Goal: Feedback & Contribution: Contribute content

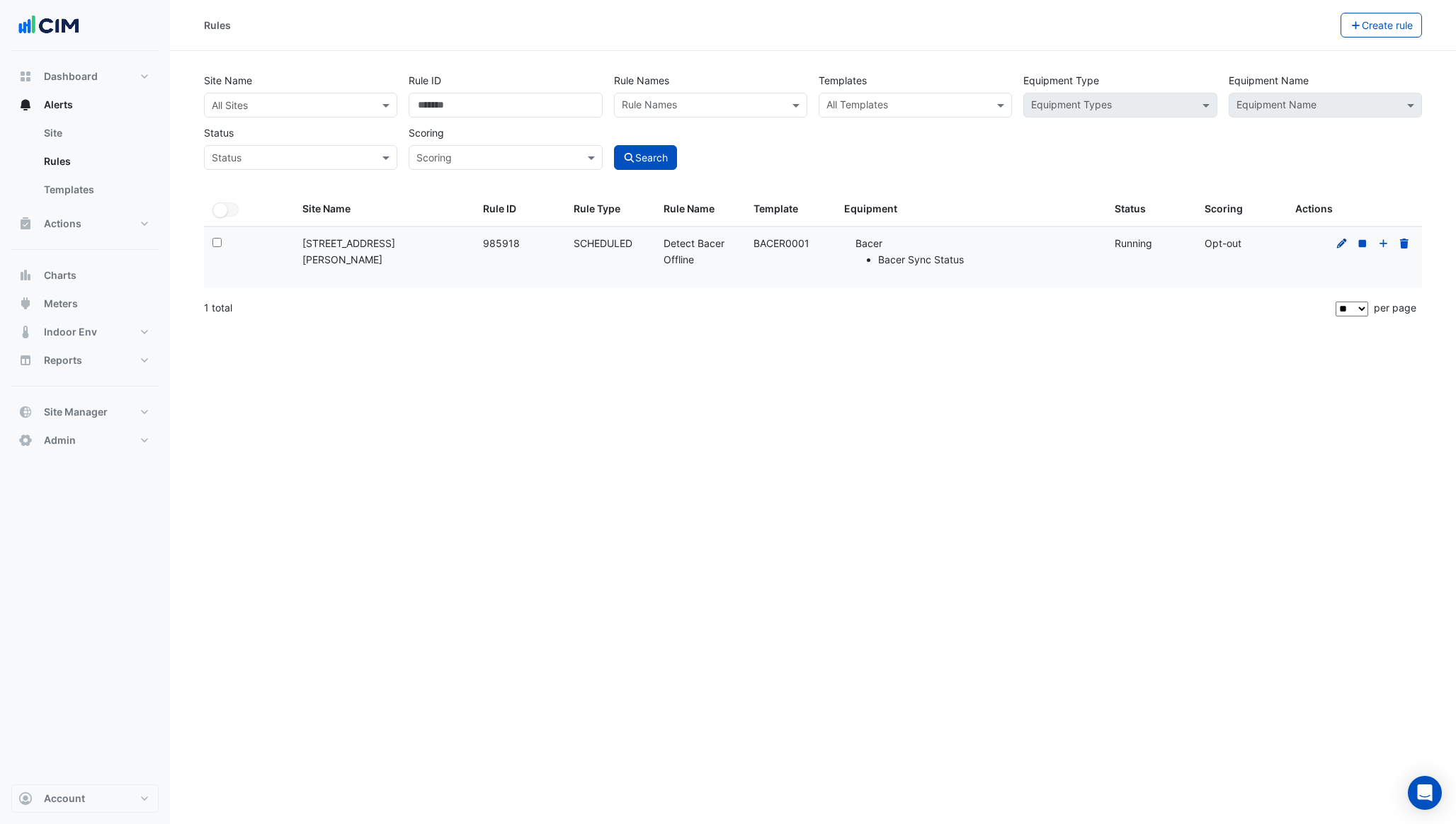
click at [1341, 237] on fa-icon at bounding box center [1342, 243] width 12 height 12
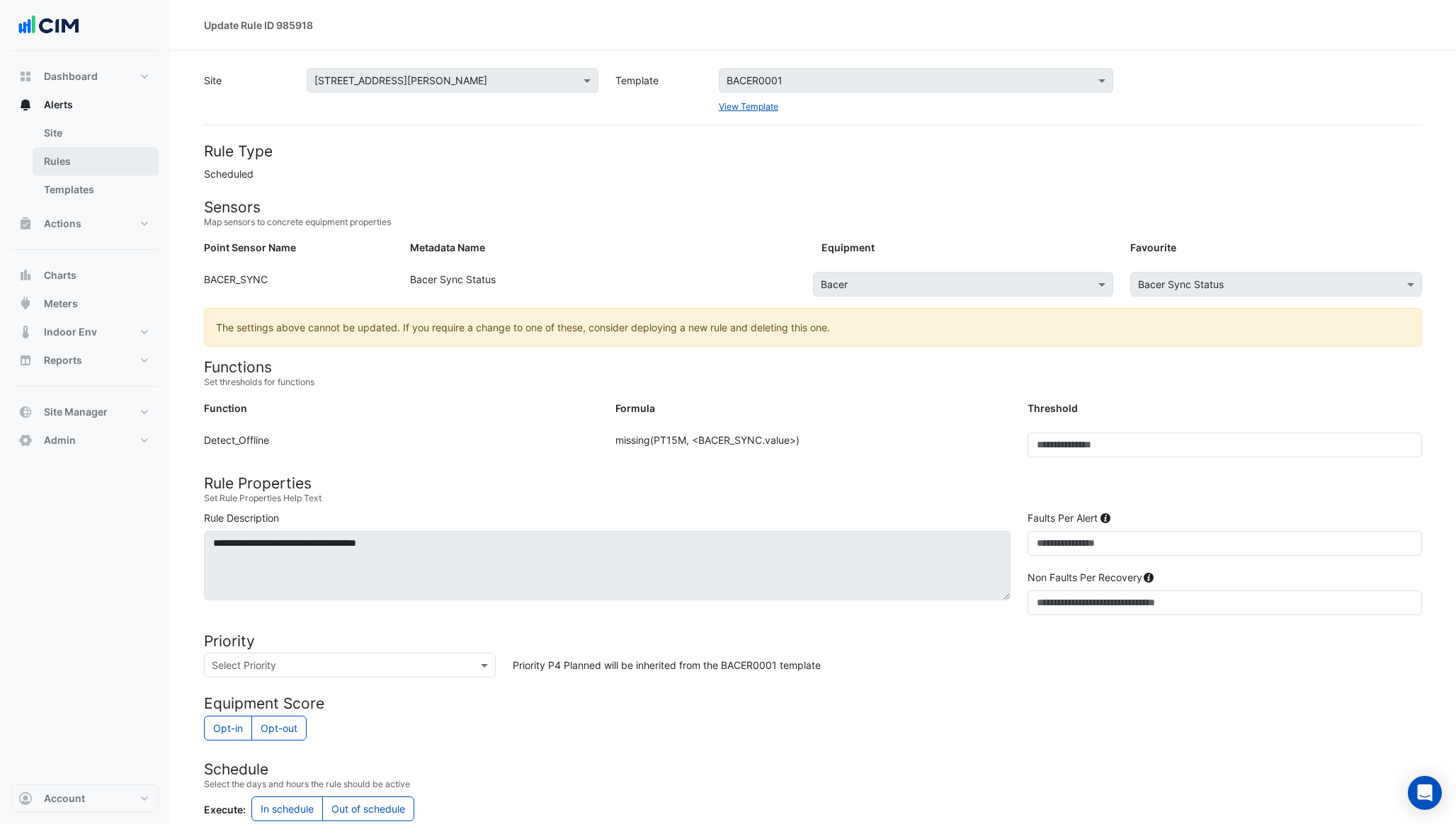
click at [90, 157] on link "Rules" at bounding box center [95, 161] width 126 height 29
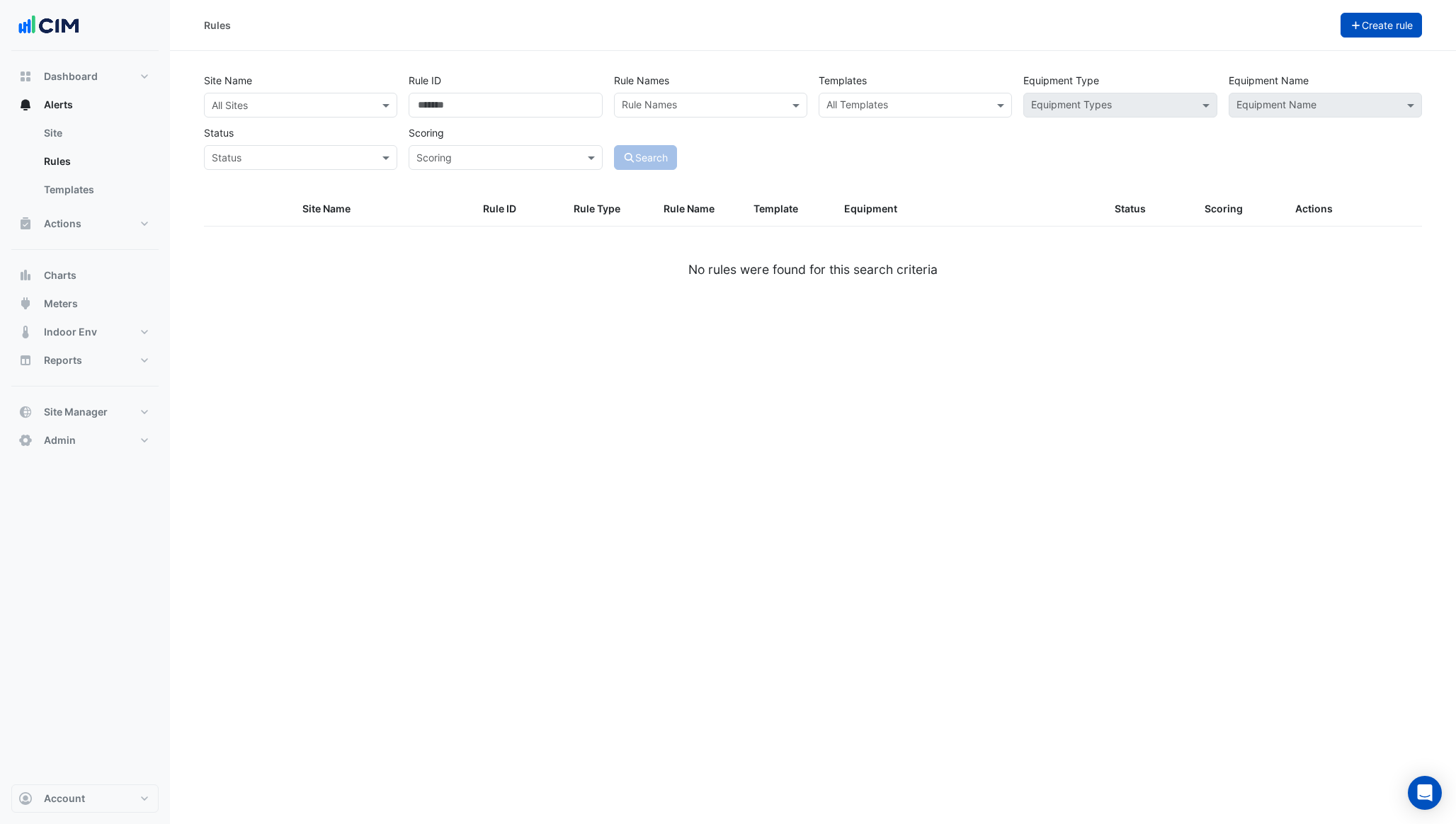
click at [1401, 30] on button "Create rule" at bounding box center [1382, 25] width 82 height 25
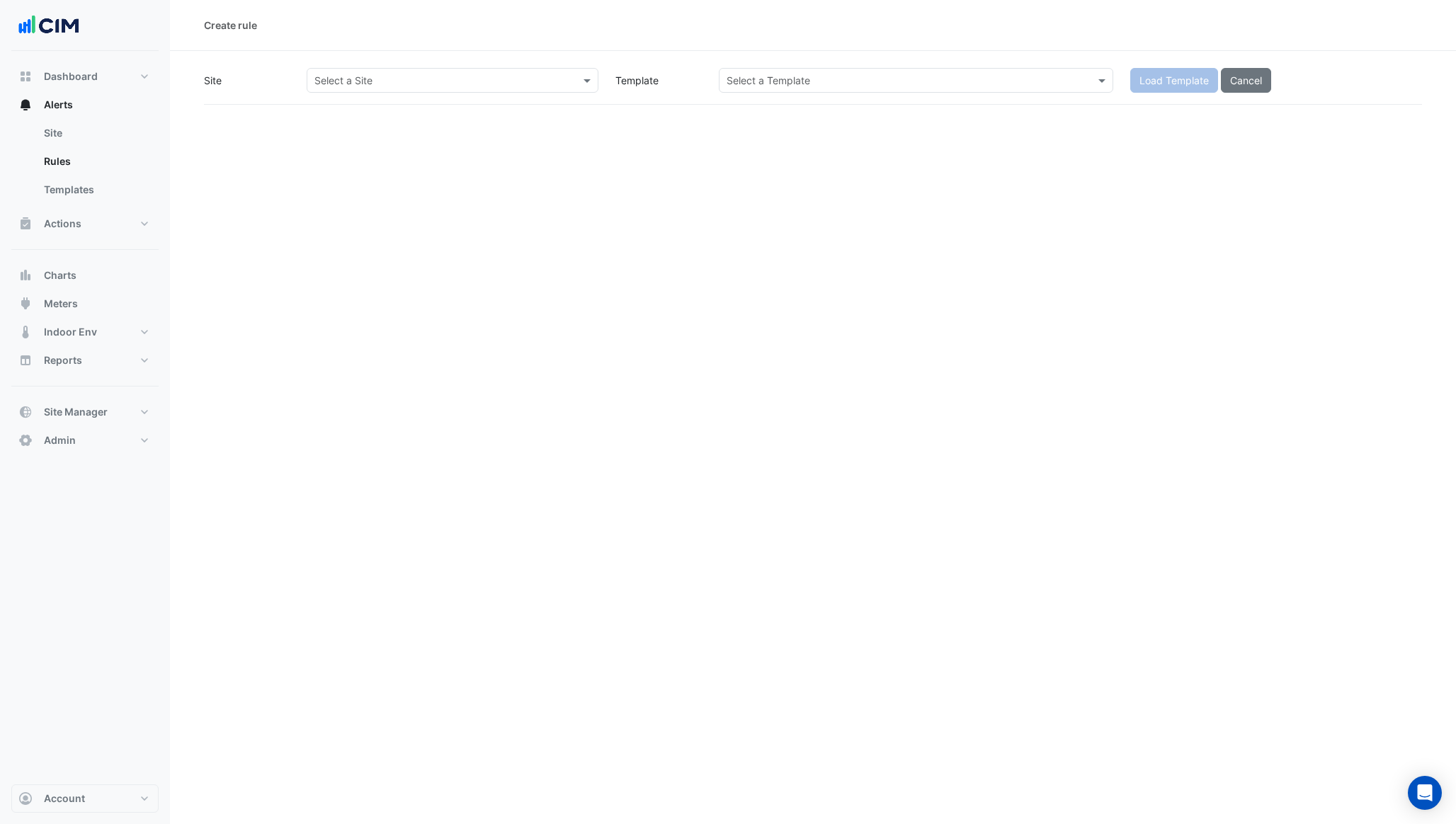
click at [511, 83] on input "text" at bounding box center [438, 81] width 248 height 15
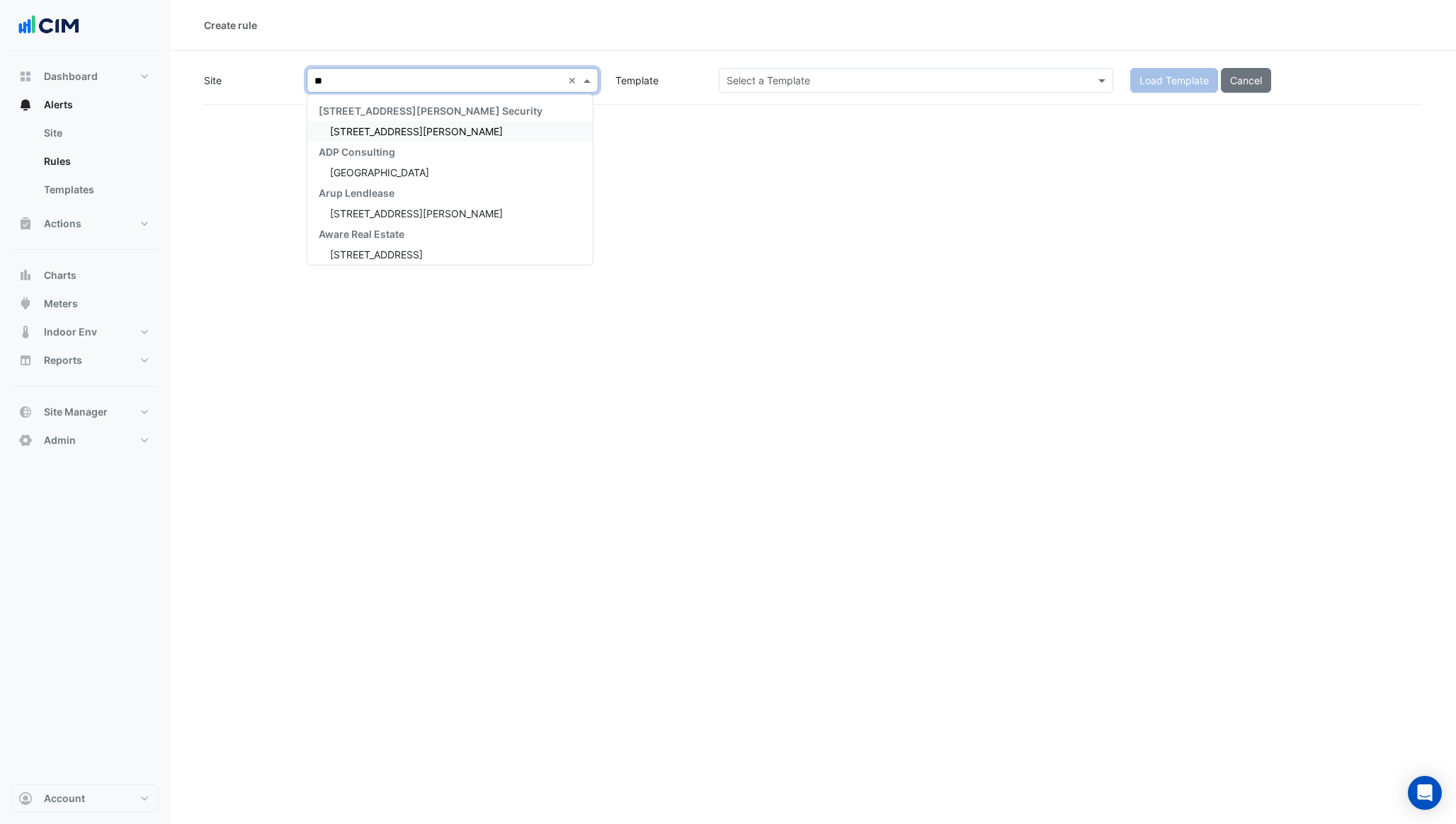
type input "***"
click at [447, 137] on div "[GEOGRAPHIC_DATA]" at bounding box center [397, 131] width 181 height 20
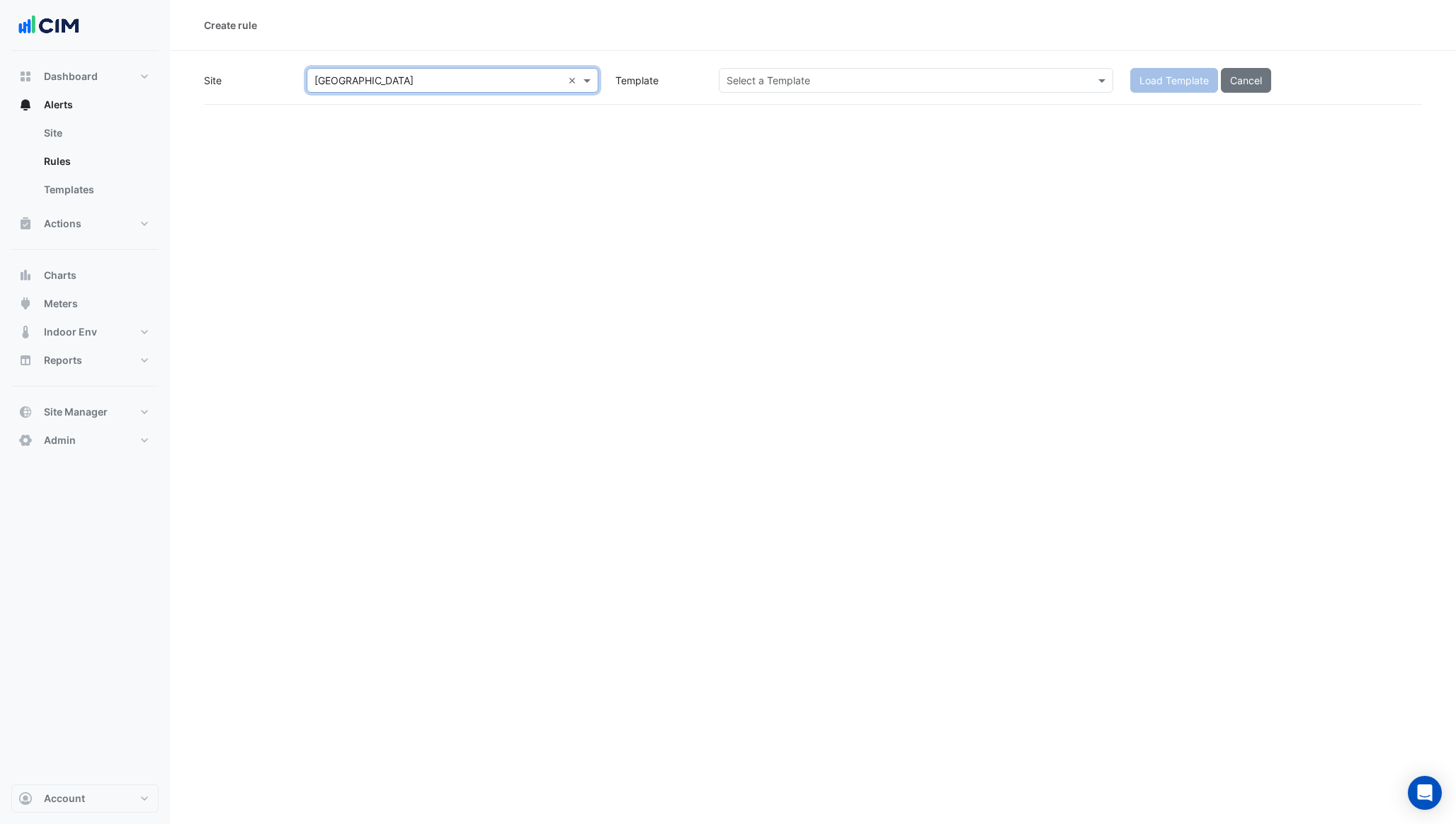
click at [896, 83] on input "text" at bounding box center [902, 81] width 350 height 15
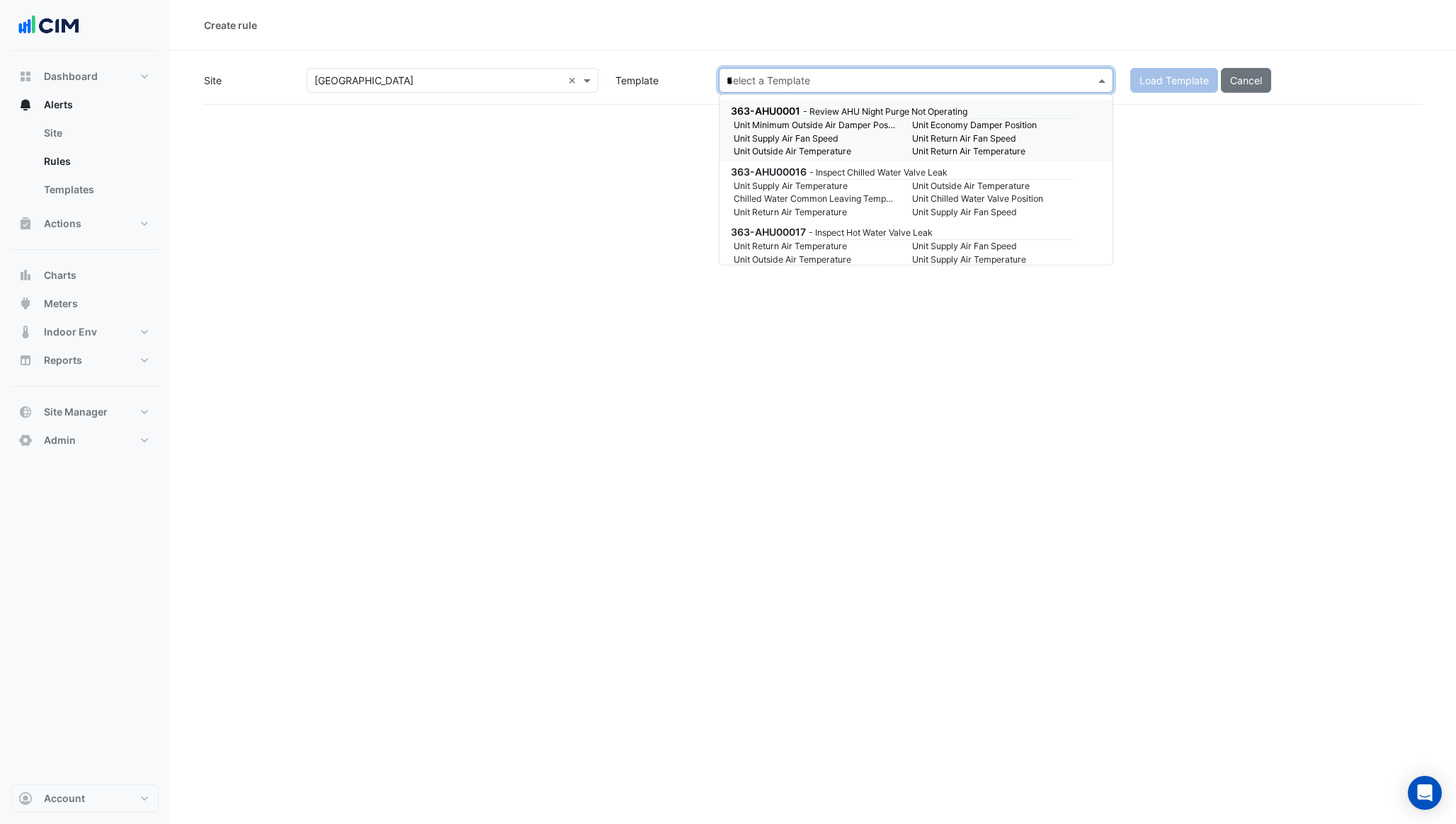
type input "**"
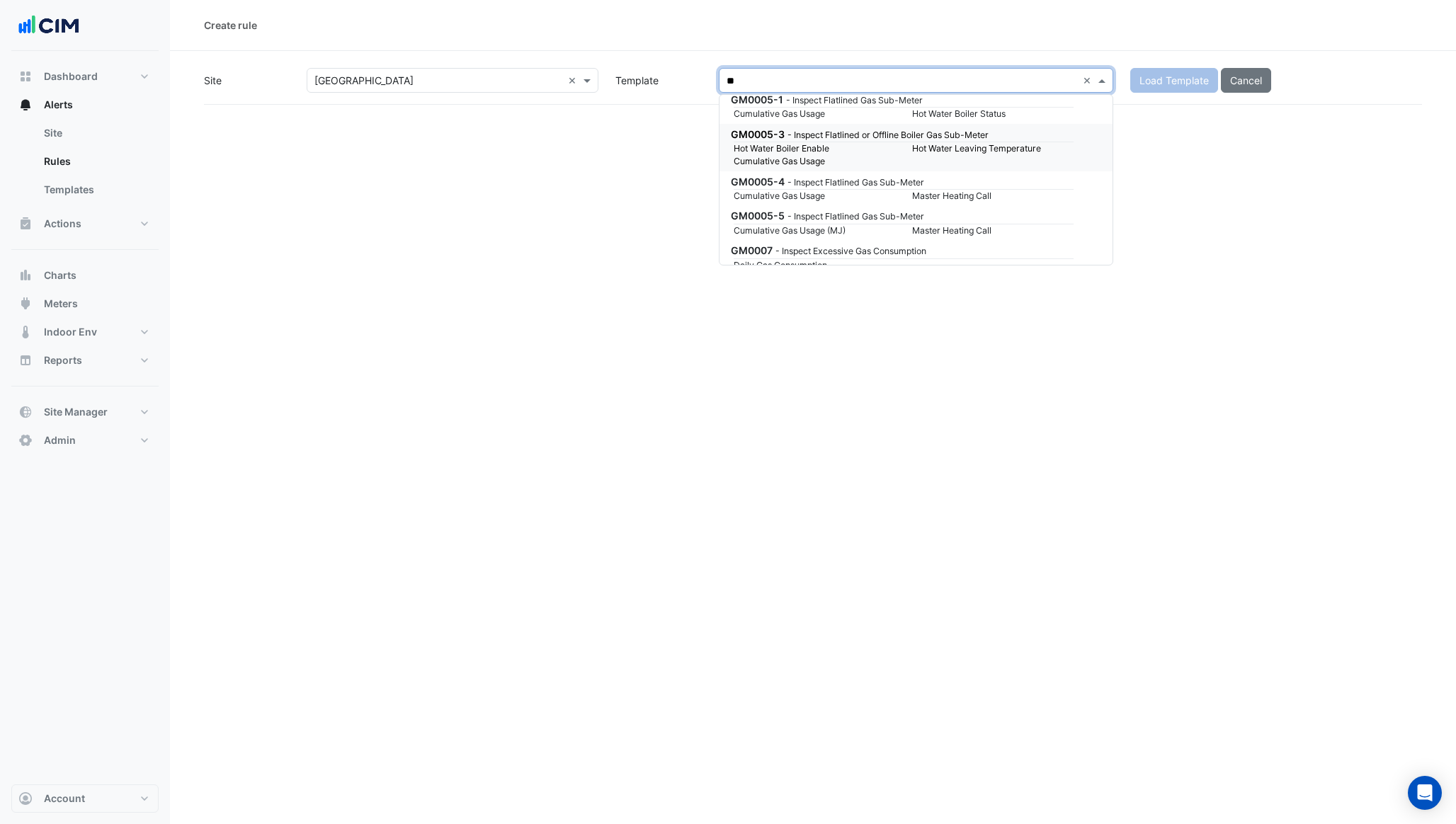
scroll to position [94, 0]
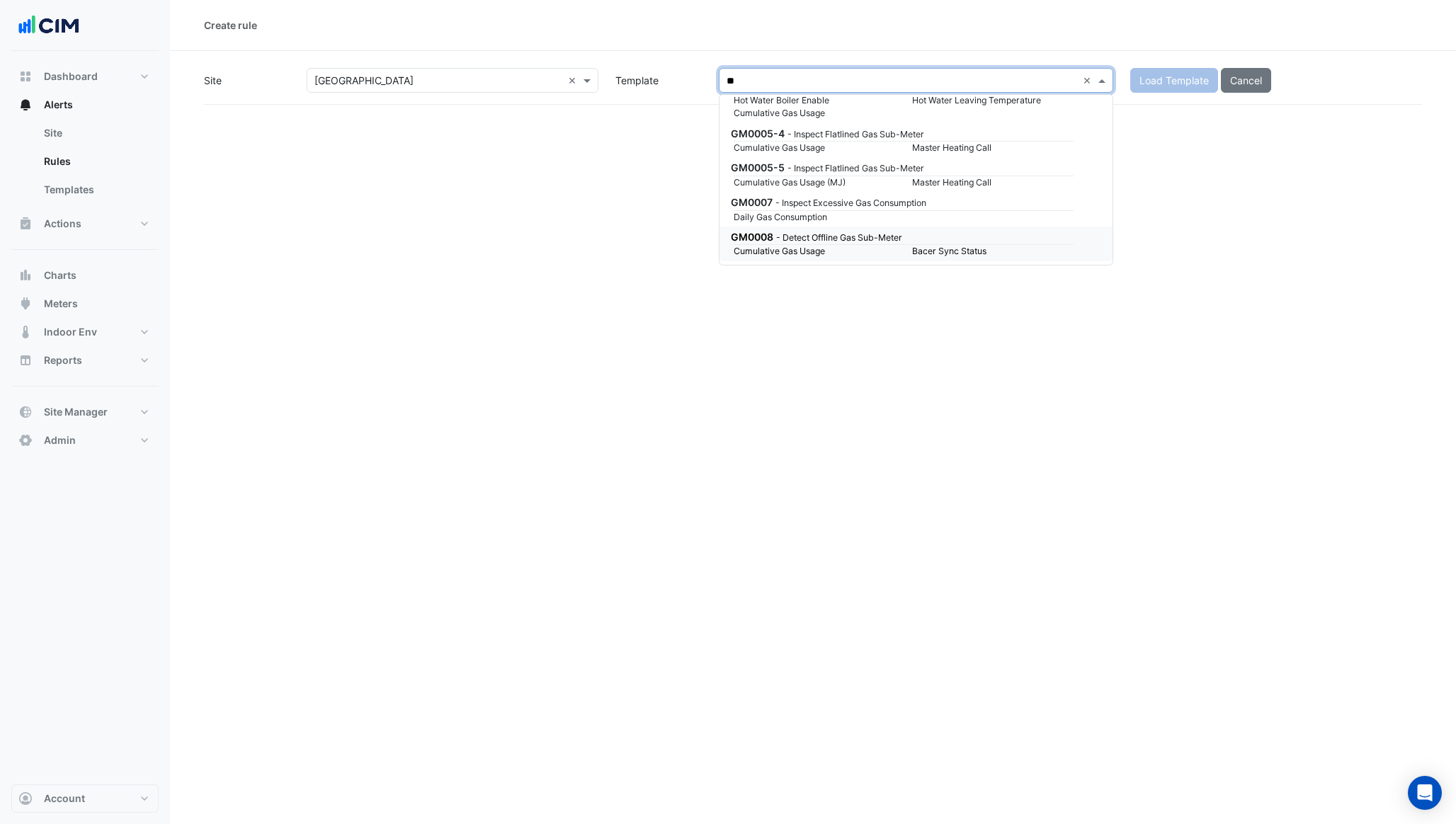
click at [872, 230] on div "GM0008 - Detect Offline Gas Sub-Meter" at bounding box center [901, 237] width 340 height 15
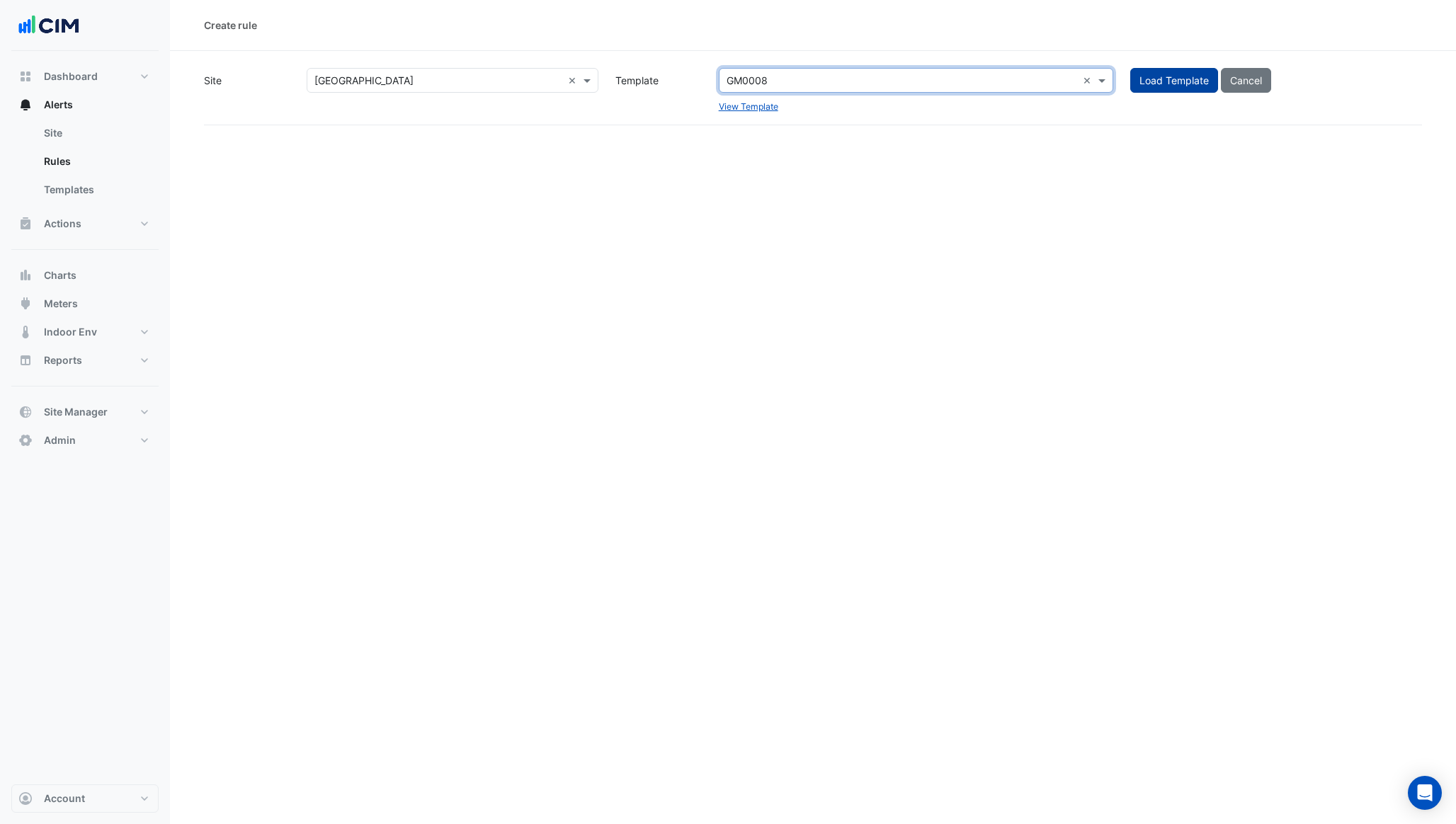
click at [1166, 78] on button "Load Template" at bounding box center [1174, 80] width 88 height 25
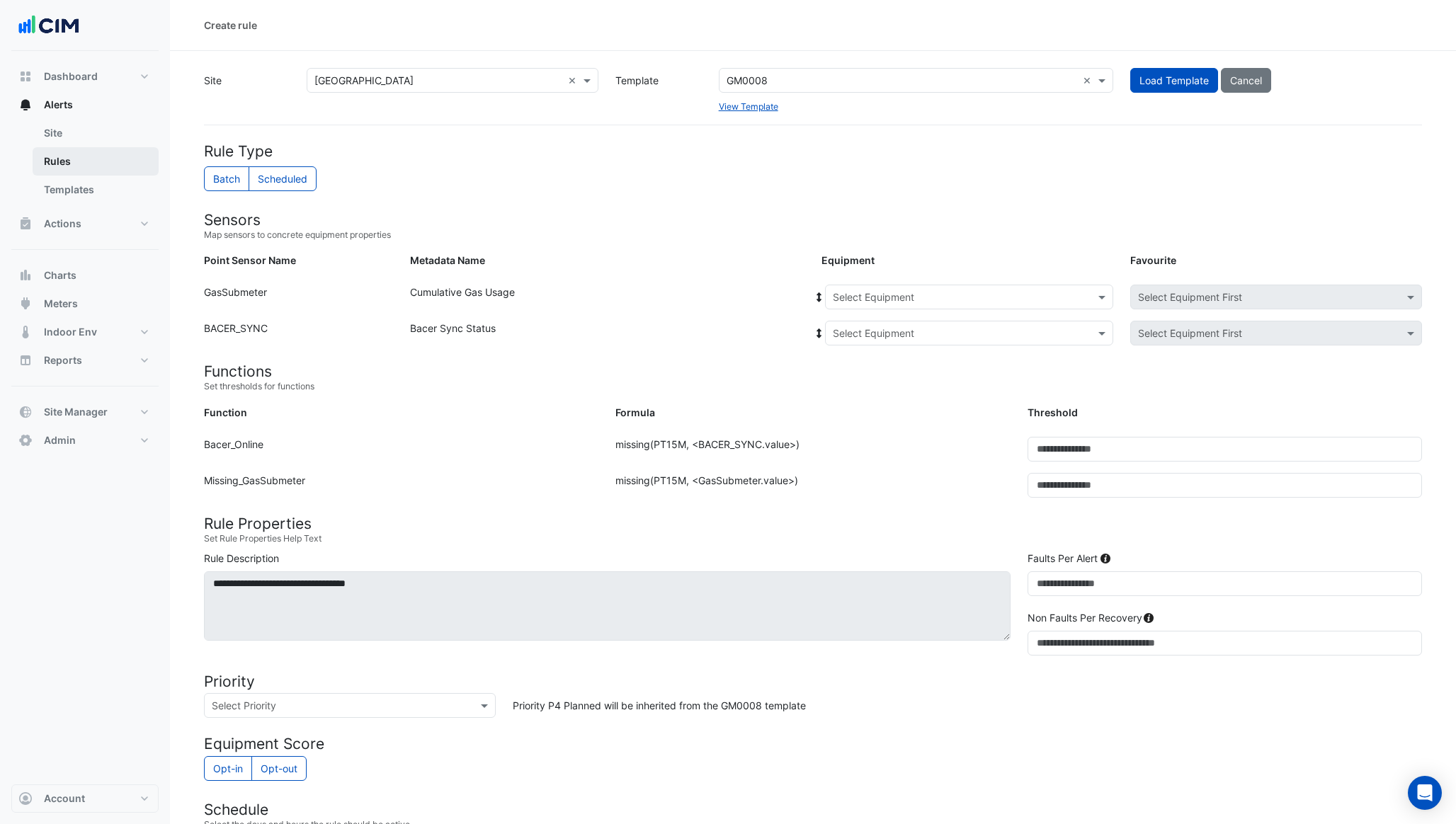
click at [105, 160] on link "Rules" at bounding box center [95, 161] width 126 height 29
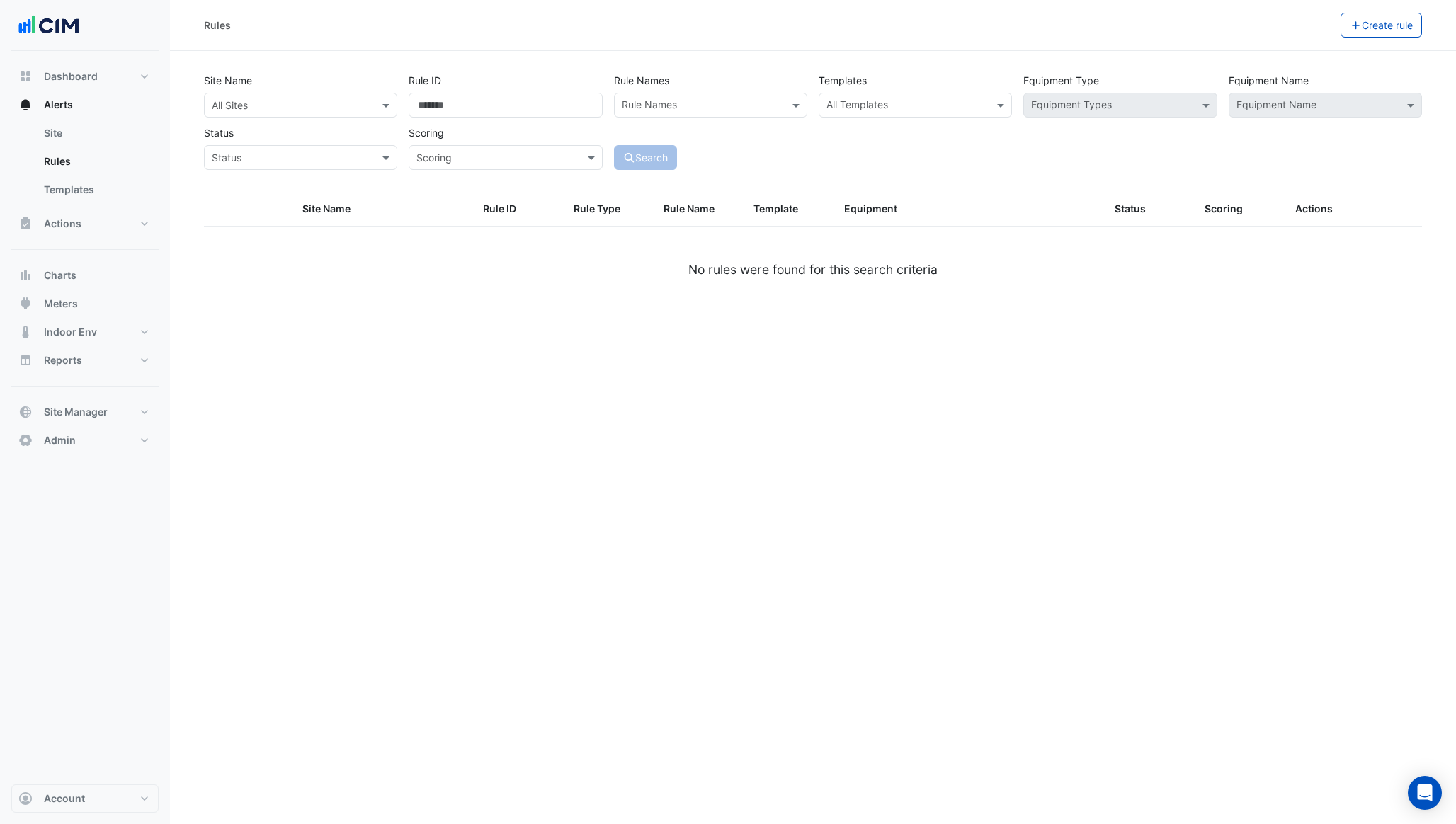
click at [851, 108] on input "text" at bounding box center [907, 106] width 161 height 15
click at [845, 140] on span "BACER0001" at bounding box center [859, 135] width 57 height 12
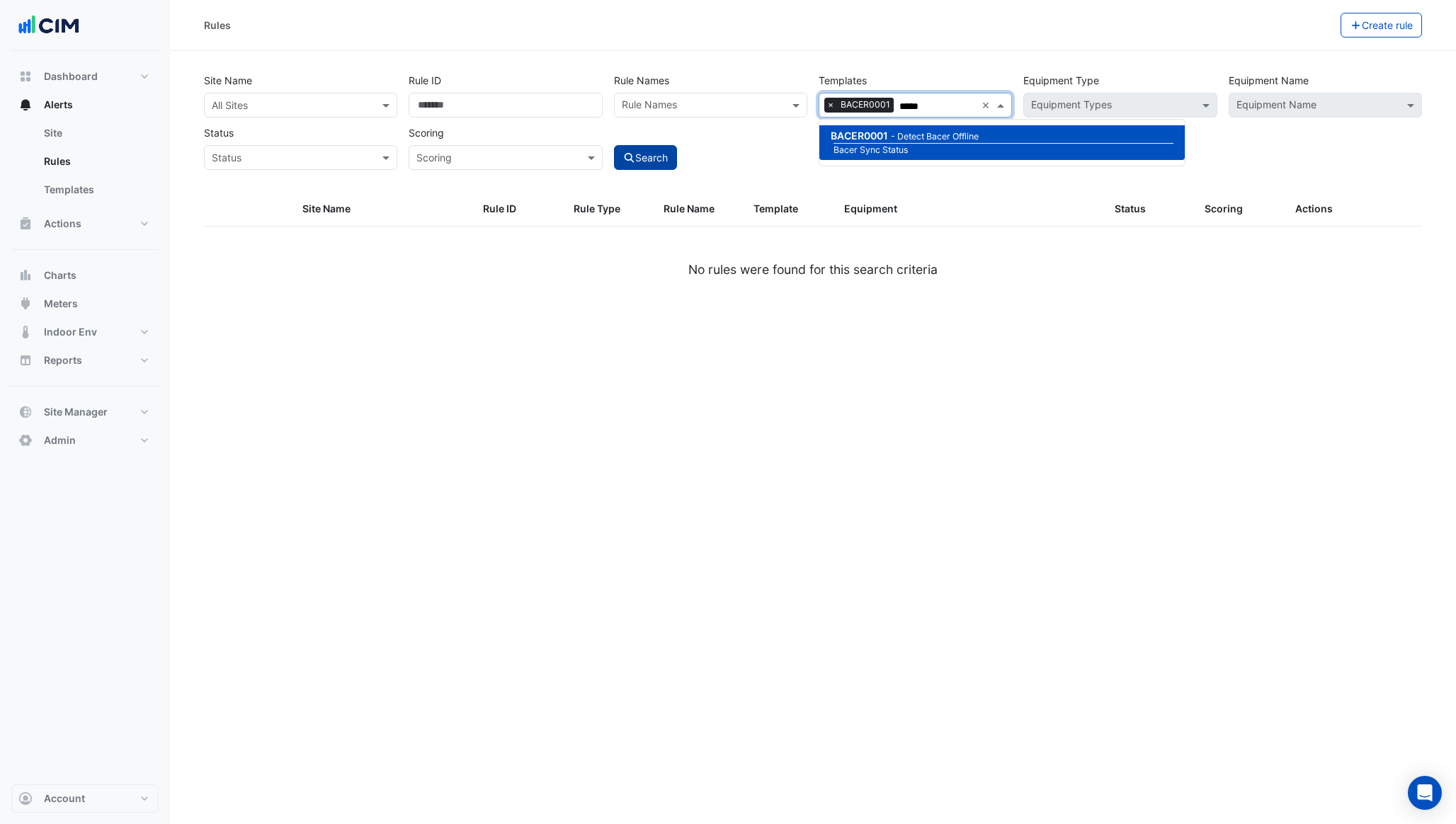
type input "*****"
click at [632, 167] on button "Search" at bounding box center [646, 158] width 64 height 25
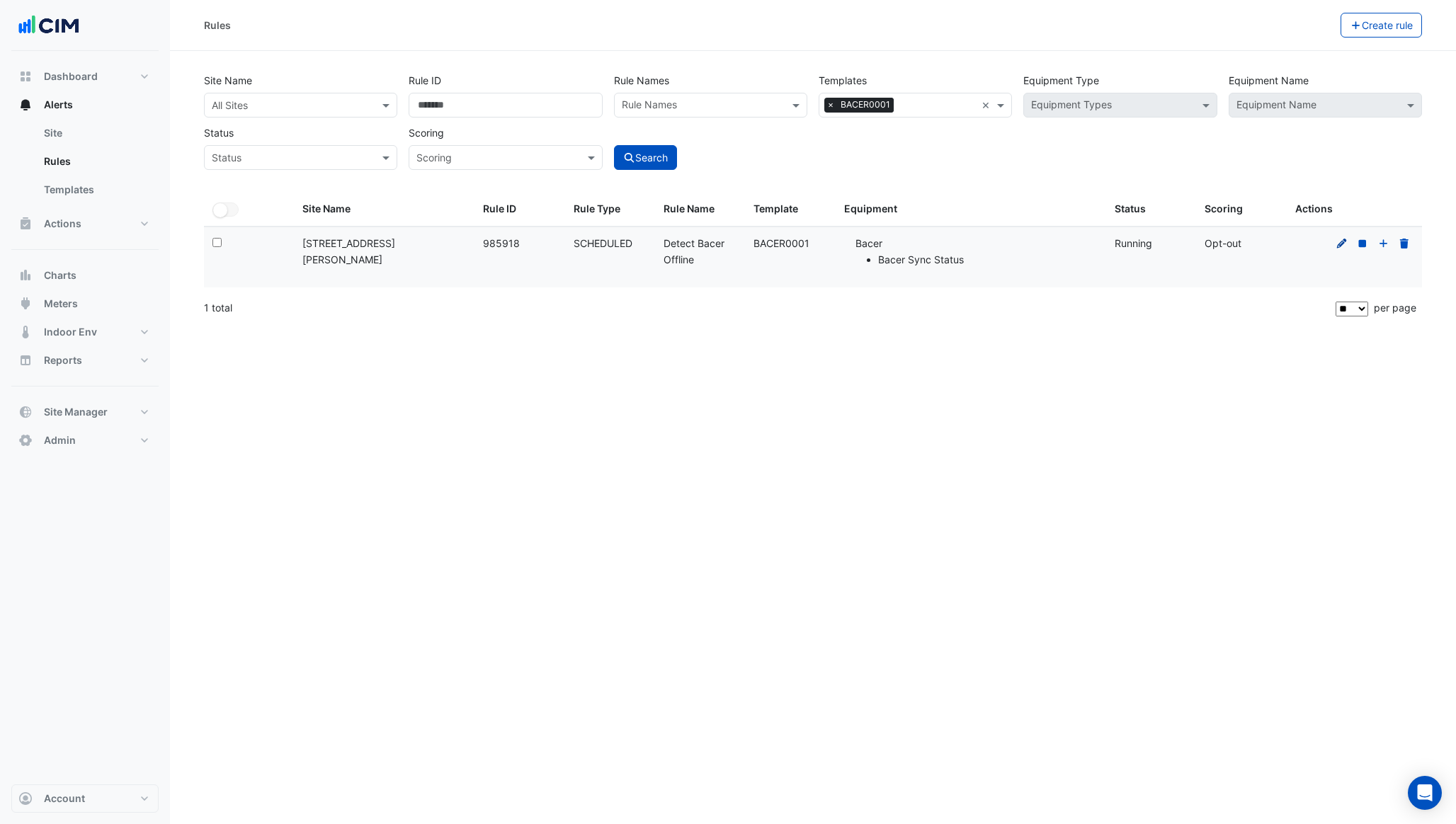
click at [1340, 241] on icon at bounding box center [1342, 243] width 12 height 10
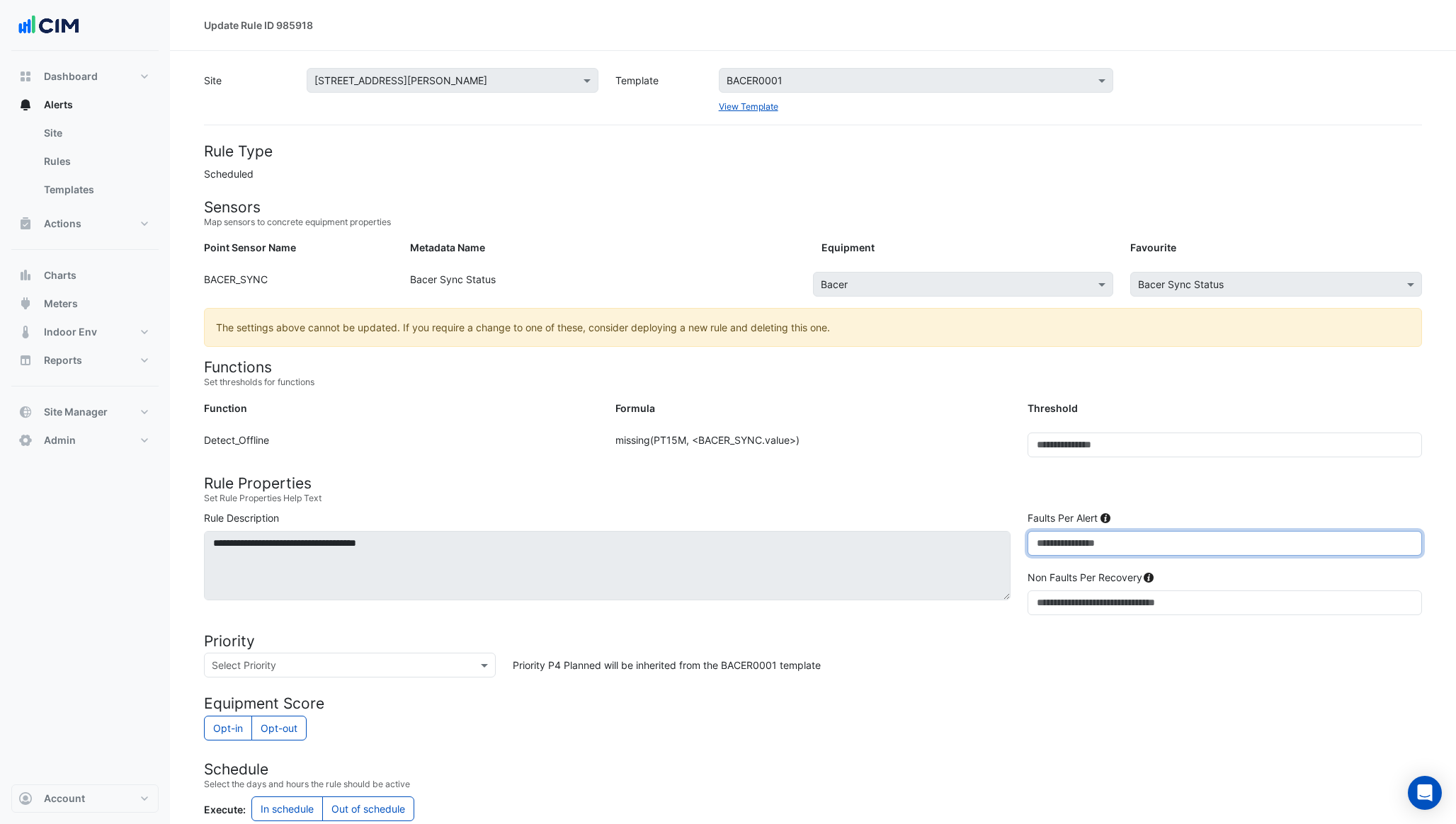
click at [1041, 543] on input "**" at bounding box center [1224, 543] width 395 height 25
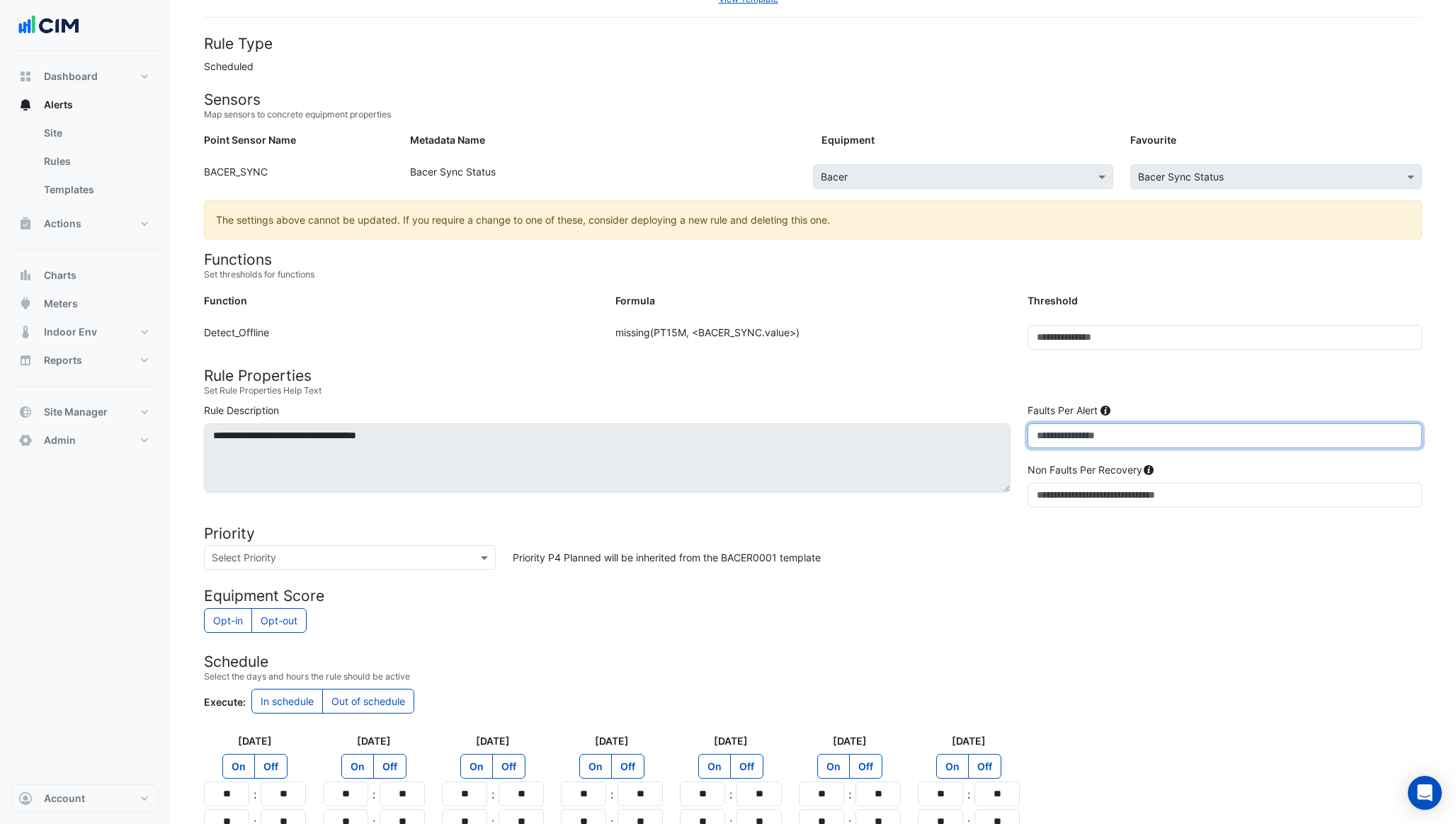
scroll to position [234, 0]
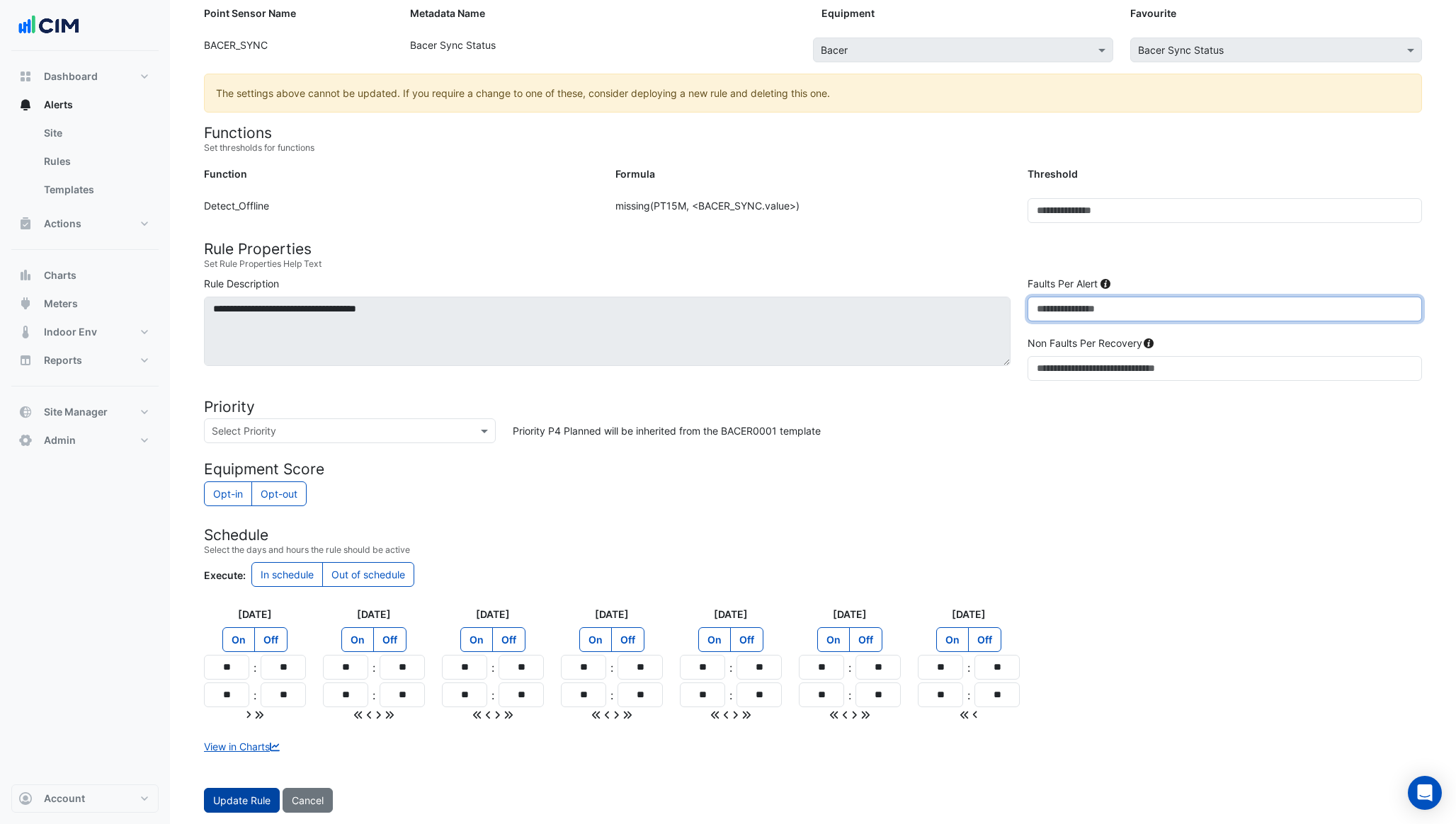
type input "**"
click at [228, 806] on button "Update Rule" at bounding box center [241, 801] width 76 height 25
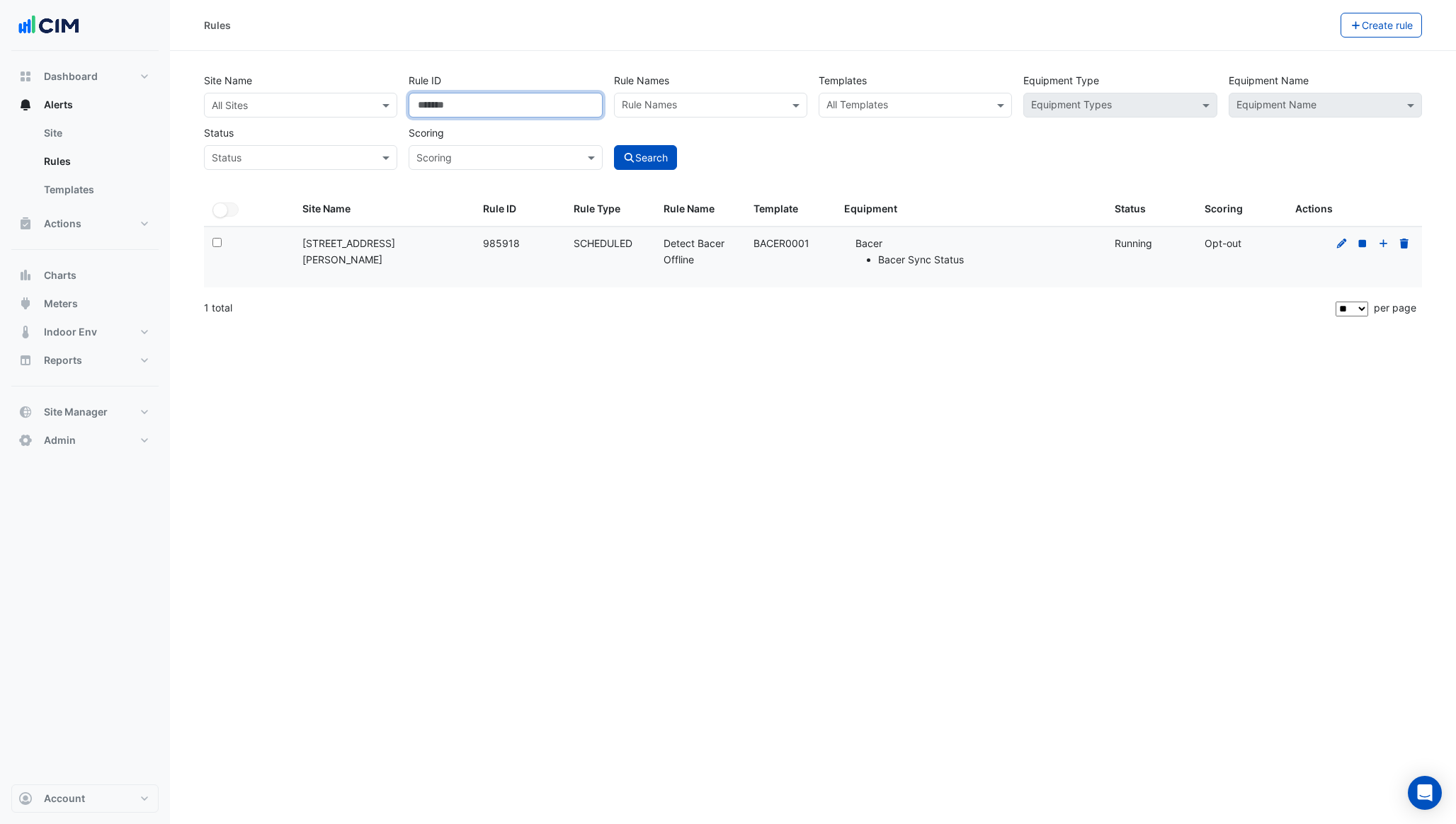
click at [479, 102] on input "******" at bounding box center [505, 105] width 193 height 25
click at [899, 112] on input "text" at bounding box center [907, 106] width 161 height 15
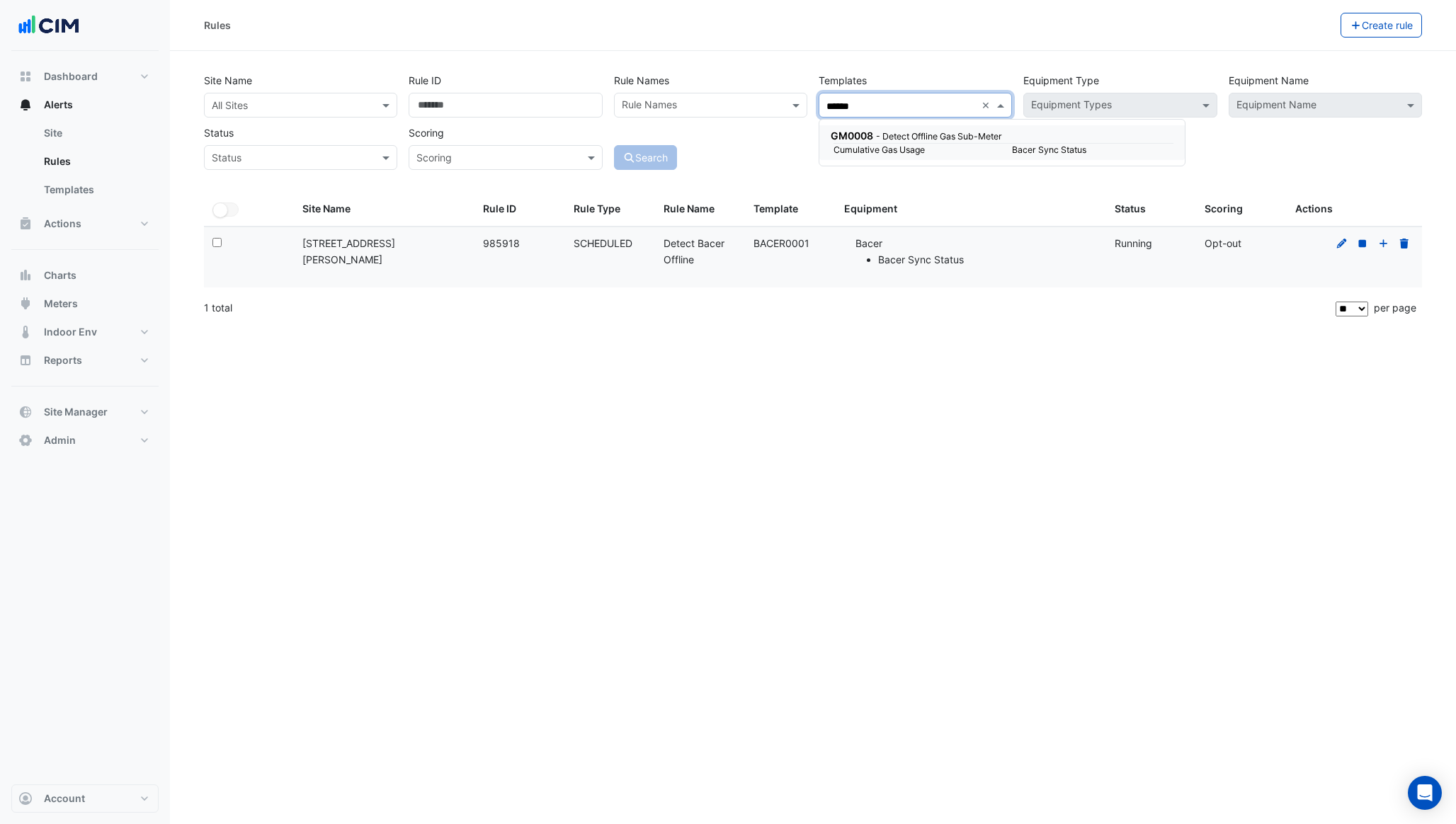
click at [883, 144] on small "Cumulative Gas Usage" at bounding box center [914, 150] width 178 height 12
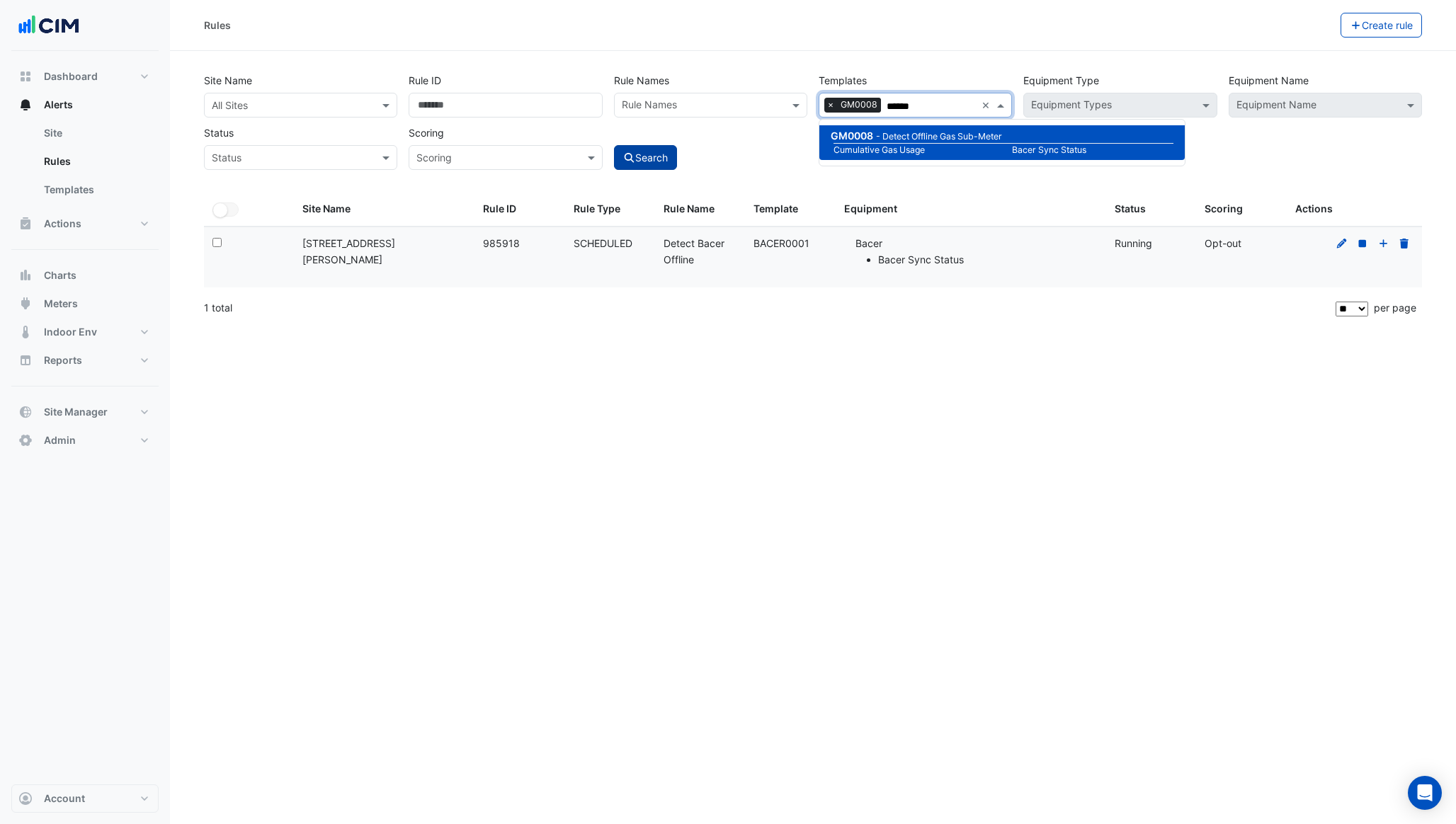
type input "******"
click at [654, 164] on button "Search" at bounding box center [646, 158] width 64 height 25
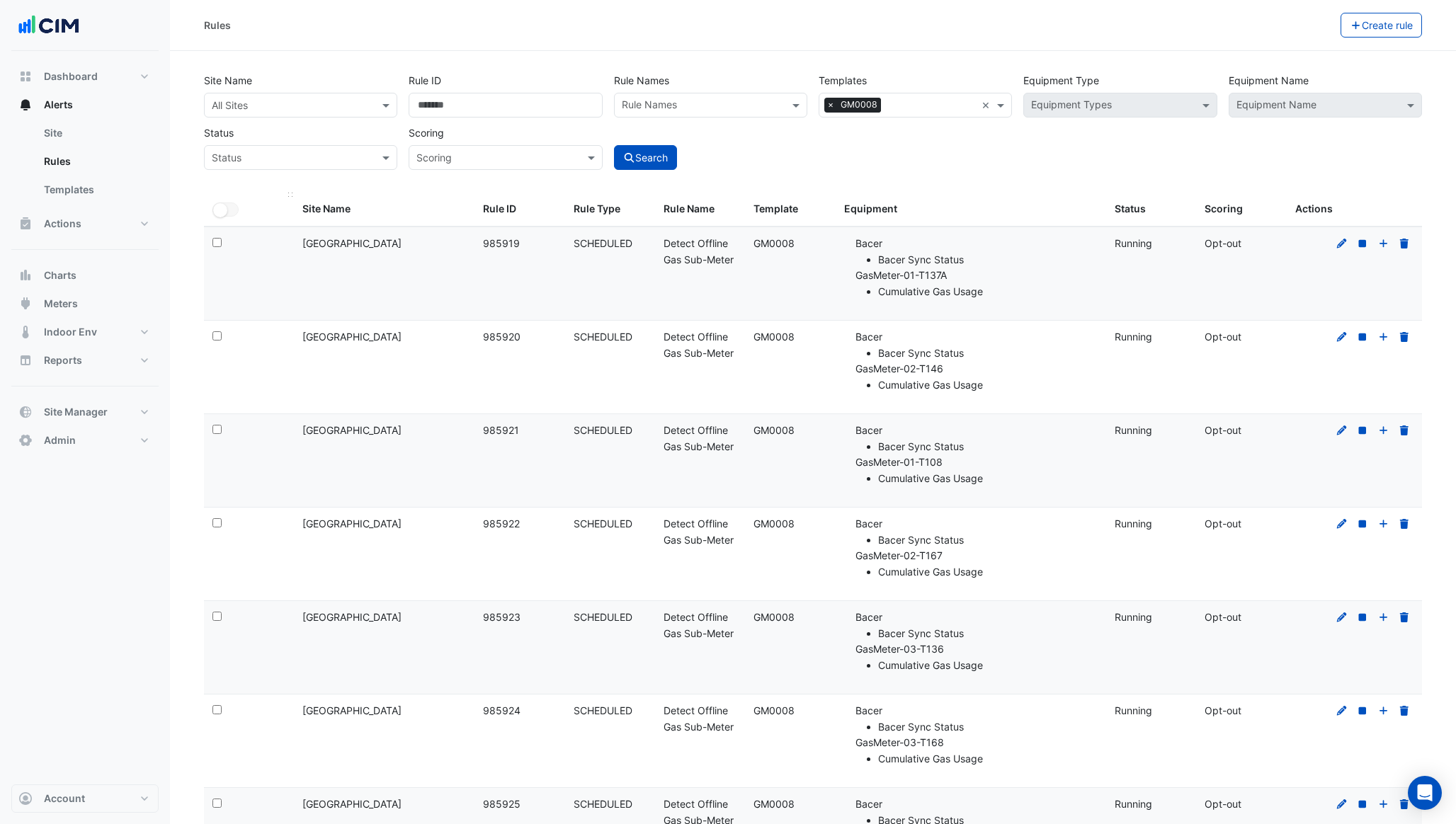
click at [234, 215] on button "All Selected" at bounding box center [225, 209] width 26 height 14
click at [230, 206] on button "All Selected" at bounding box center [225, 209] width 26 height 14
click at [230, 212] on button "All Selected" at bounding box center [225, 209] width 26 height 14
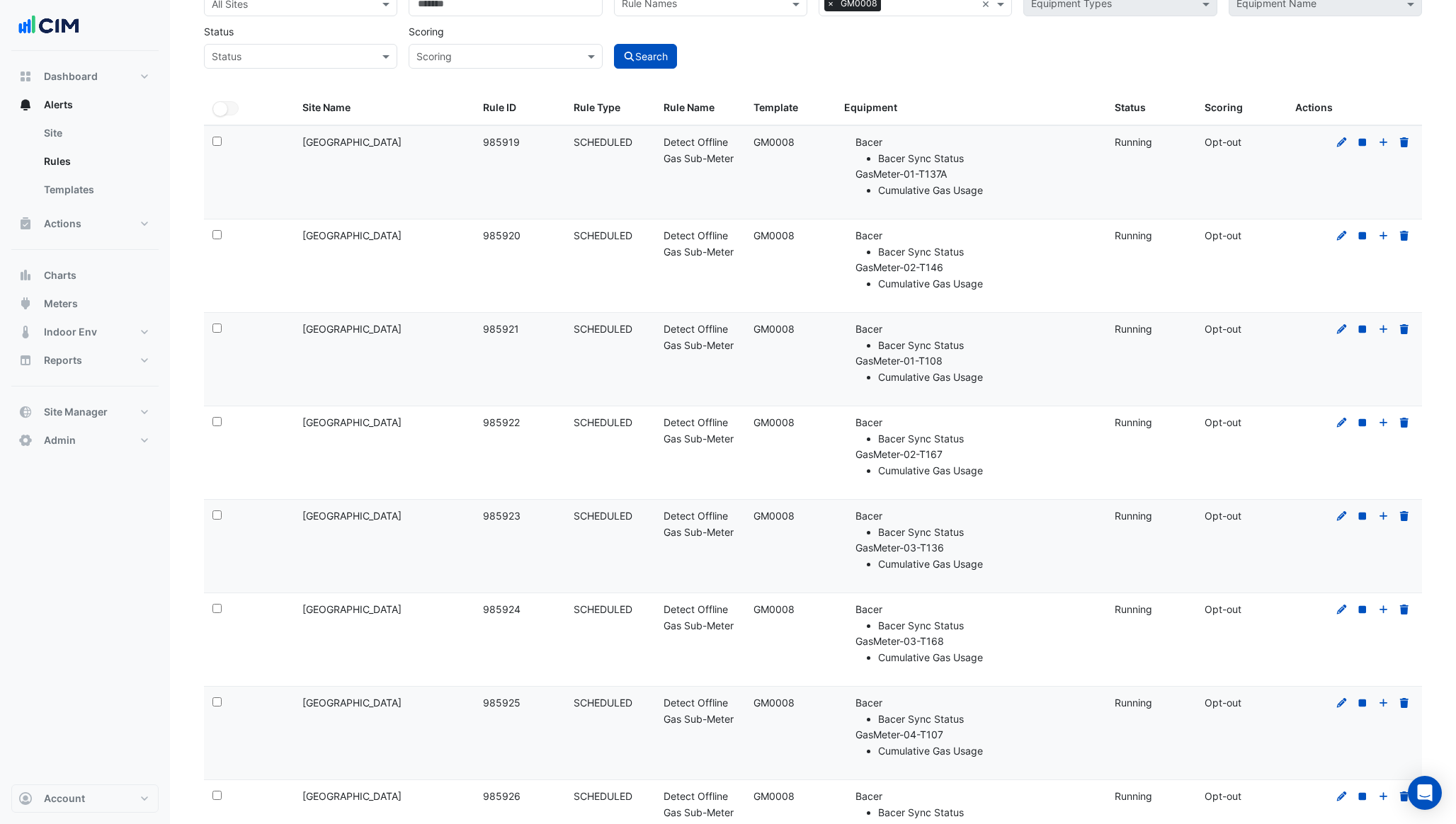
scroll to position [188, 0]
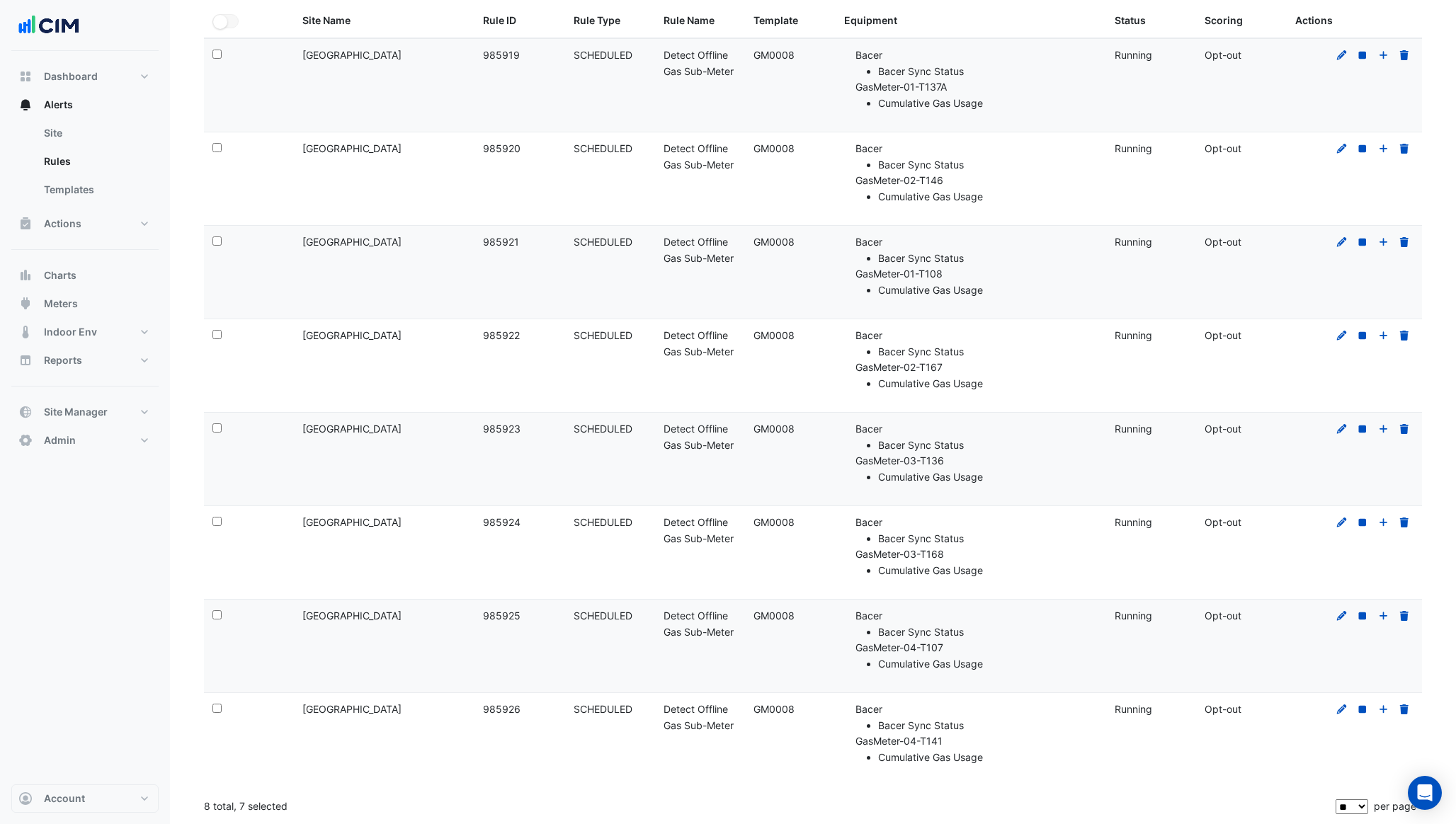
click at [212, 714] on div "Select:" at bounding box center [249, 710] width 73 height 16
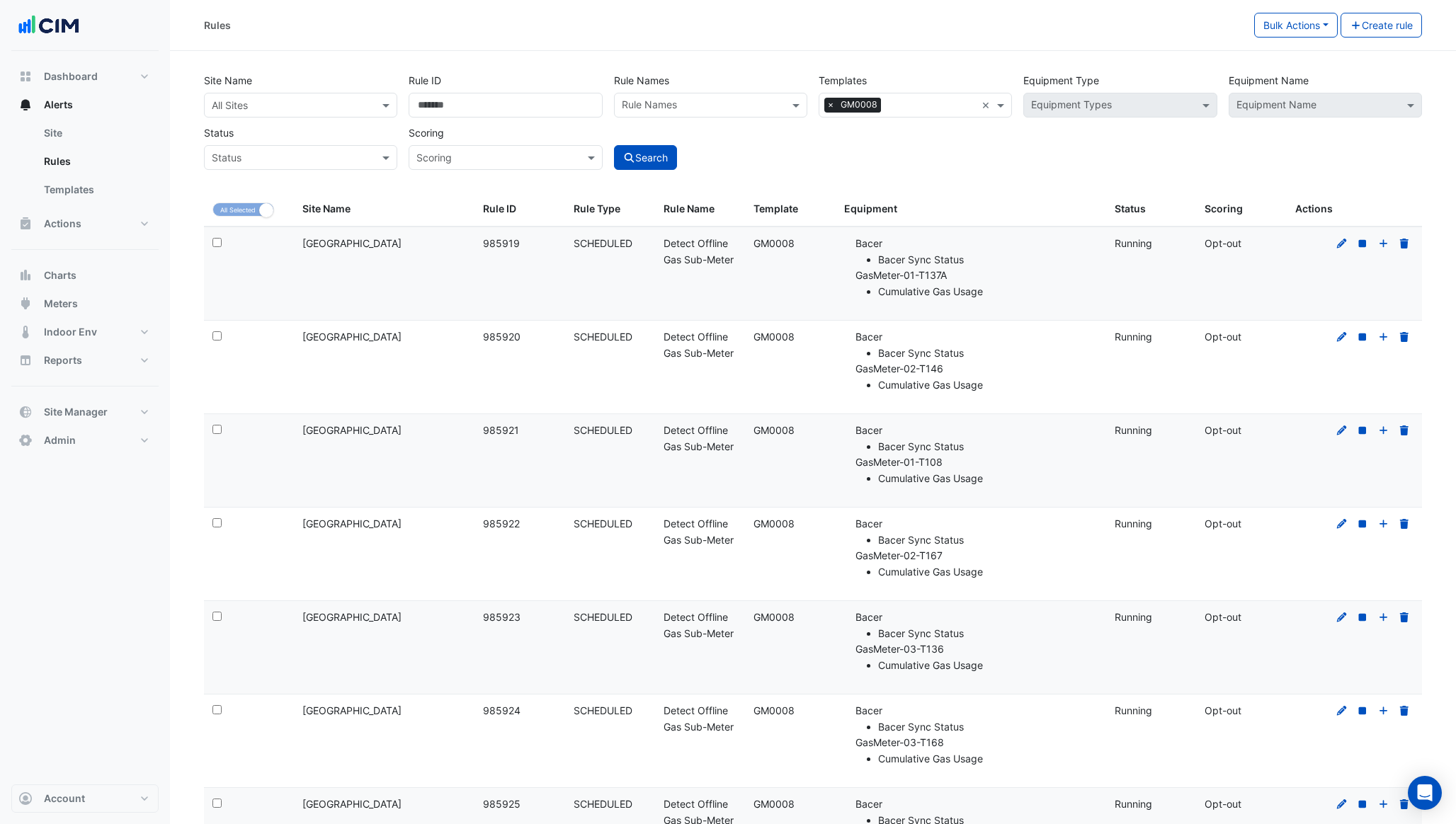
click at [1301, 37] on div "Rules Bulk Actions Update - search by site and a single template Start rules St…" at bounding box center [814, 25] width 1287 height 51
click at [1294, 21] on button "Bulk Actions" at bounding box center [1296, 25] width 84 height 25
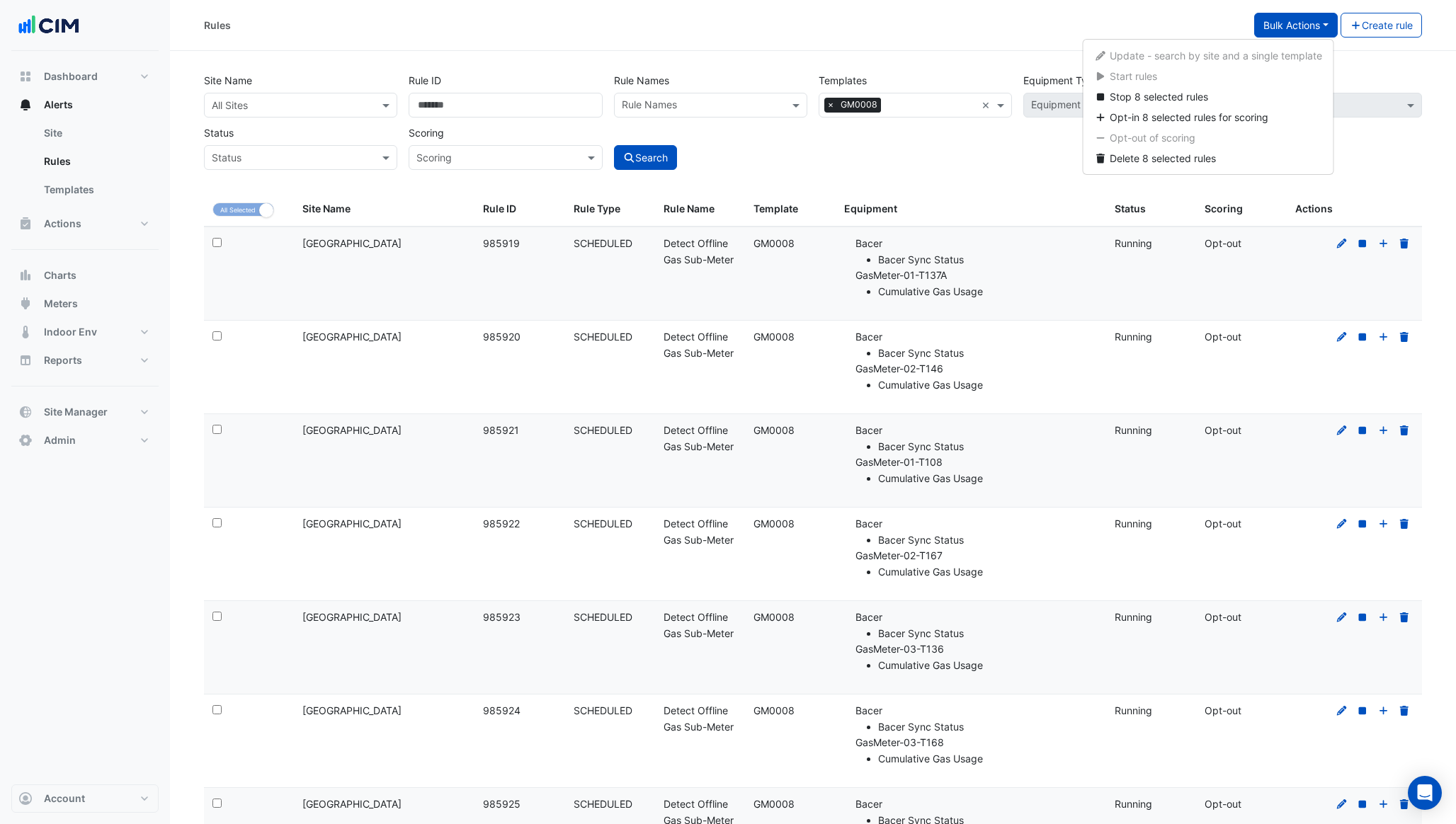
click at [972, 159] on div "Site Name All Sites Rule ID Rule Names Rule Names Templates All Templates × GM0…" at bounding box center [814, 118] width 1230 height 105
click at [1295, 25] on button "Bulk Actions" at bounding box center [1296, 25] width 84 height 25
click at [1159, 17] on div "Rules" at bounding box center [729, 25] width 1051 height 25
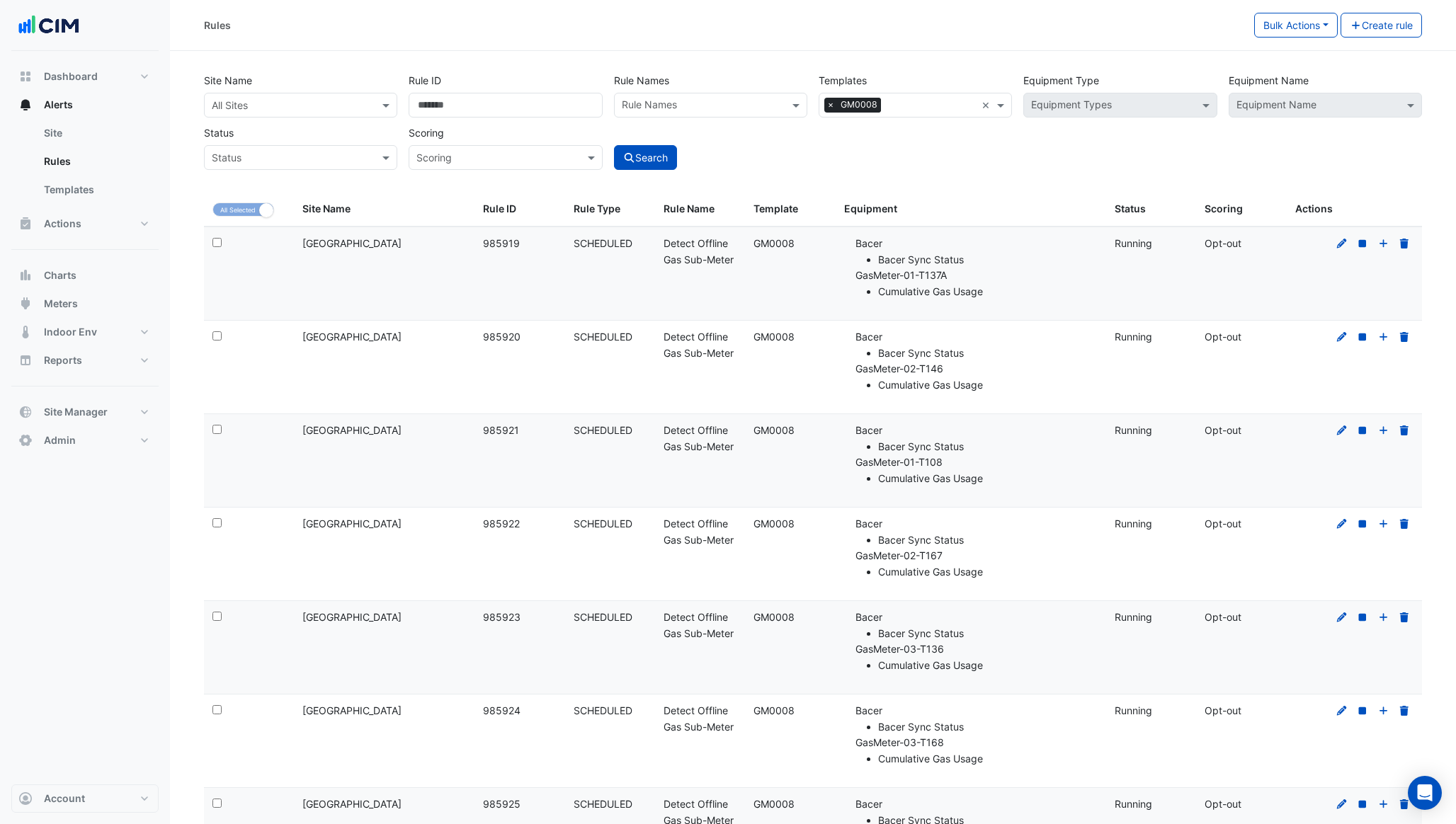
click at [250, 98] on input "text" at bounding box center [287, 105] width 150 height 15
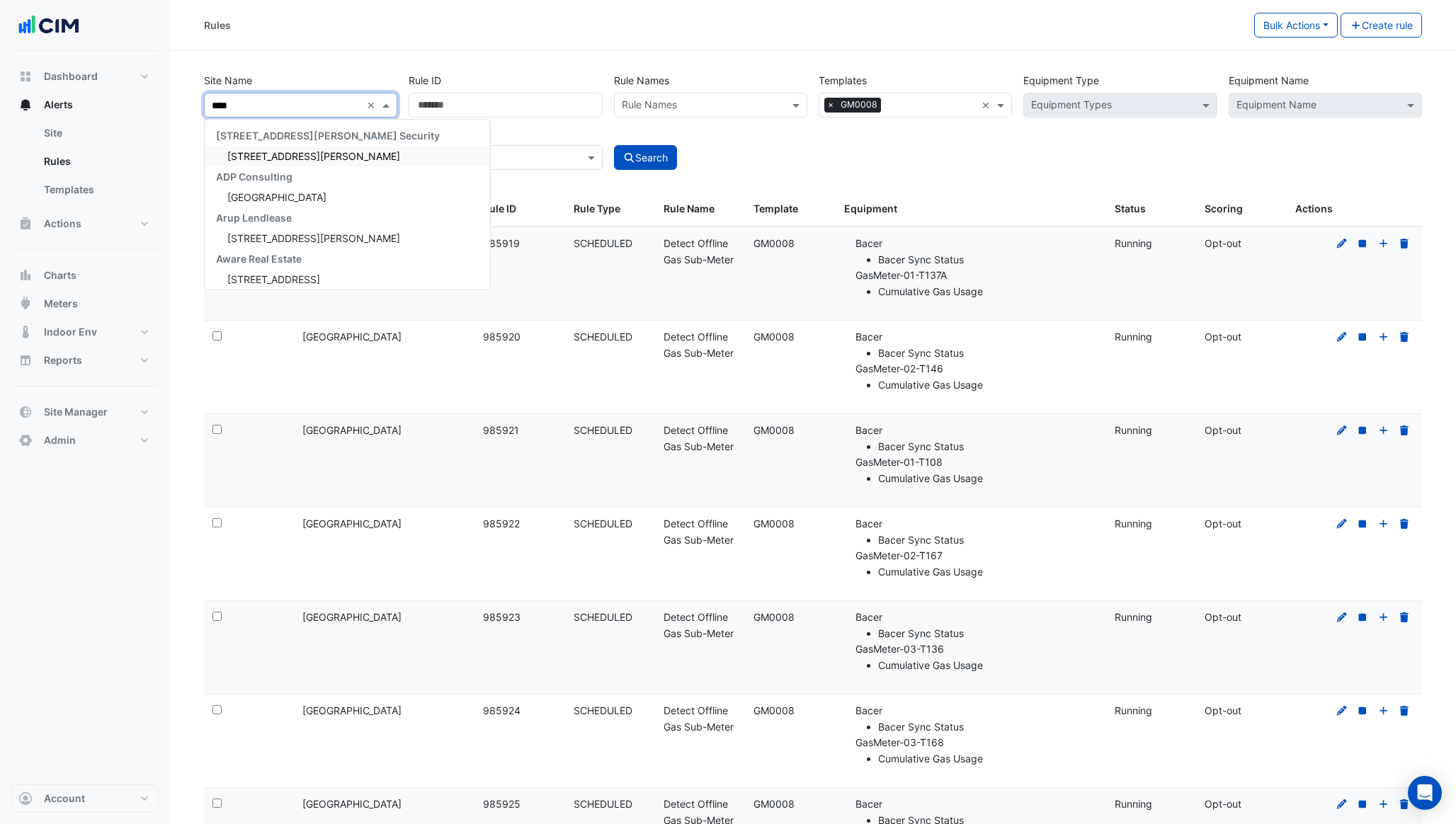
type input "*****"
click at [247, 153] on span "[GEOGRAPHIC_DATA]" at bounding box center [276, 157] width 99 height 12
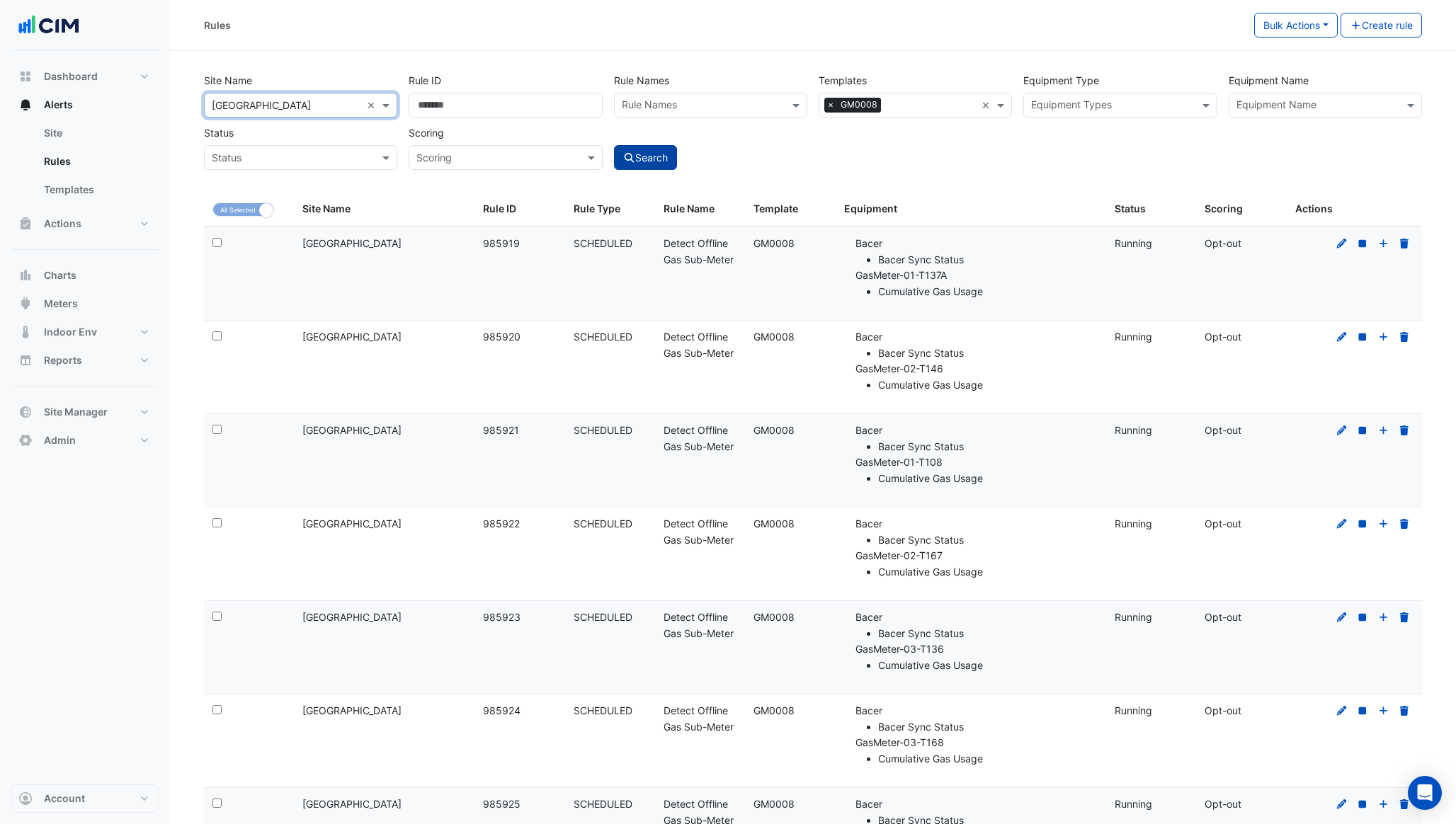
click at [675, 150] on button "Search" at bounding box center [646, 158] width 64 height 25
click at [223, 243] on div "Select:" at bounding box center [249, 244] width 73 height 16
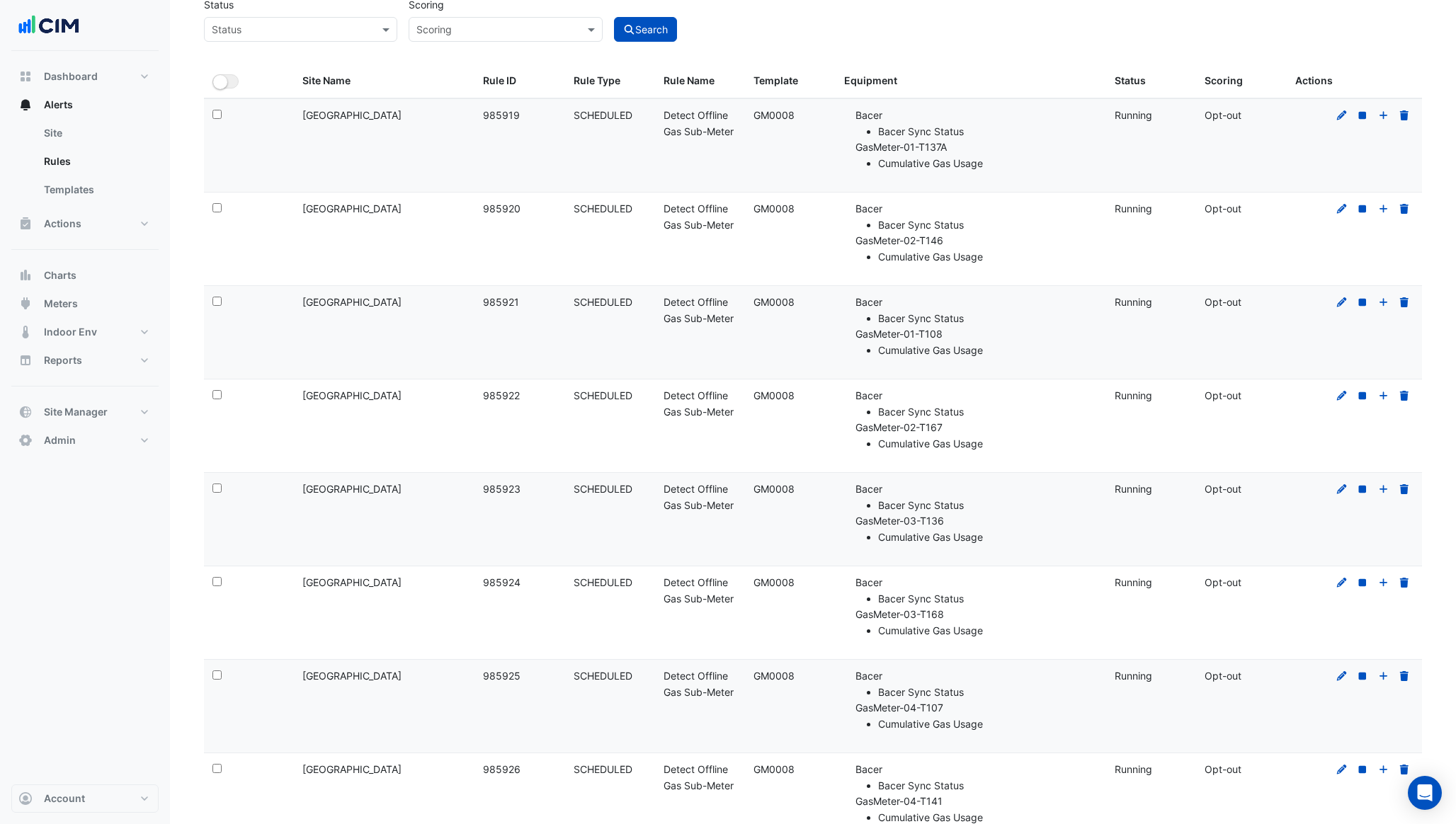
scroll to position [188, 0]
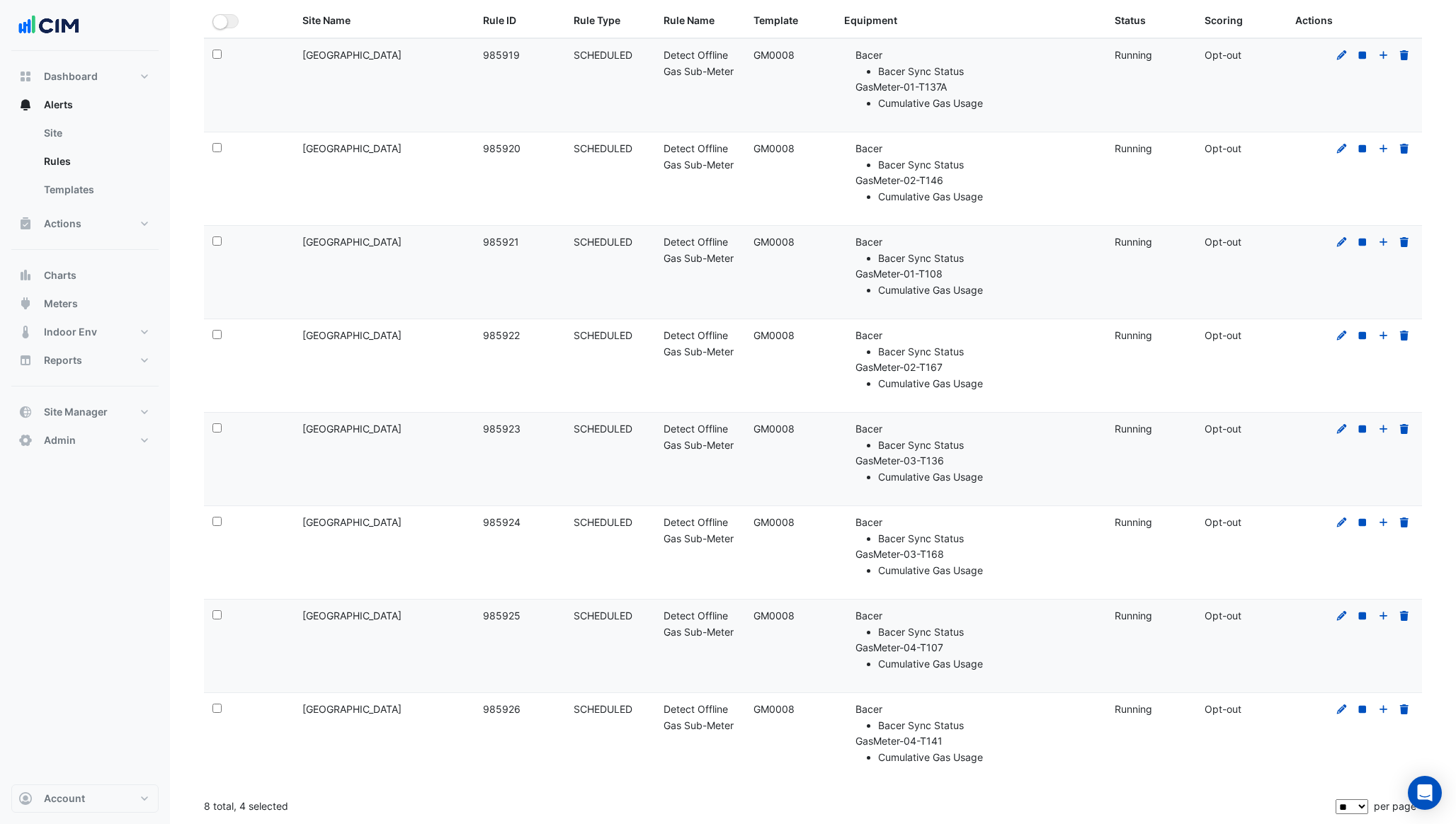
click at [212, 429] on datatable-body-cell "Select:" at bounding box center [249, 459] width 90 height 93
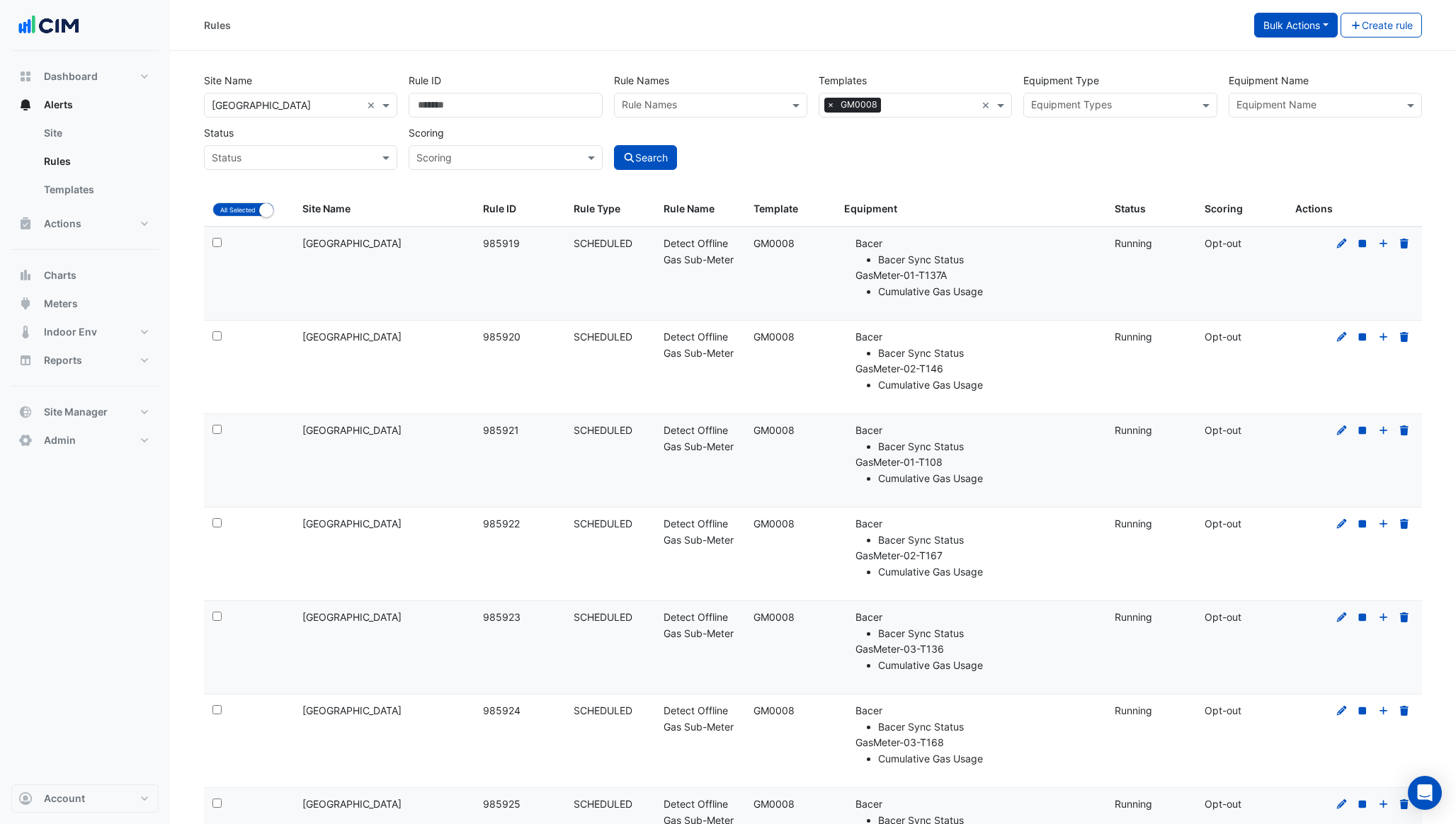
click at [1302, 30] on button "Bulk Actions" at bounding box center [1296, 25] width 84 height 25
click at [1299, 53] on span "Update 8 selected GM0008 rules" at bounding box center [1354, 56] width 155 height 12
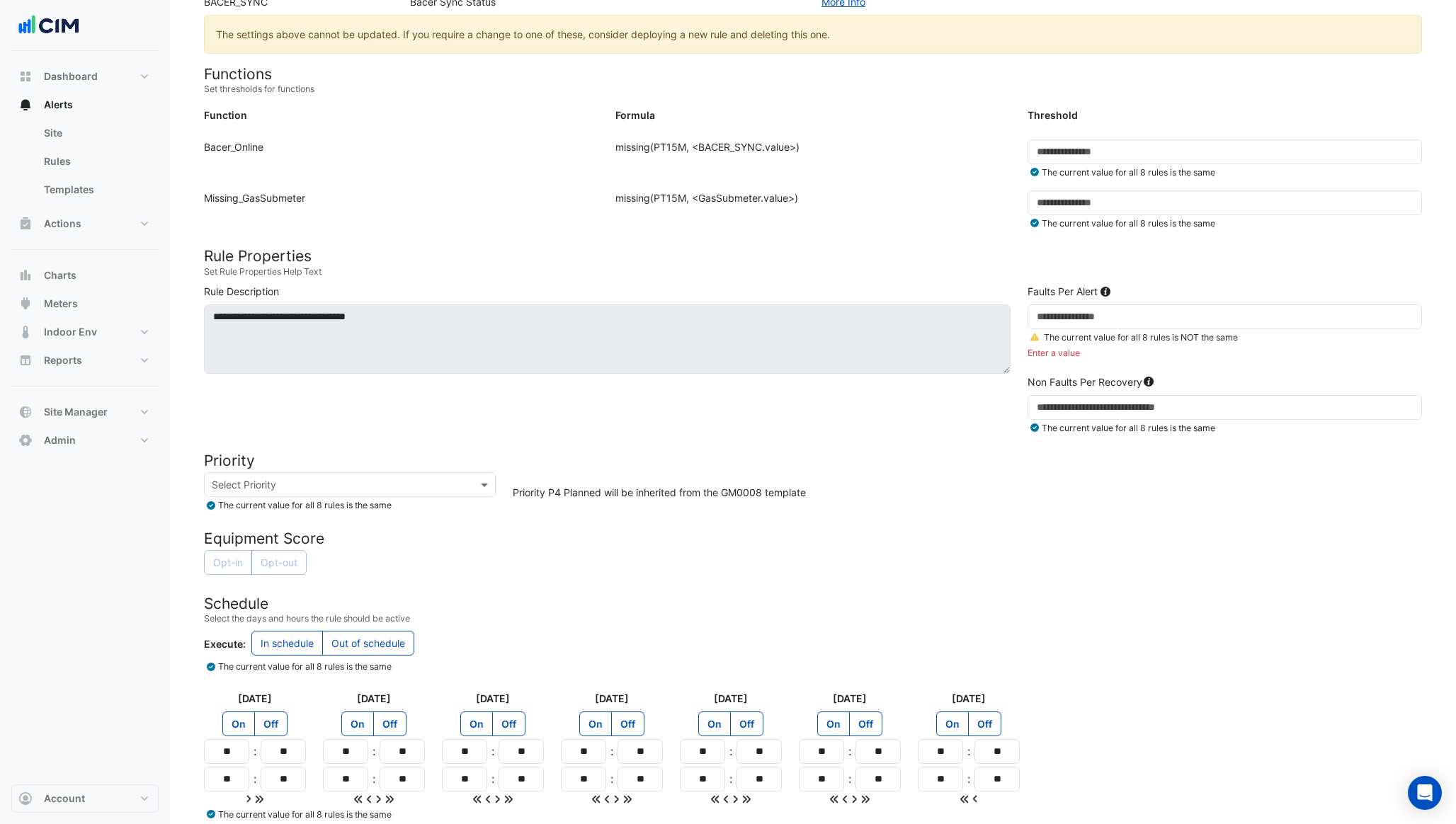
scroll to position [332, 0]
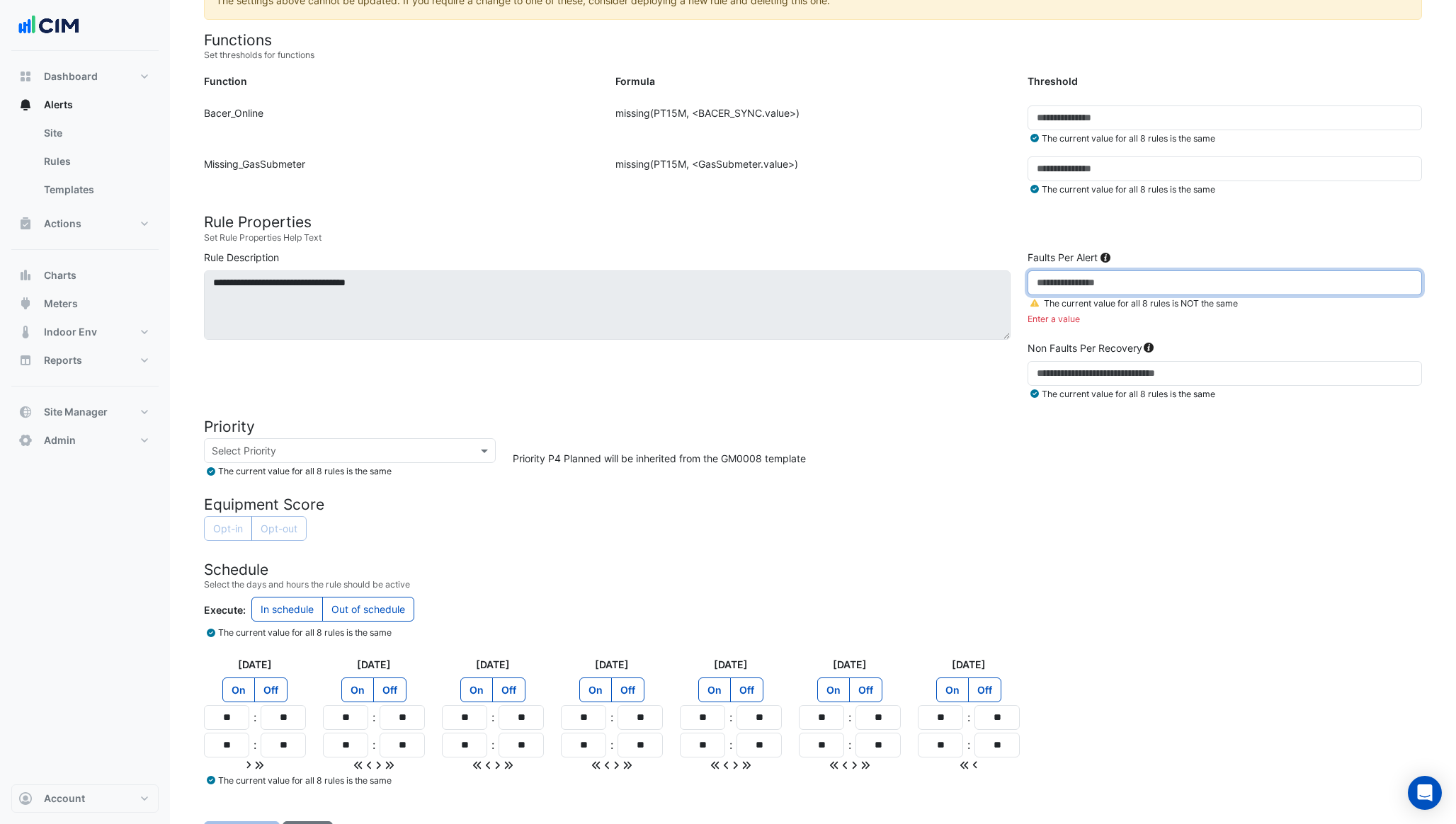
click at [1103, 273] on input "number" at bounding box center [1224, 283] width 395 height 25
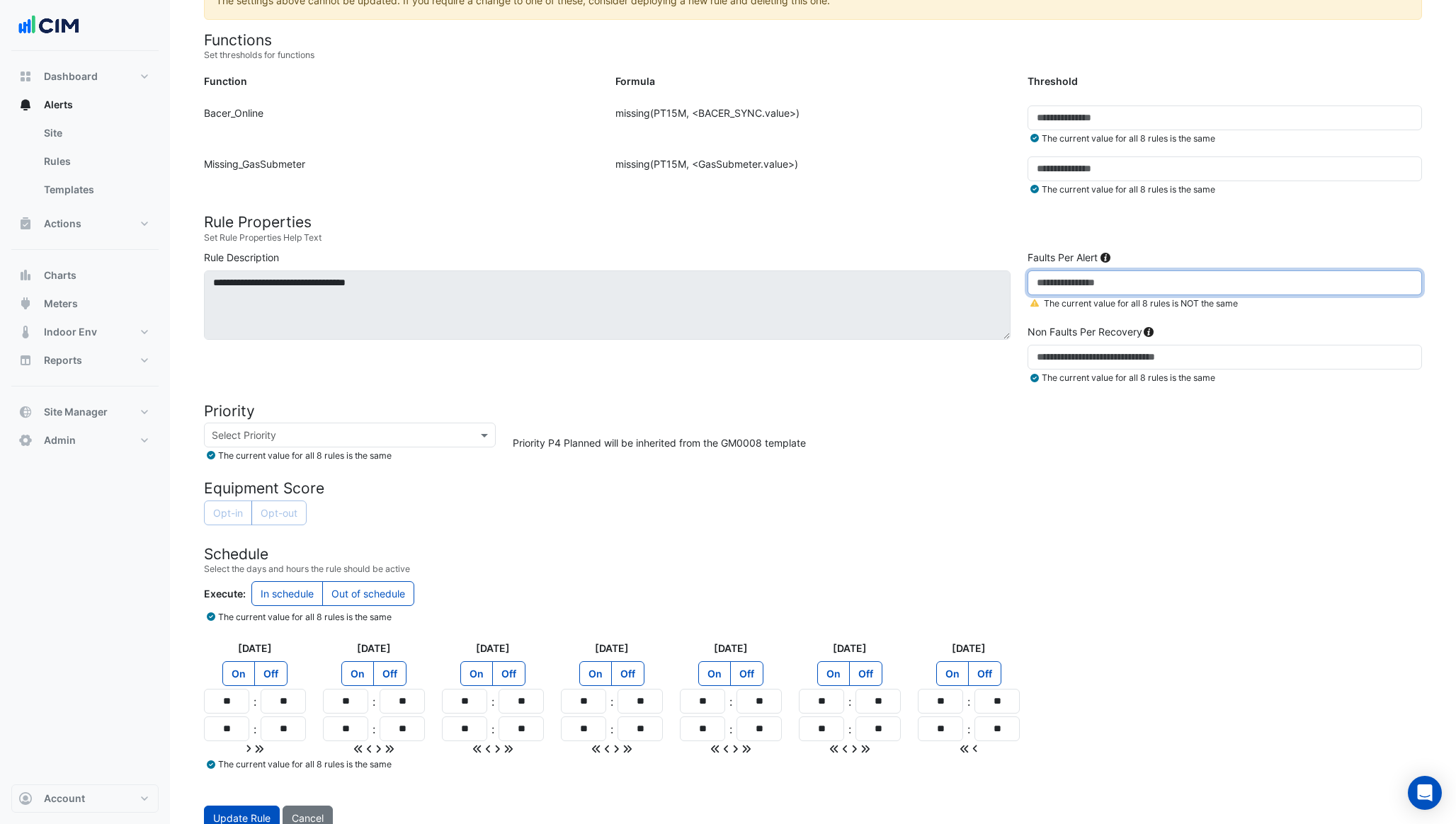
type input "*"
type input "**"
click at [1136, 505] on div "Opt-in Opt-out" at bounding box center [813, 514] width 1218 height 28
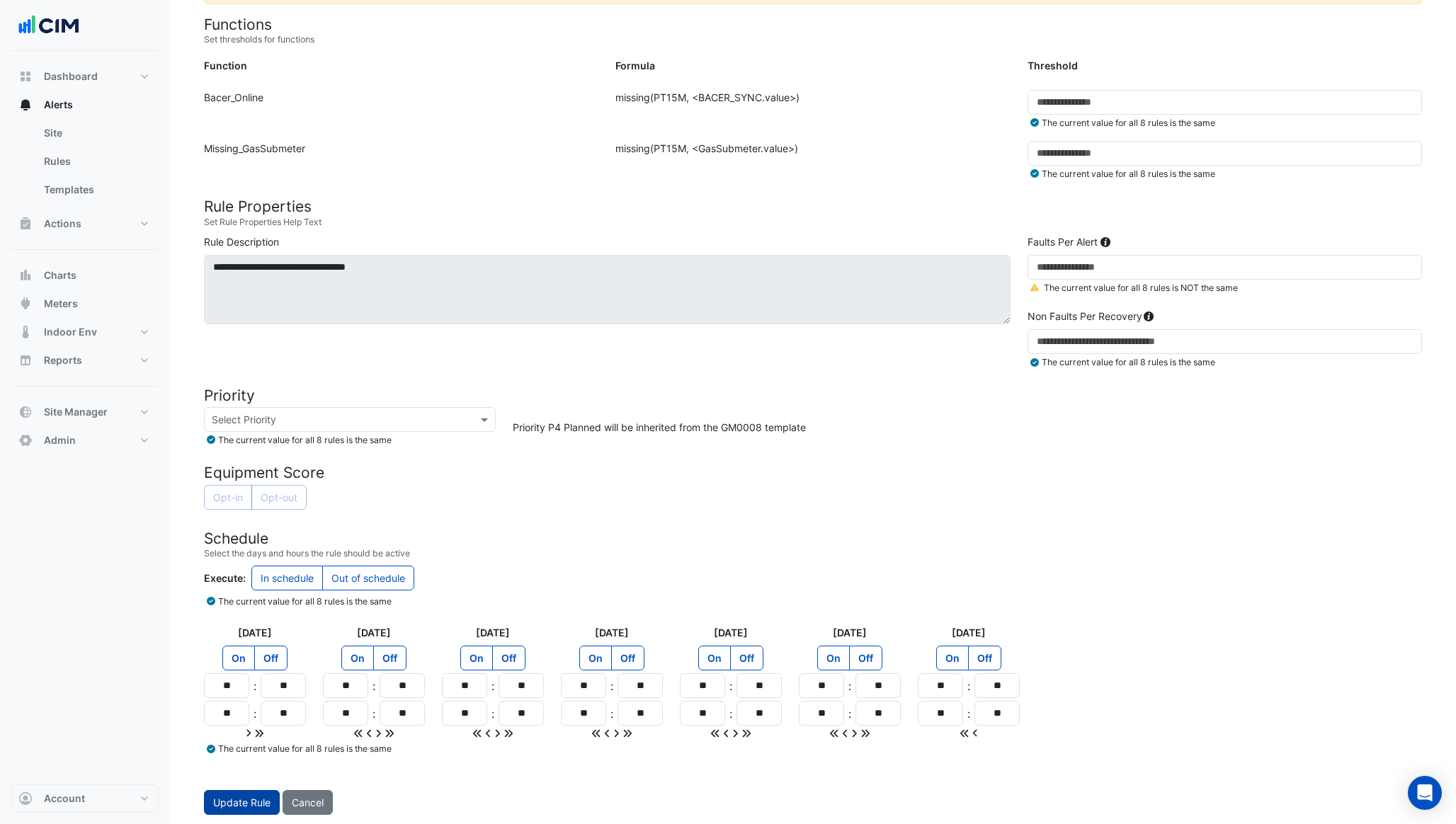
click at [233, 800] on button "Update Rule" at bounding box center [241, 803] width 76 height 25
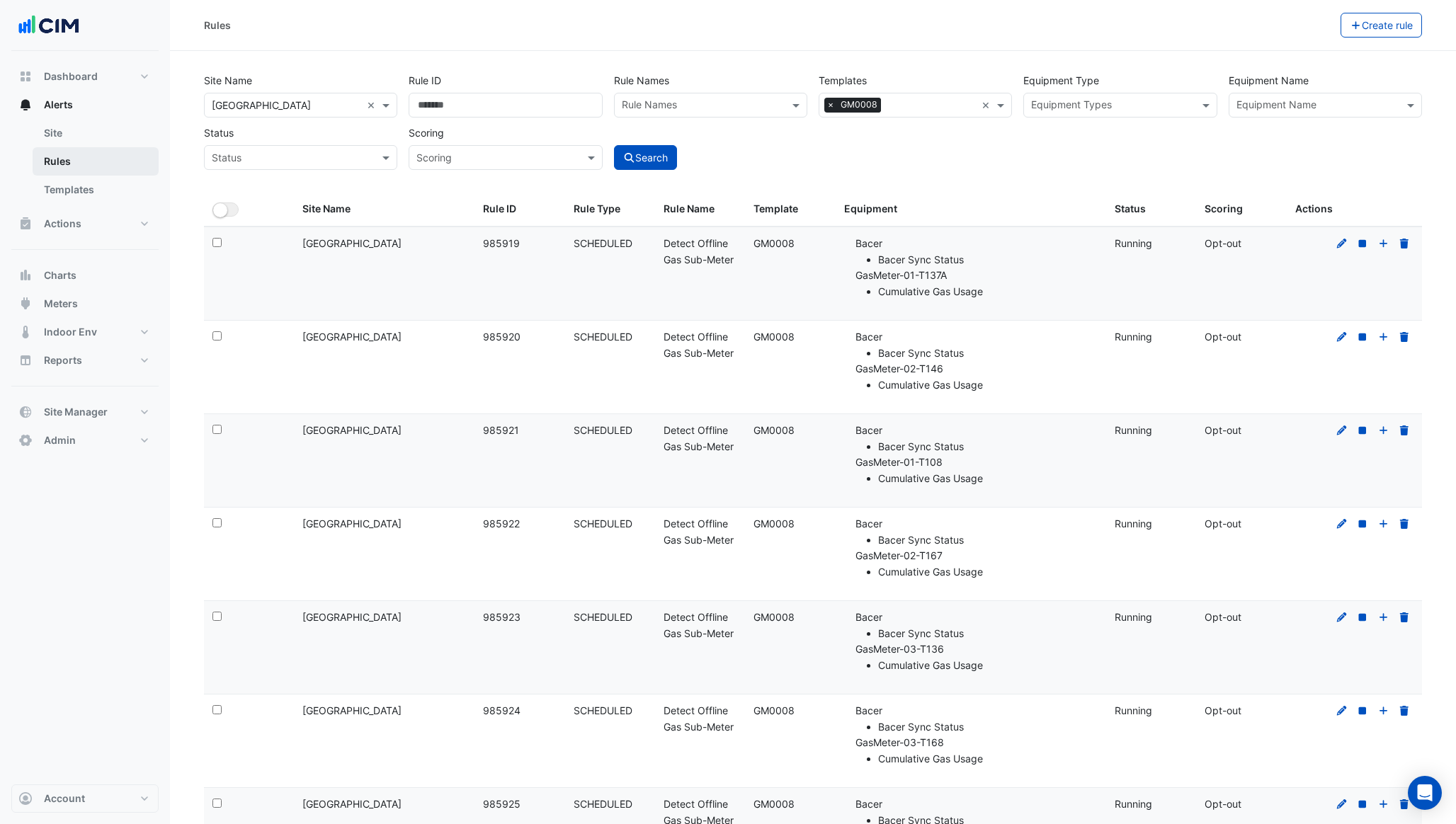
click at [82, 162] on link "Rules" at bounding box center [95, 161] width 126 height 29
click at [1387, 14] on button "Create rule" at bounding box center [1382, 25] width 82 height 25
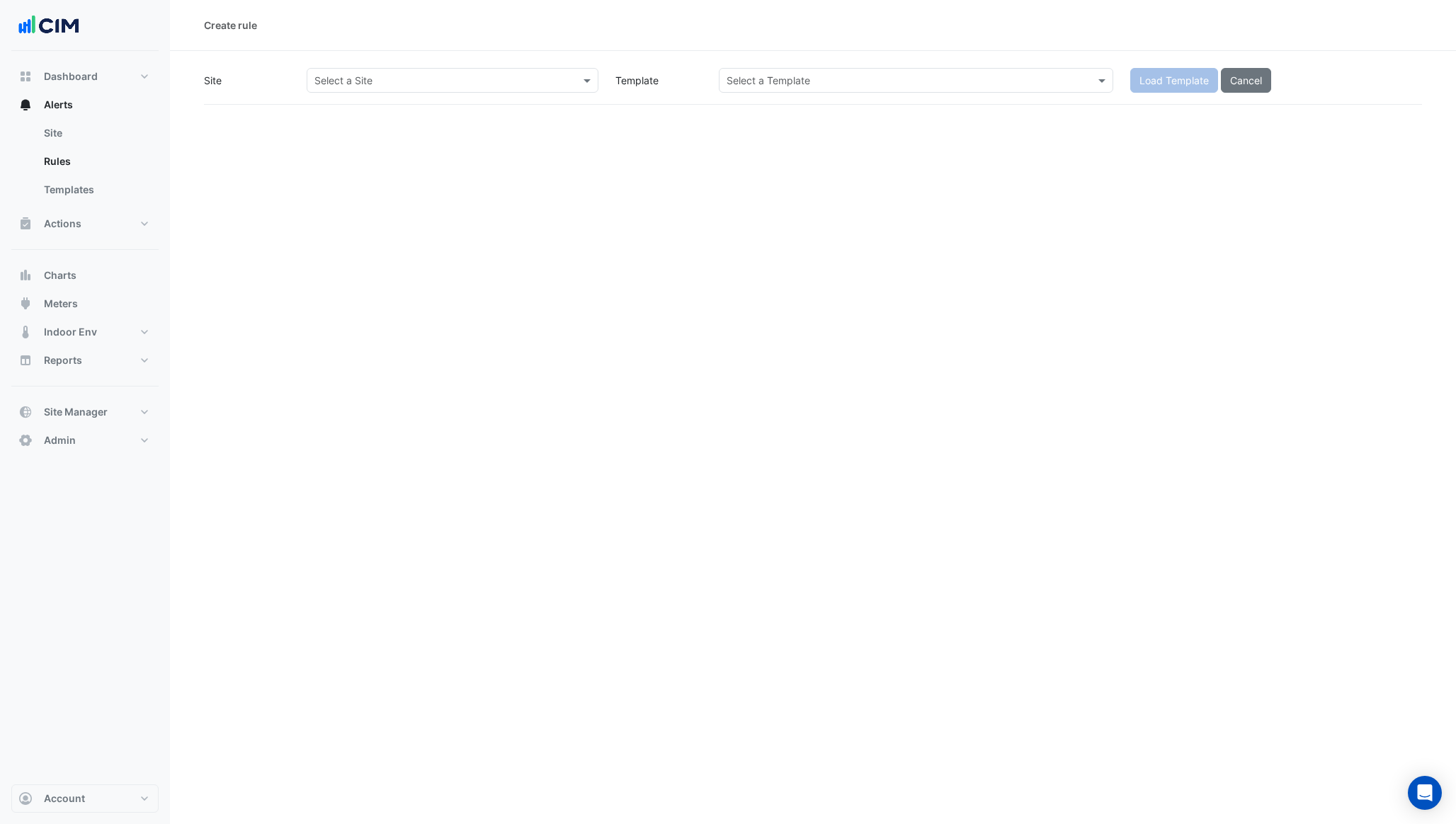
click at [409, 78] on input "text" at bounding box center [438, 81] width 248 height 15
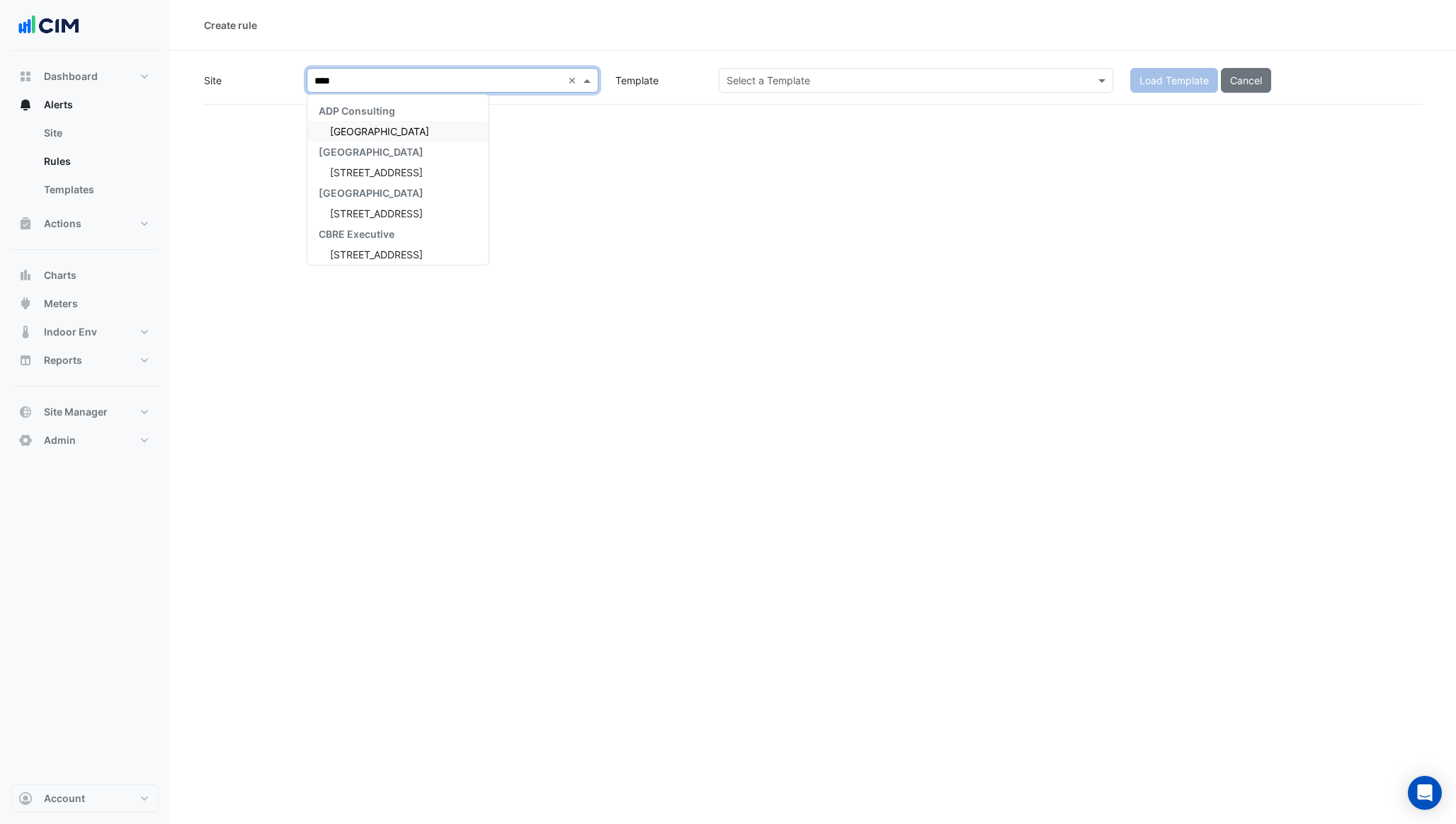
type input "*****"
click at [392, 124] on div "[GEOGRAPHIC_DATA]" at bounding box center [397, 131] width 181 height 20
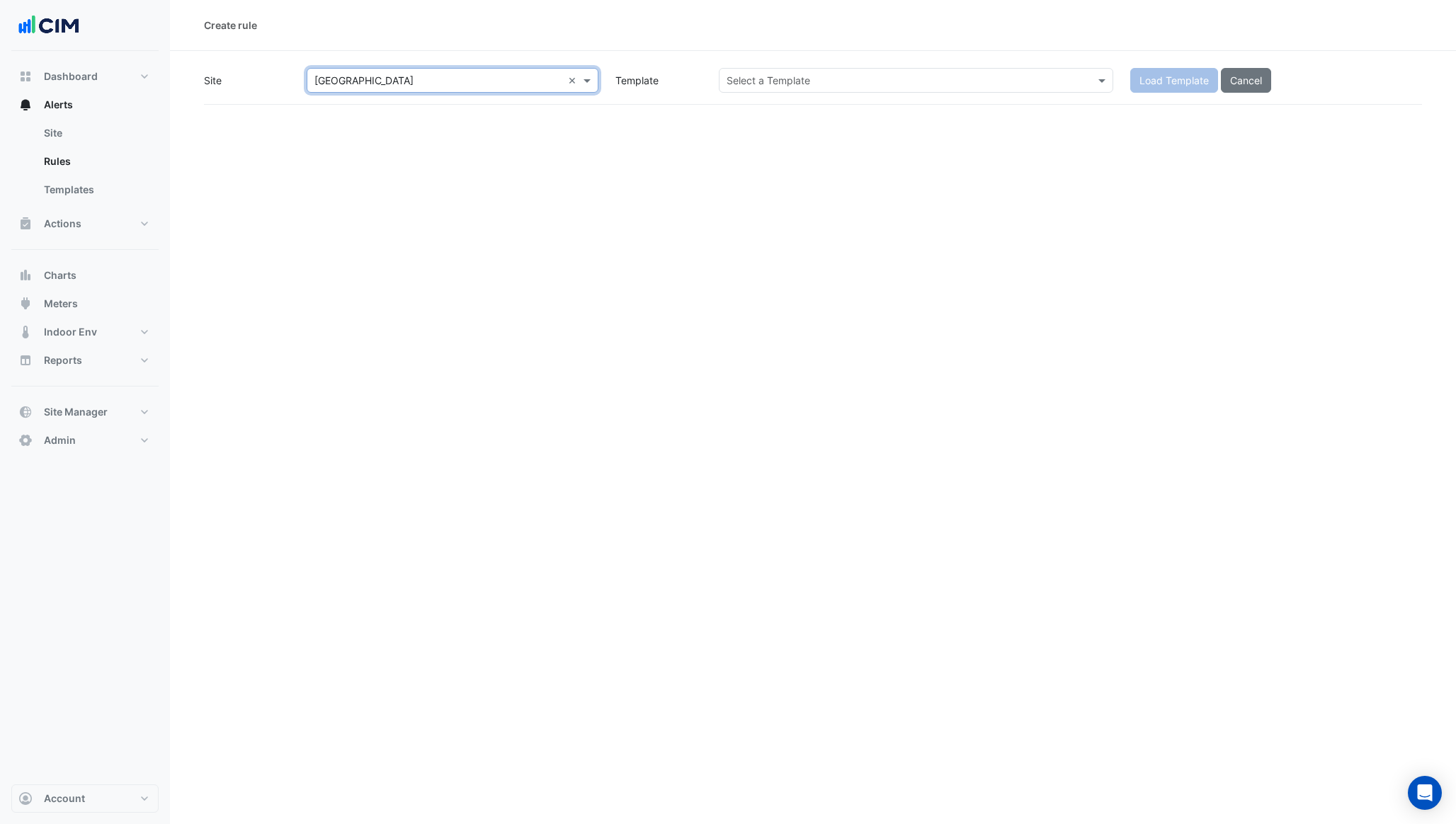
click at [739, 77] on input "text" at bounding box center [902, 81] width 350 height 15
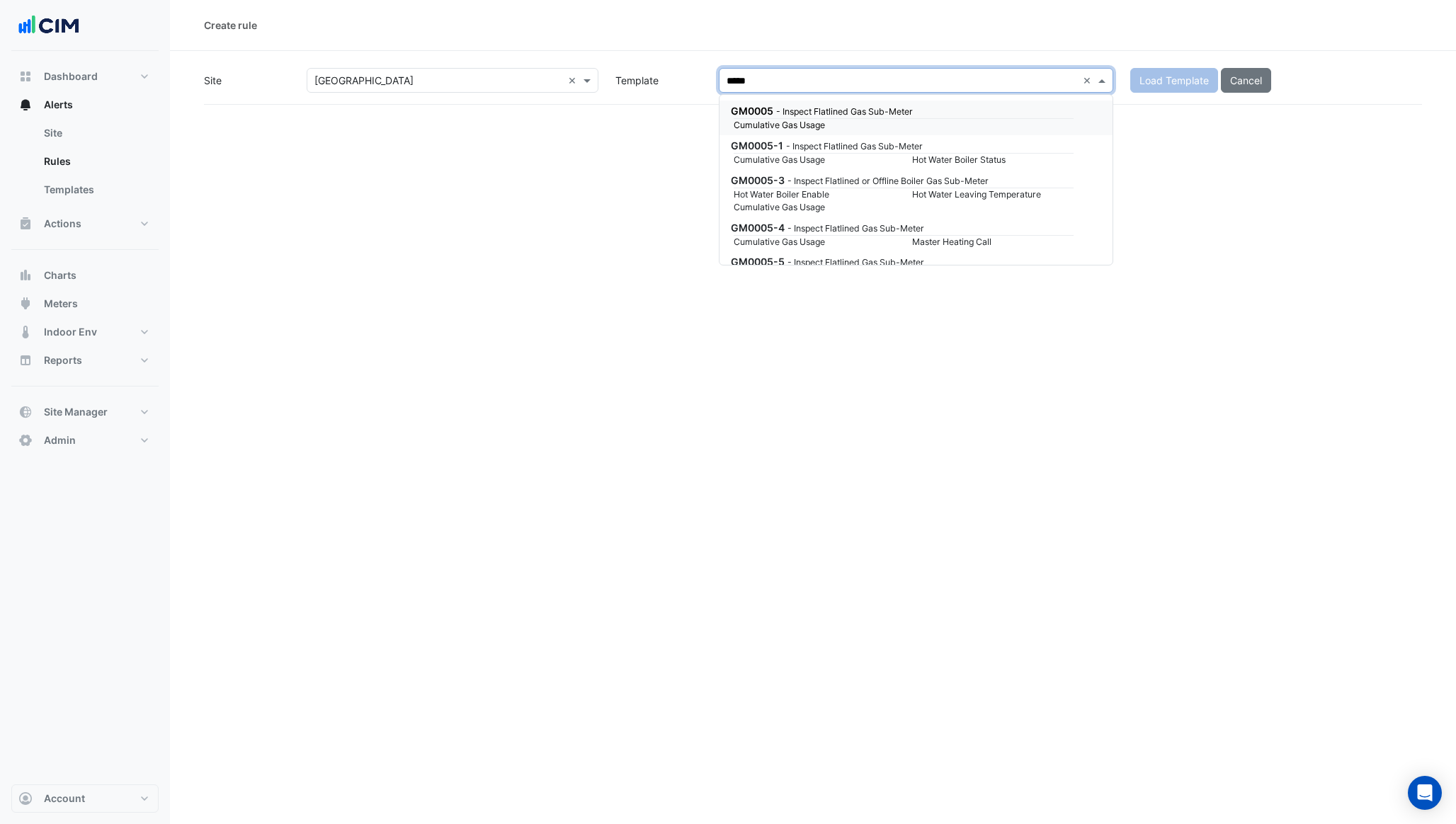
type input "******"
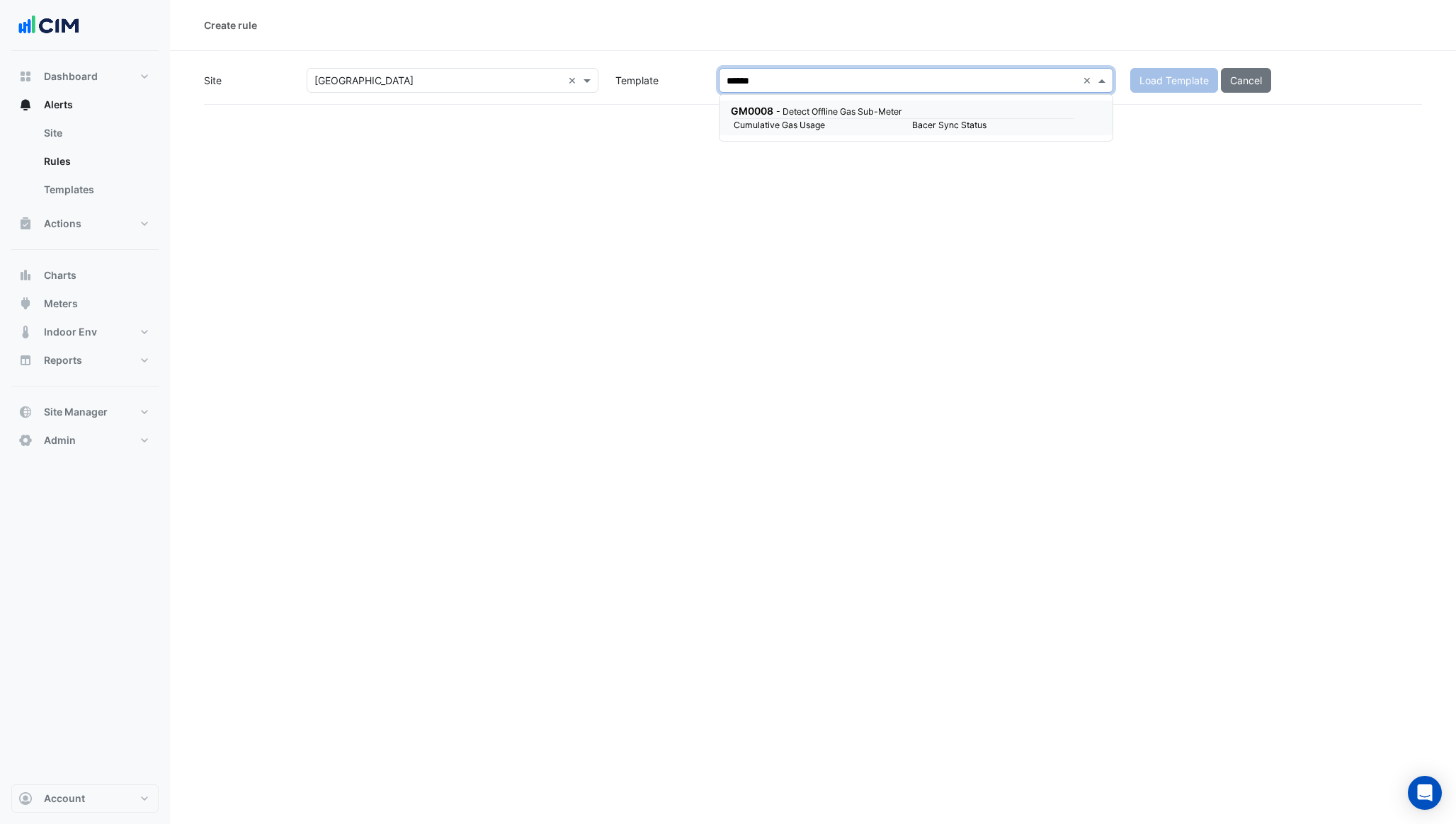
click at [763, 118] on div "Cumulative Gas Usage Bacer Sync Status" at bounding box center [904, 125] width 340 height 13
click at [1166, 75] on button "Load Template" at bounding box center [1174, 80] width 88 height 25
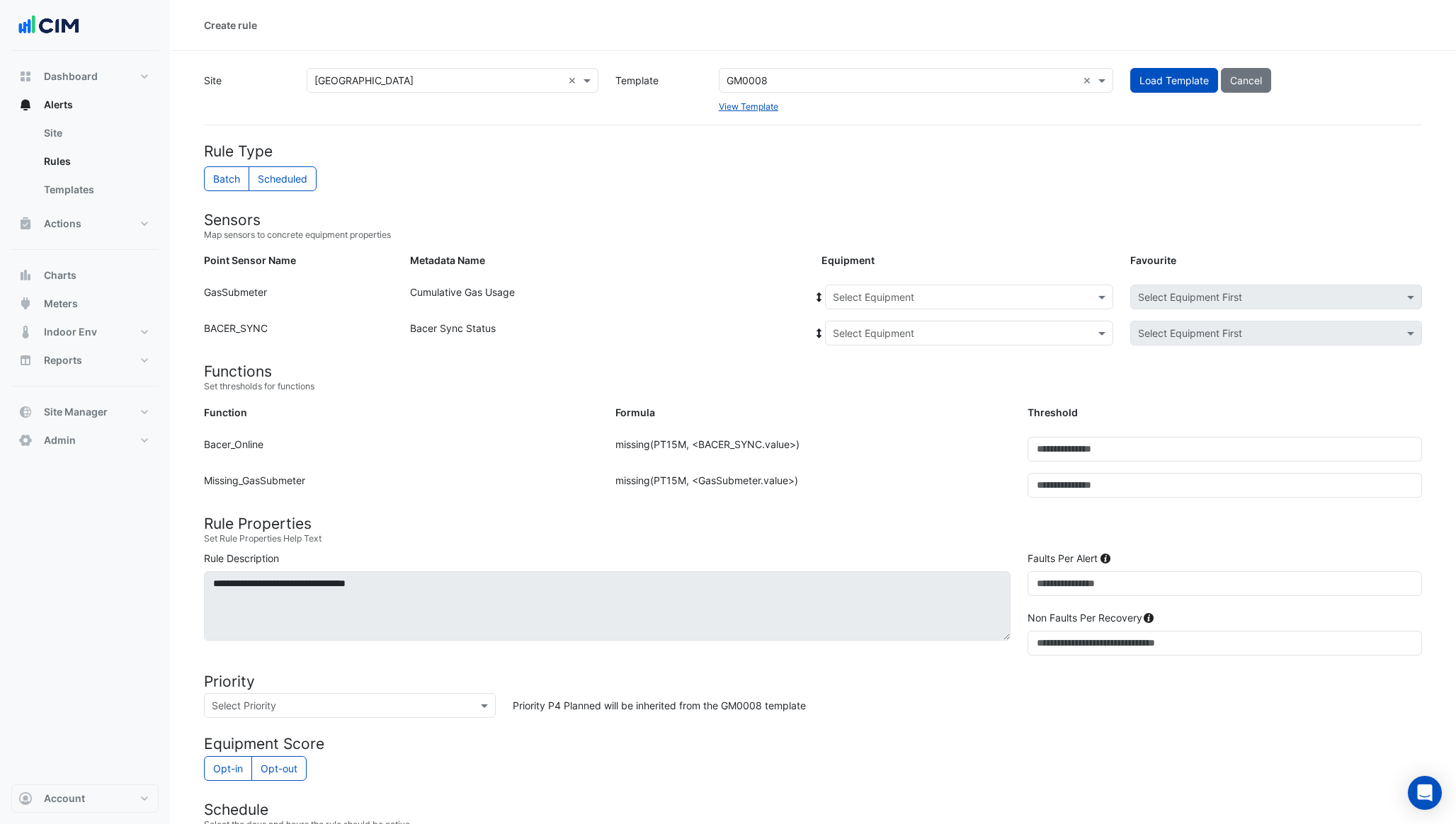
click at [876, 285] on ng-select "Select Equipment" at bounding box center [969, 298] width 289 height 25
click at [889, 290] on input "text" at bounding box center [955, 298] width 244 height 15
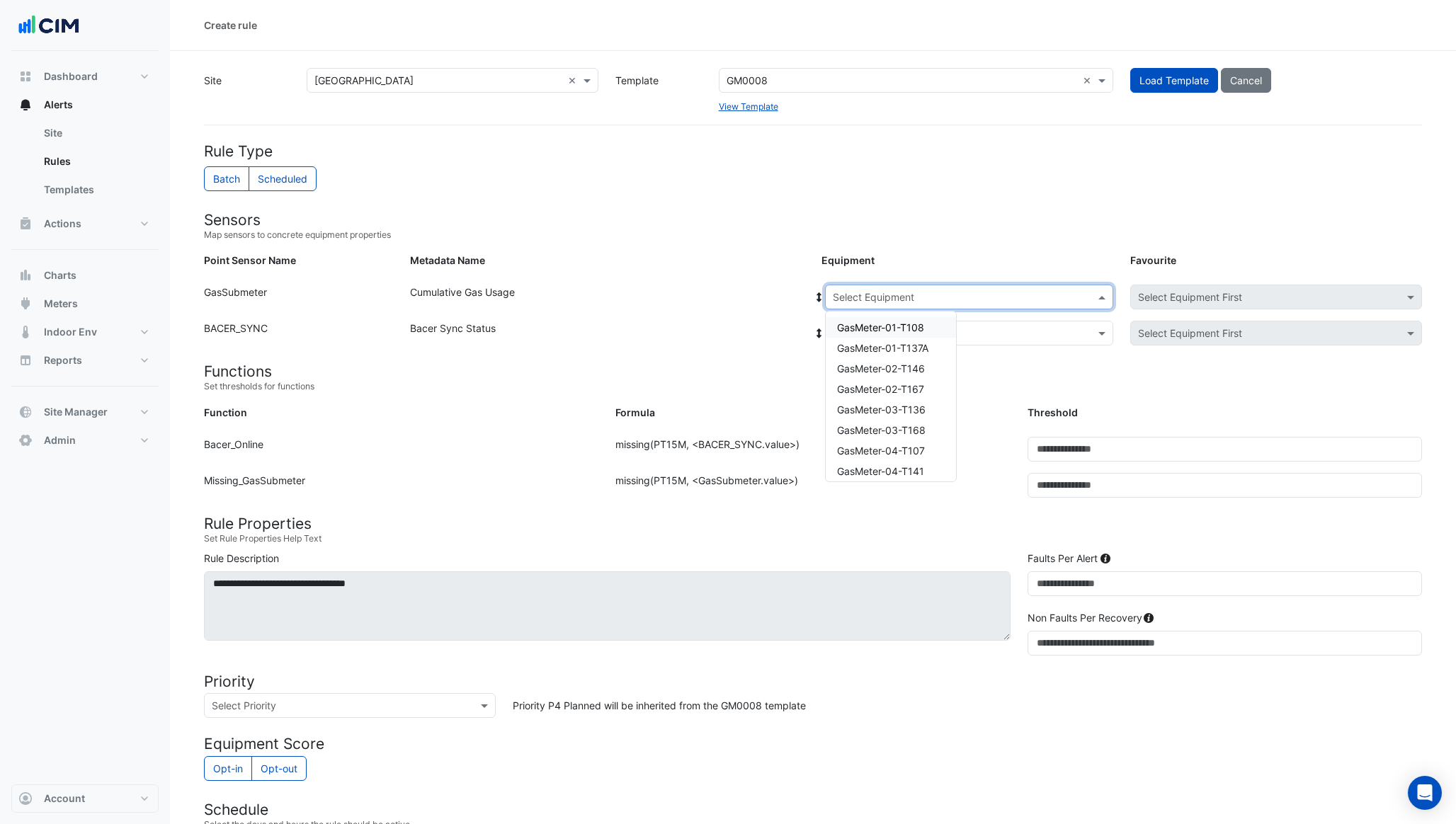
drag, startPoint x: 889, startPoint y: 289, endPoint x: 896, endPoint y: 335, distance: 46.5
click at [896, 309] on ng-select "Select Equipment GasMeter-01-T108 GasMeter-01-T137A GasMeter-02-T146 GasMeter-0…" at bounding box center [969, 298] width 289 height 25
click at [907, 437] on span "GasMeter-05-T138" at bounding box center [881, 439] width 88 height 12
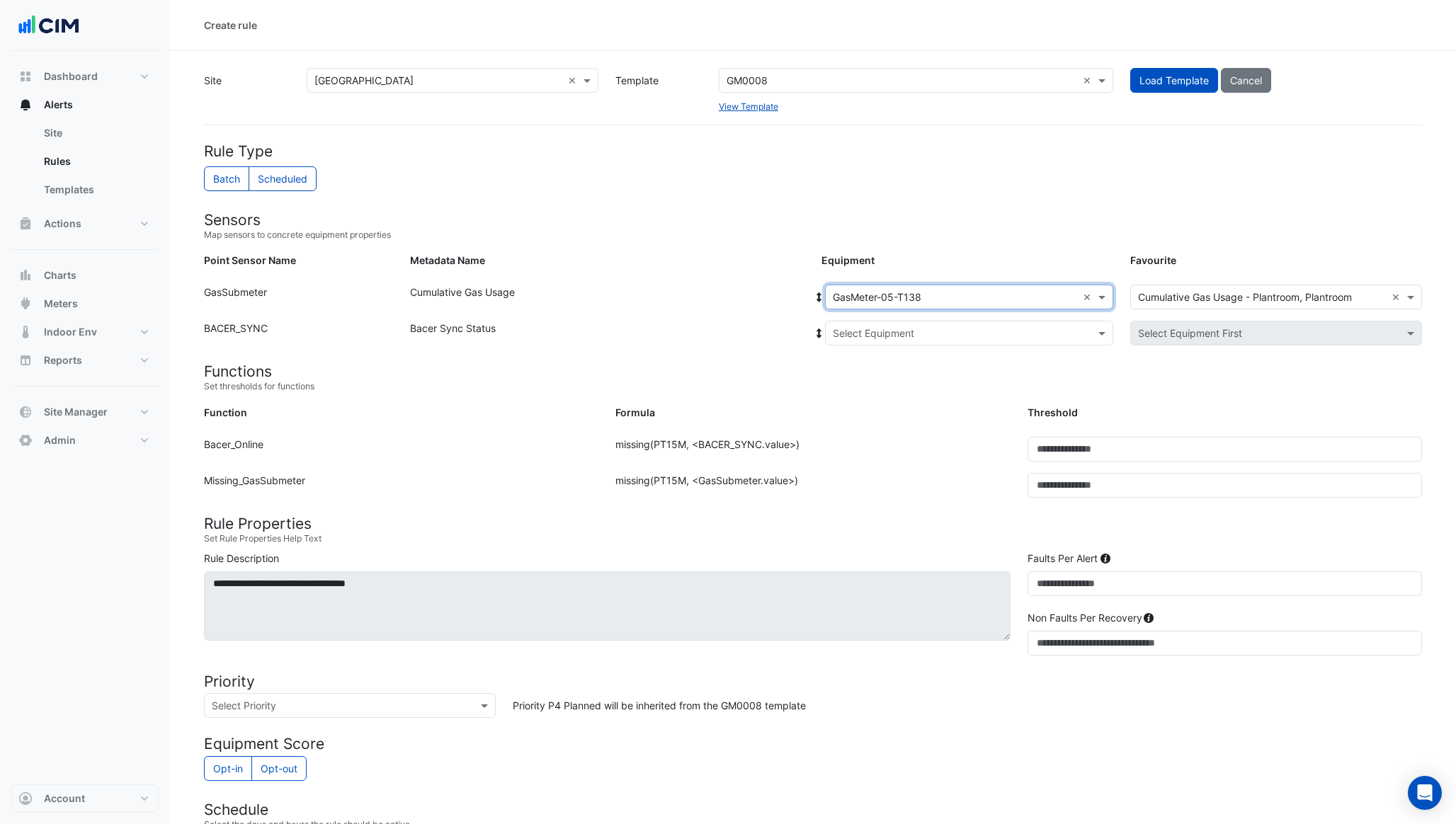
click at [937, 331] on input "text" at bounding box center [955, 333] width 244 height 15
click at [897, 385] on div "Bacer" at bounding box center [879, 384] width 105 height 20
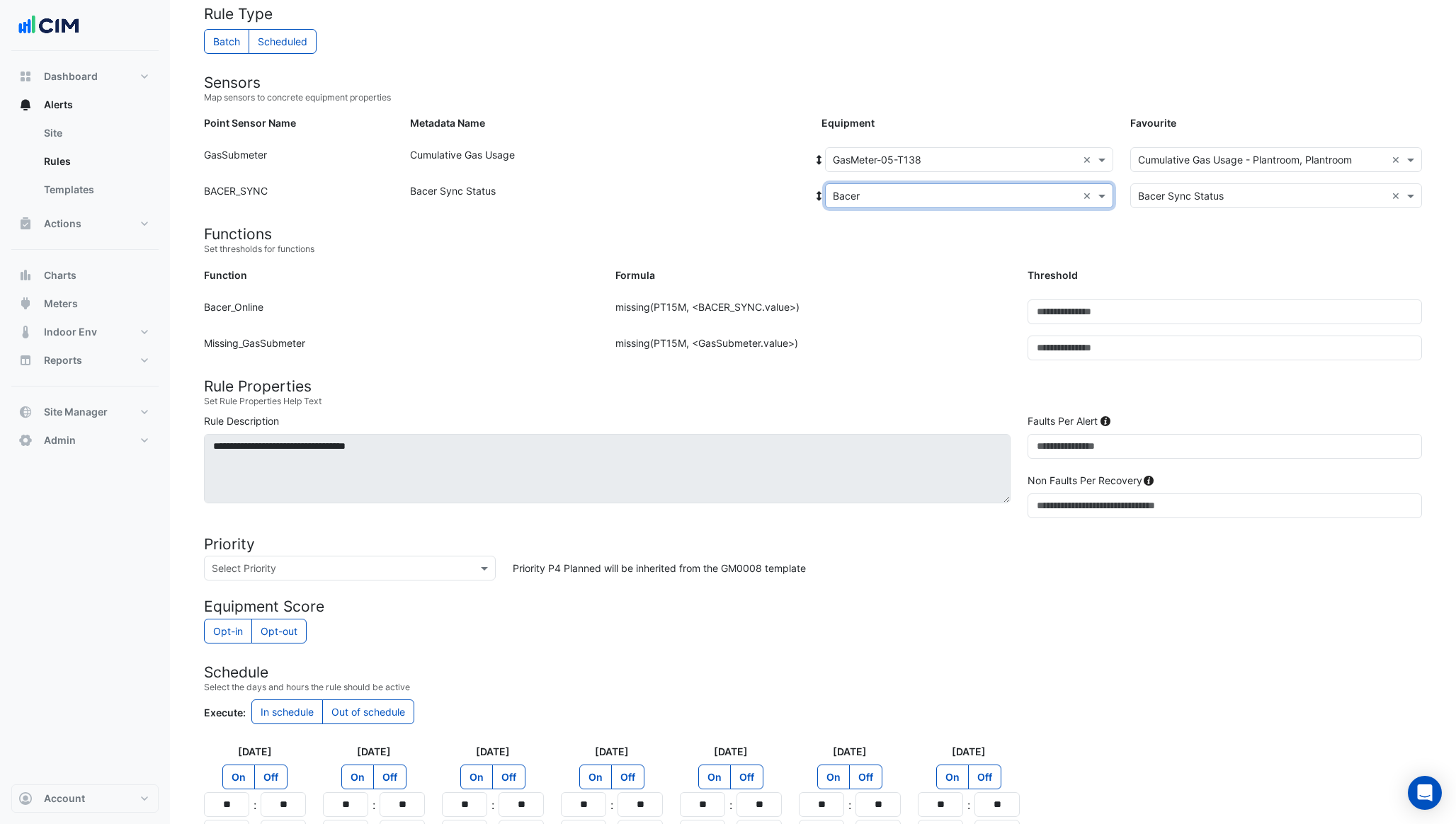
scroll to position [139, 0]
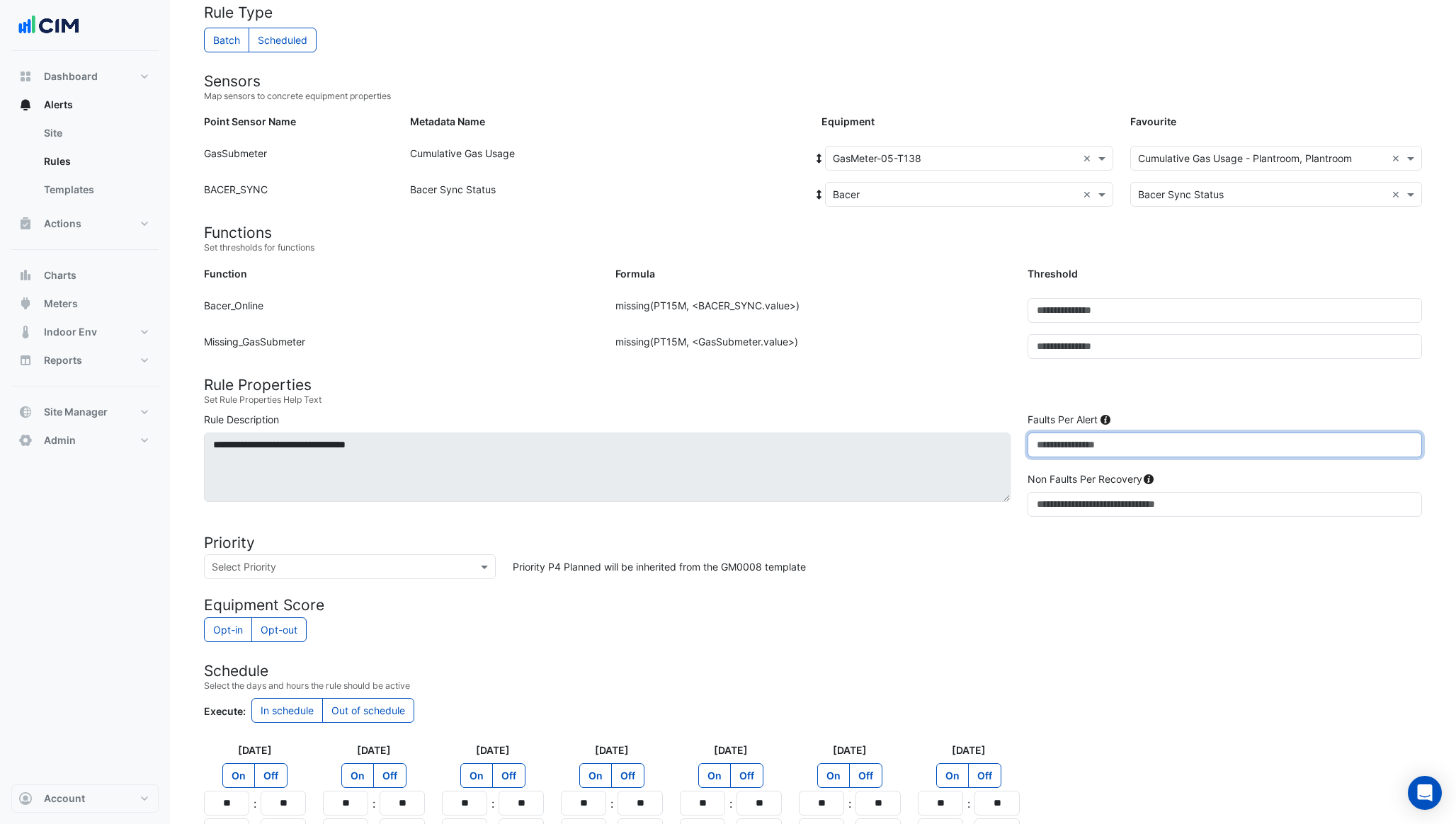
click at [1066, 444] on input "*" at bounding box center [1224, 445] width 395 height 25
type input "**"
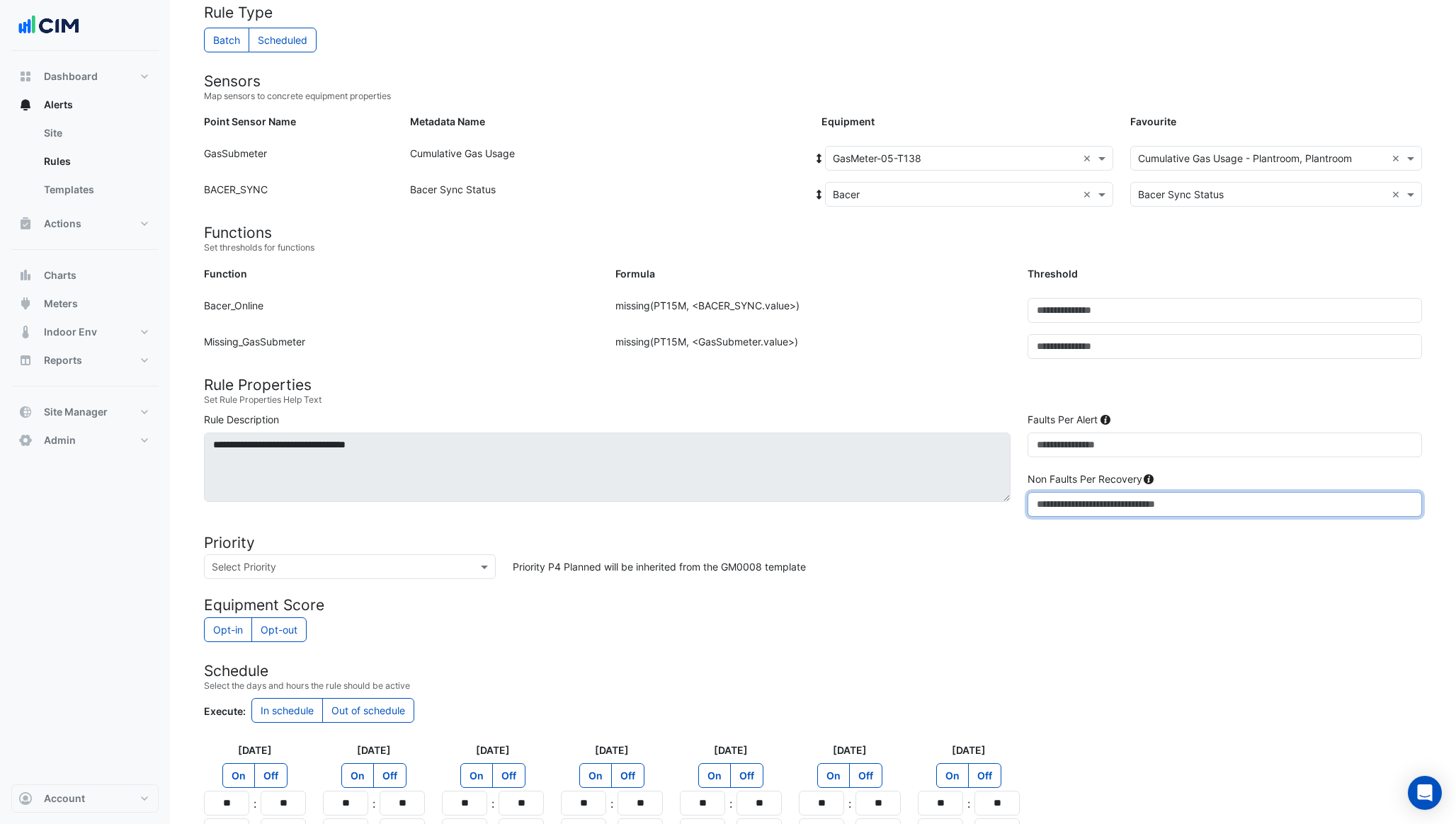
click at [1055, 502] on input "*" at bounding box center [1224, 504] width 395 height 25
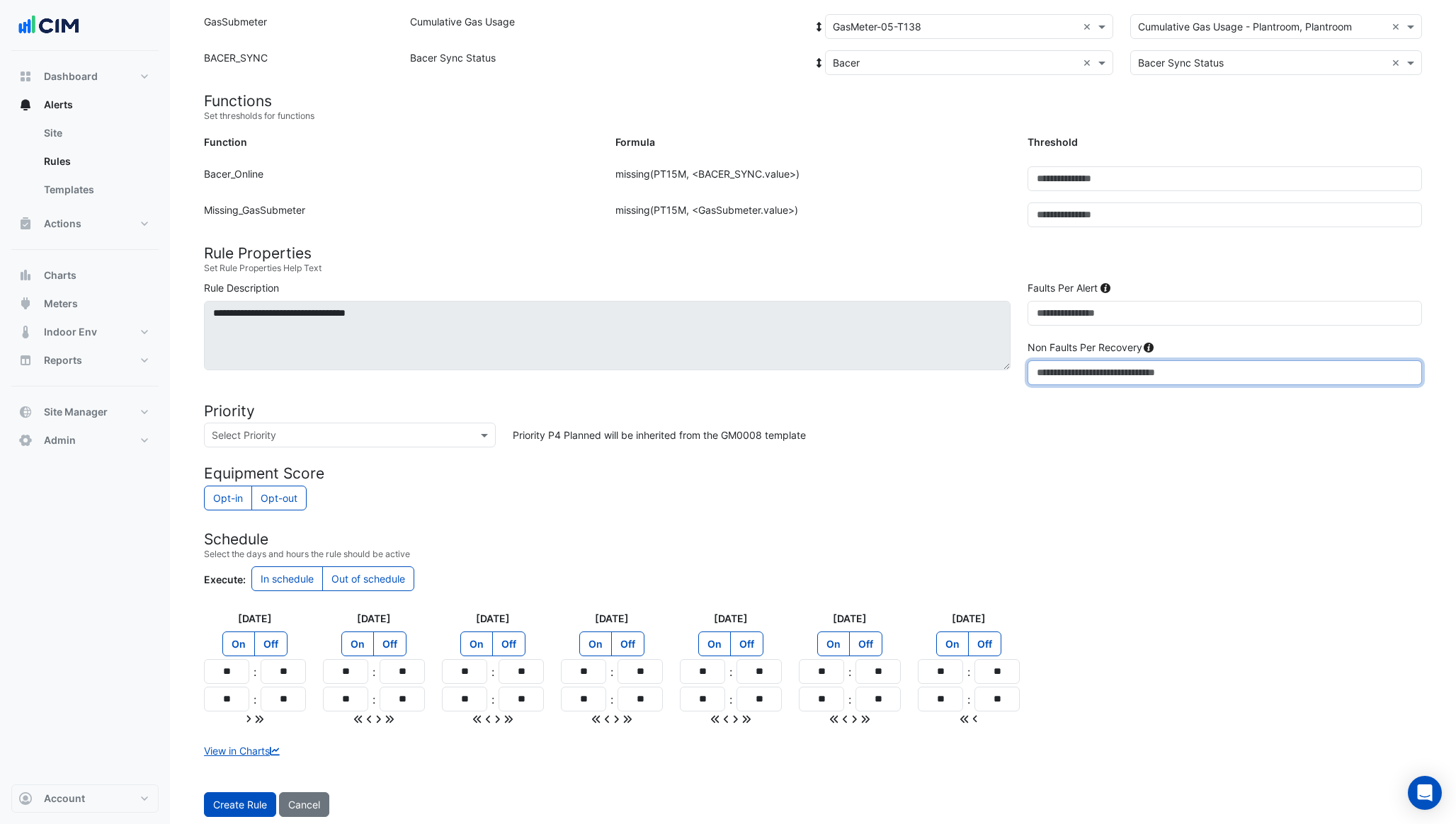
scroll to position [300, 0]
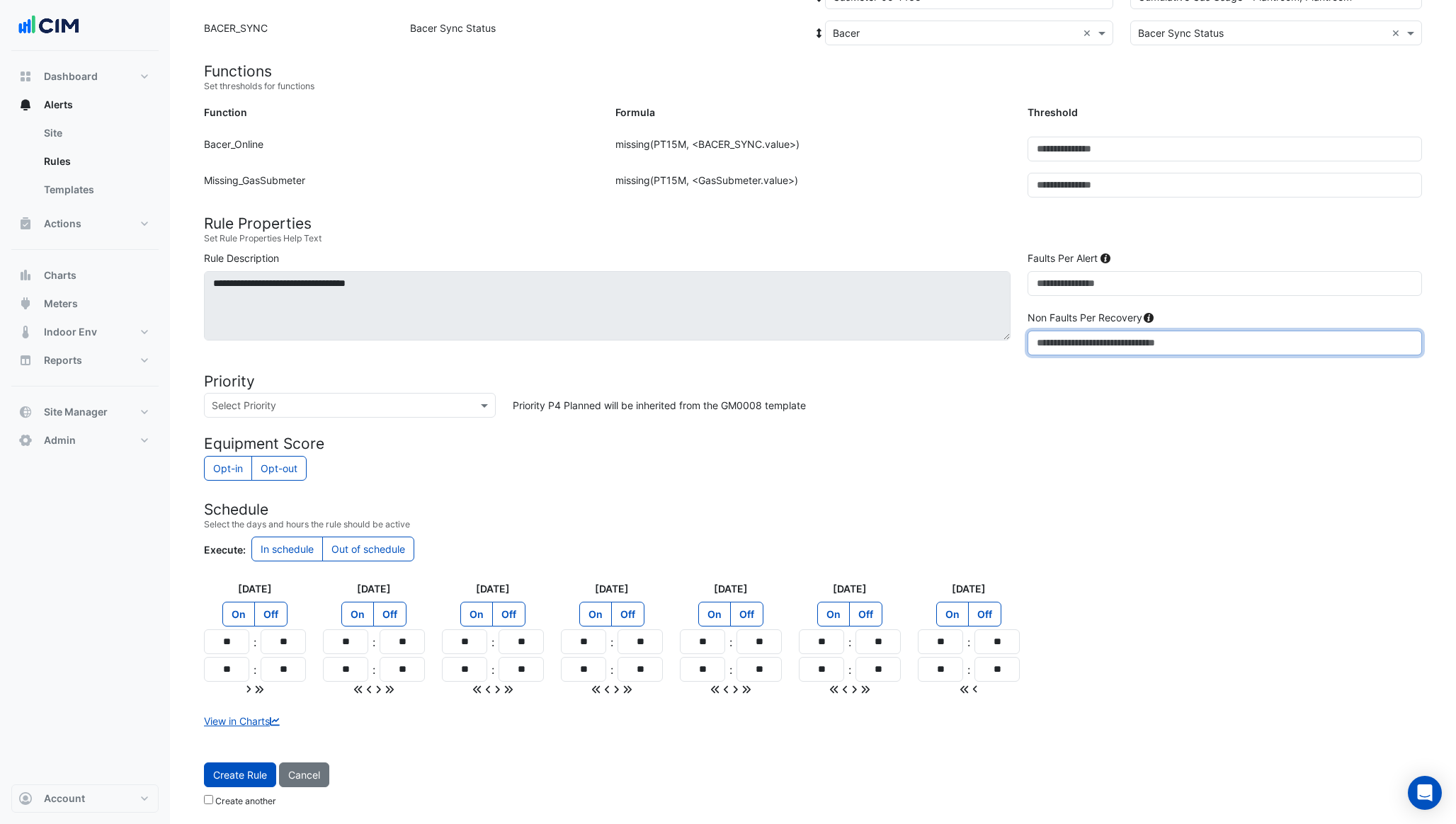
type input "*"
click at [245, 637] on input "**" at bounding box center [226, 642] width 45 height 25
type input "**"
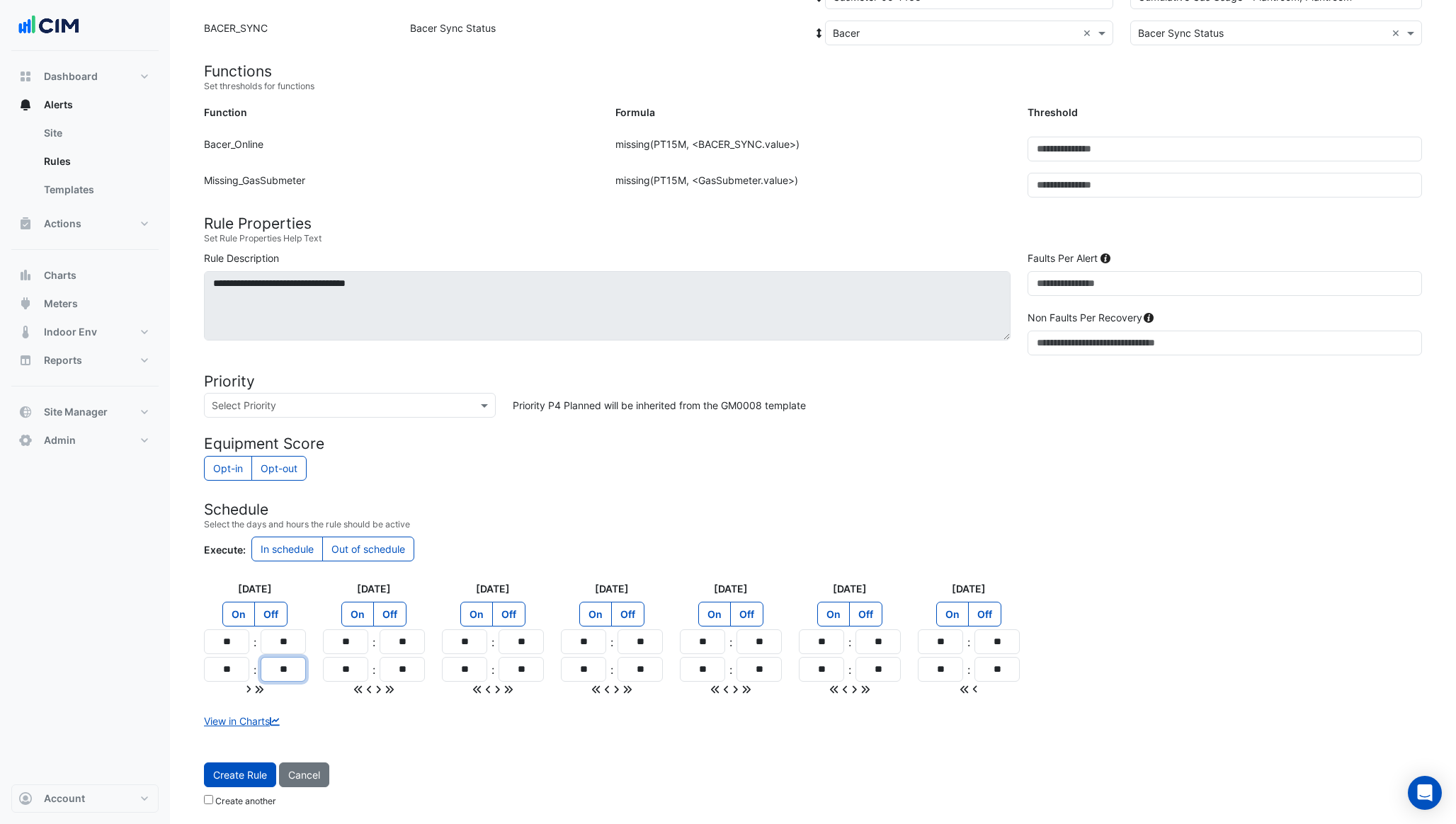
type input "**"
click at [266, 693] on div at bounding box center [255, 689] width 102 height 15
click at [265, 689] on icon at bounding box center [258, 689] width 10 height 10
type input "**"
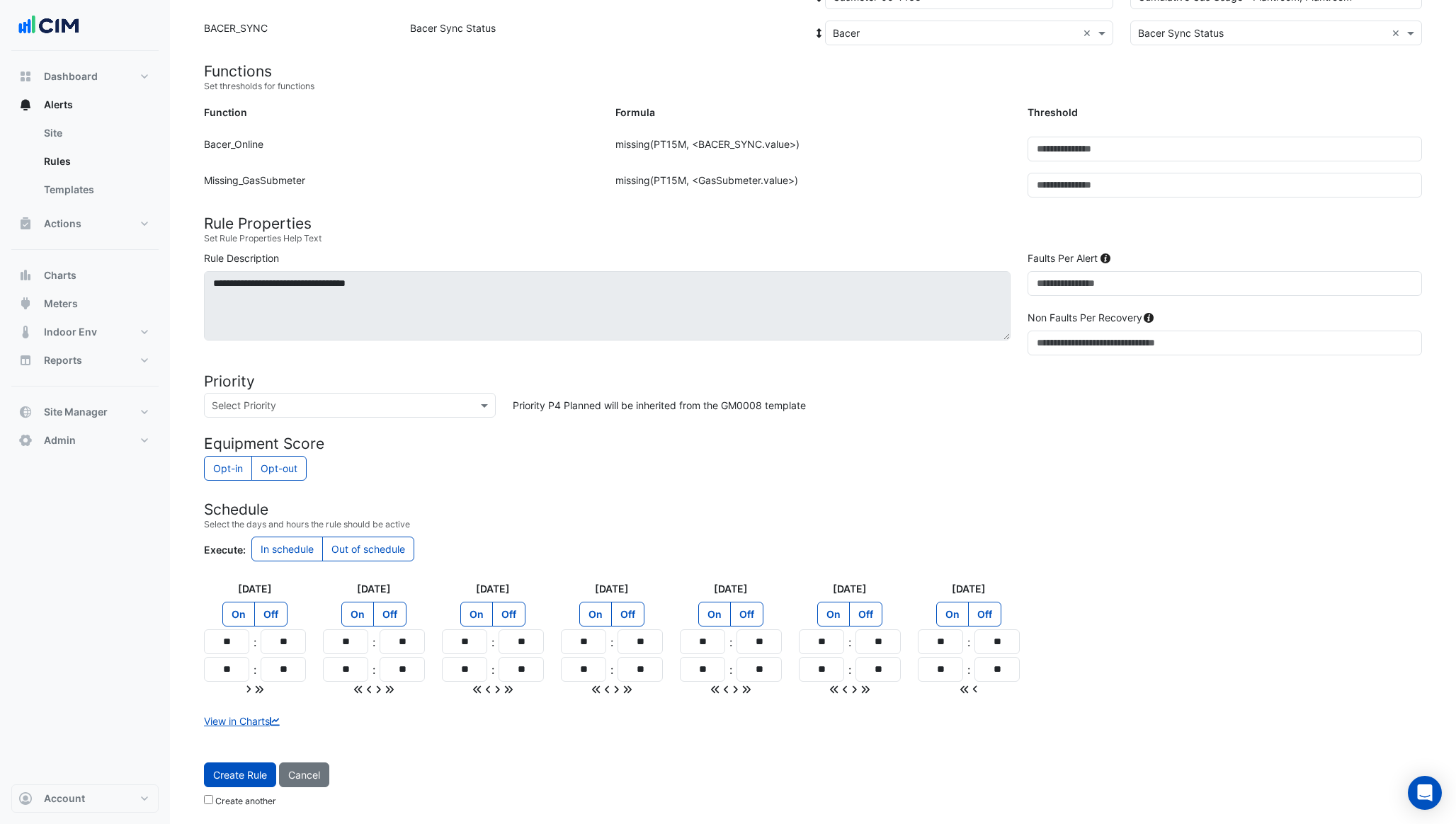
type input "**"
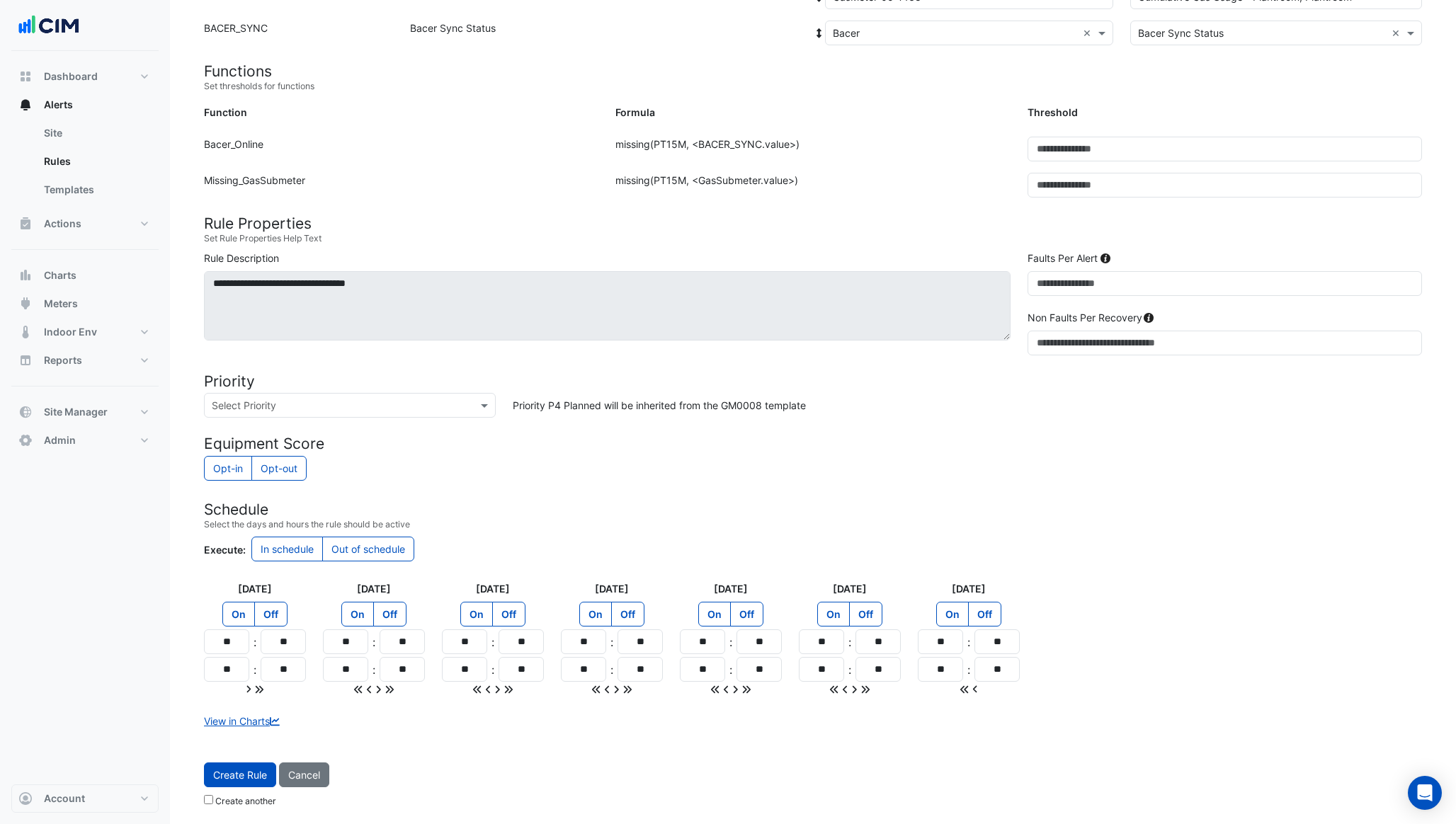
type input "**"
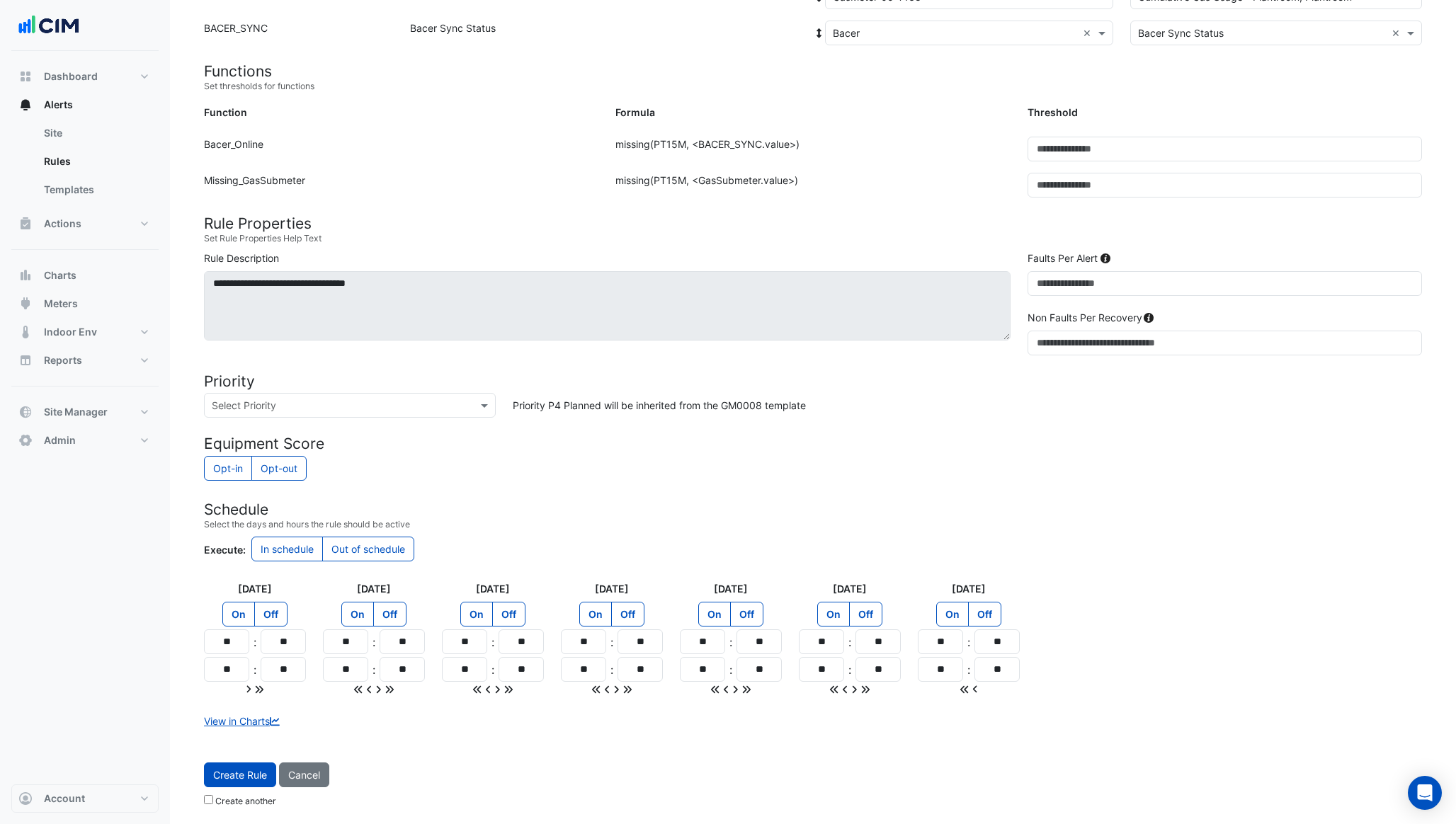
type input "**"
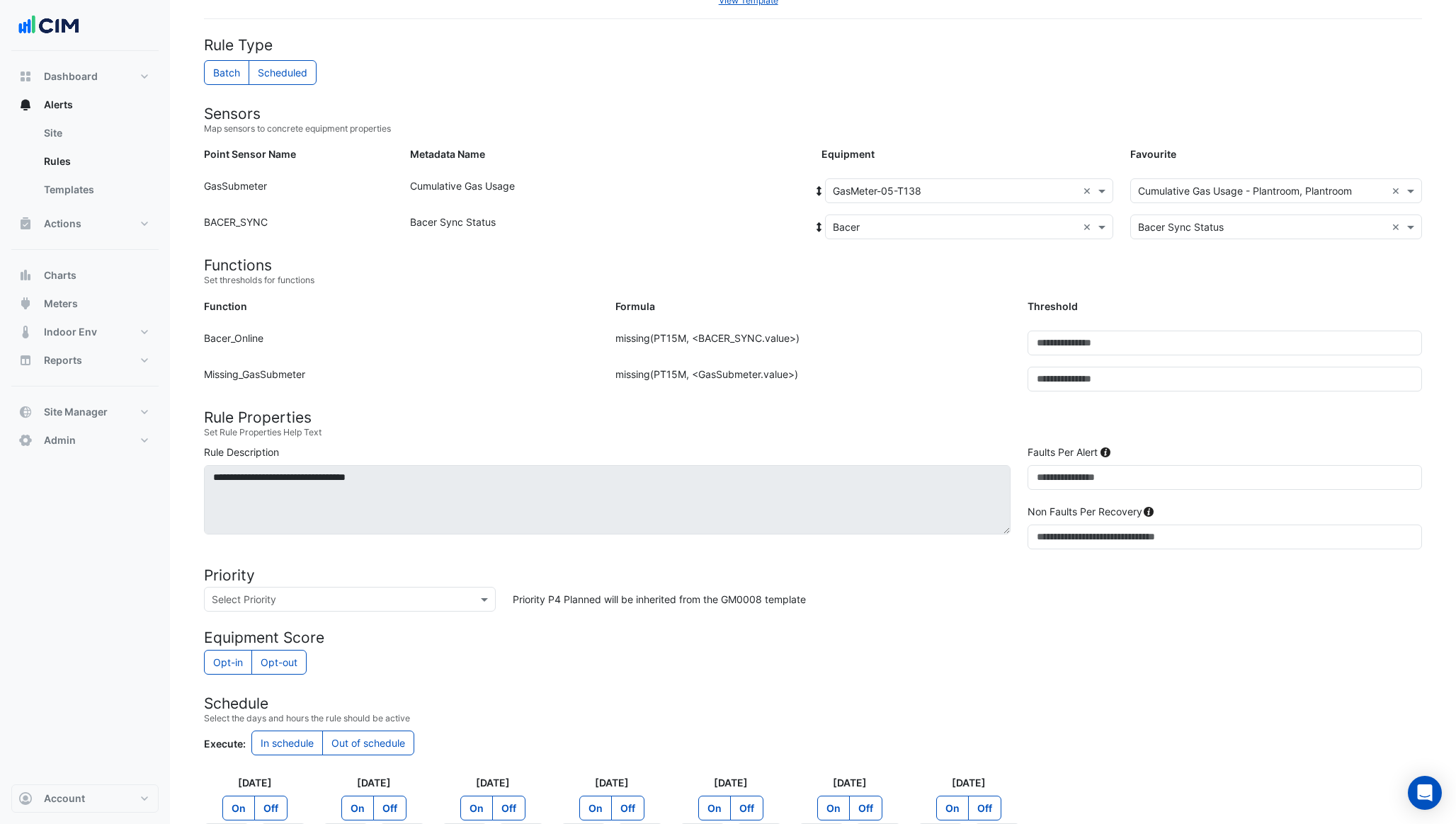
scroll to position [86, 0]
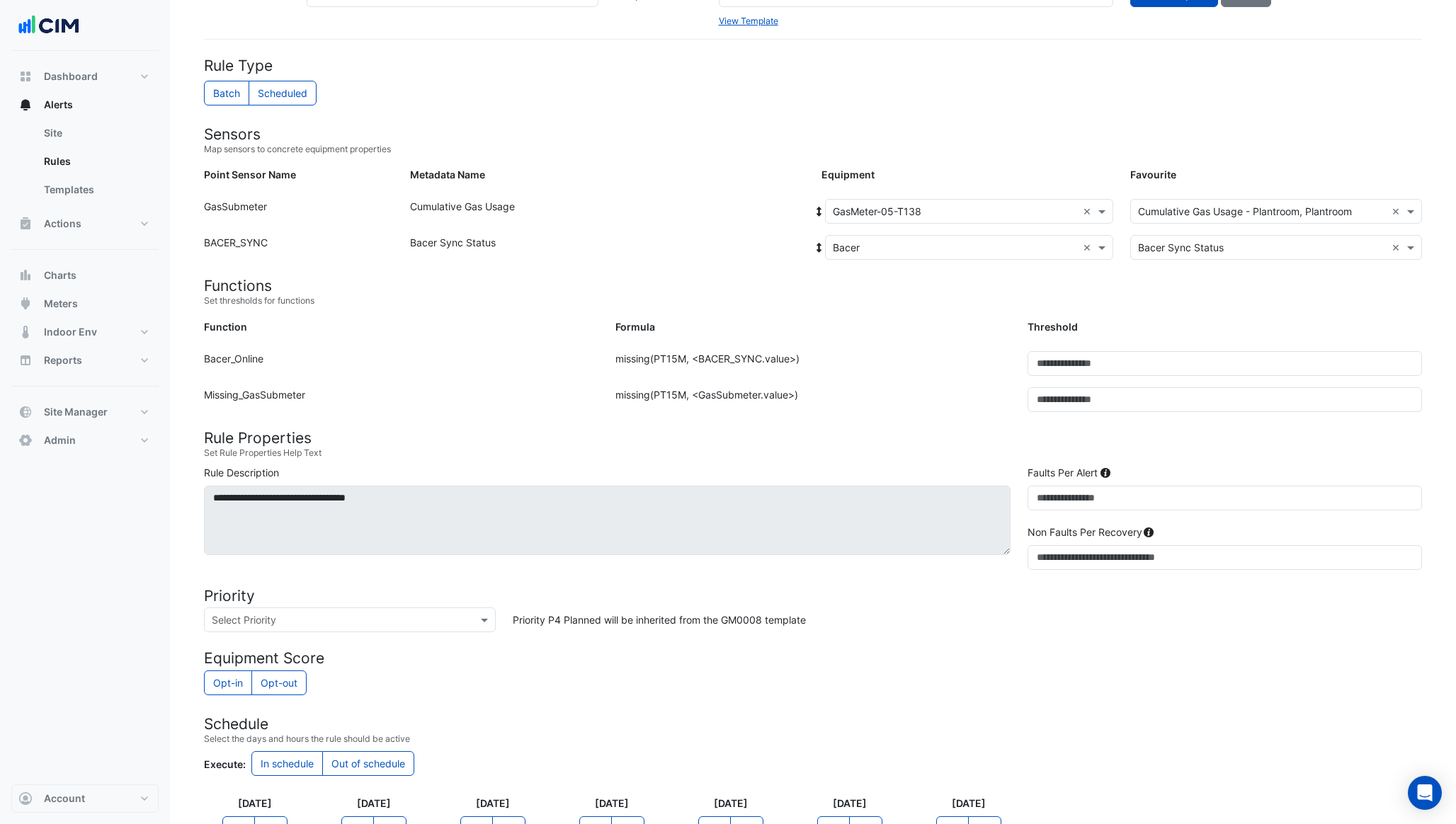
click at [291, 86] on label "Scheduled" at bounding box center [282, 94] width 68 height 25
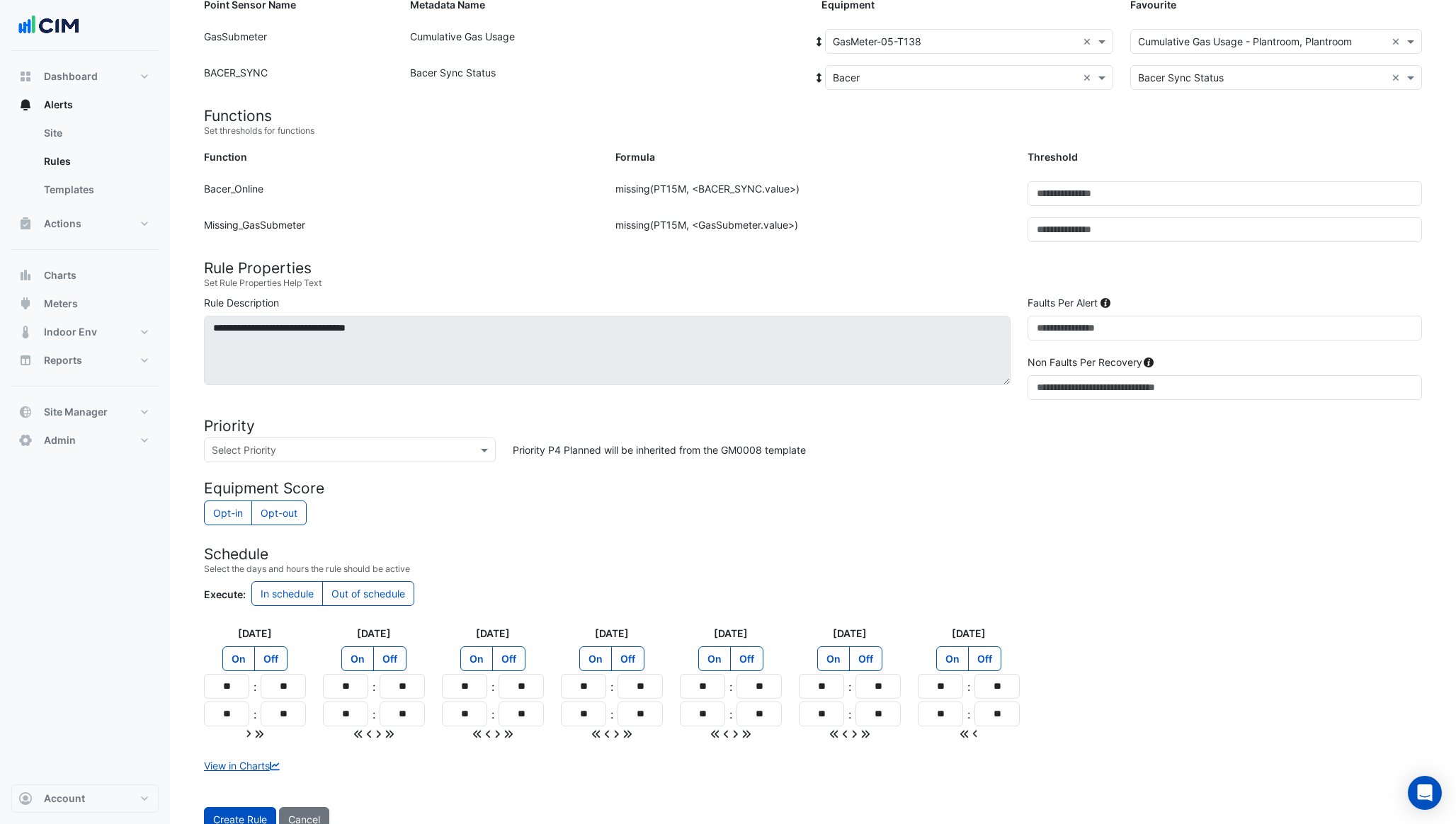
scroll to position [300, 0]
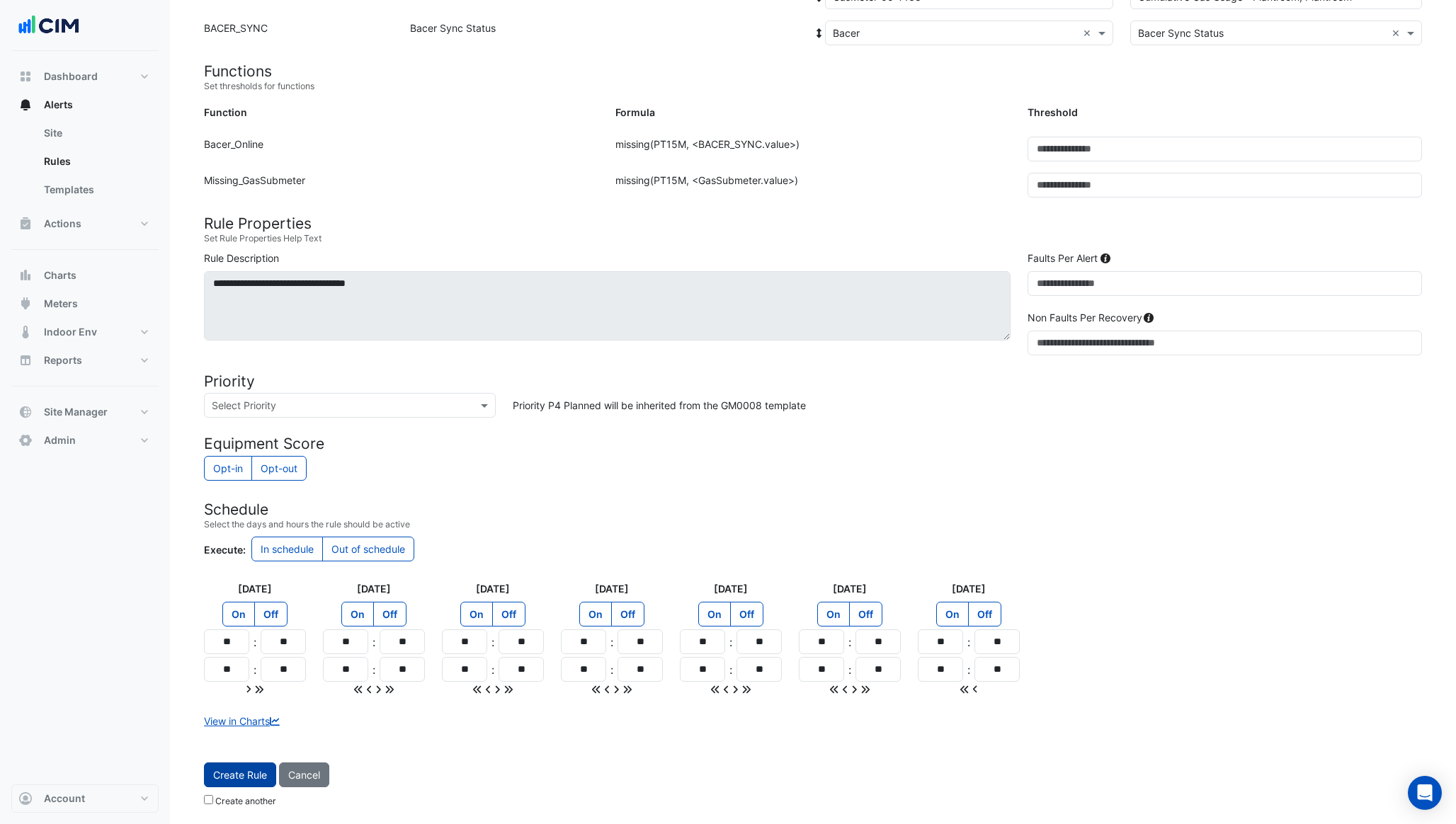
click at [256, 781] on button "Create Rule" at bounding box center [240, 775] width 72 height 25
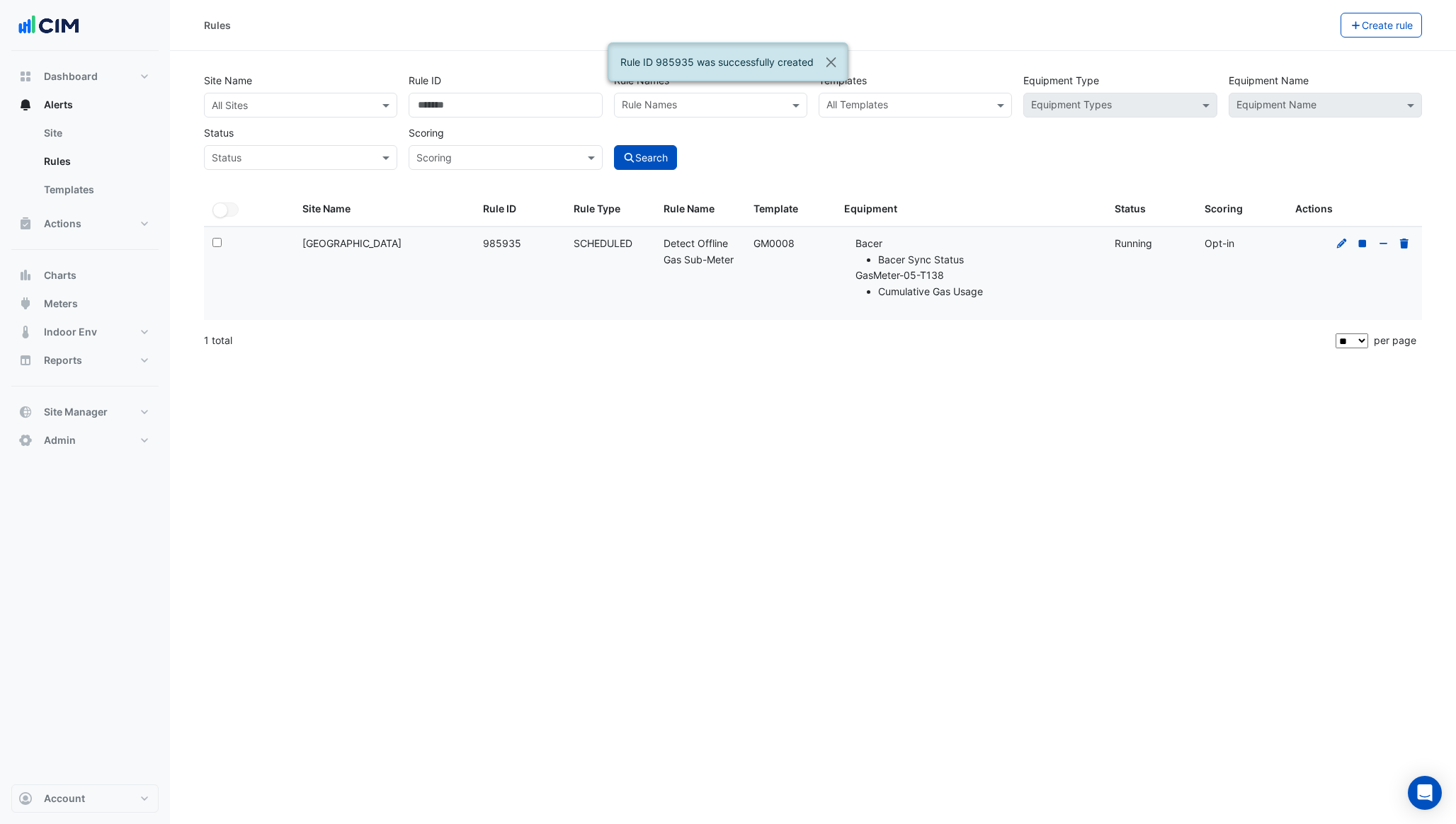
click at [659, 53] on ngb-alert "Rule ID 985935 was successfully created" at bounding box center [728, 62] width 240 height 39
click at [677, 61] on ngb-alert "Rule ID 985935 was successfully created" at bounding box center [728, 62] width 240 height 39
copy ngb-alert "985935"
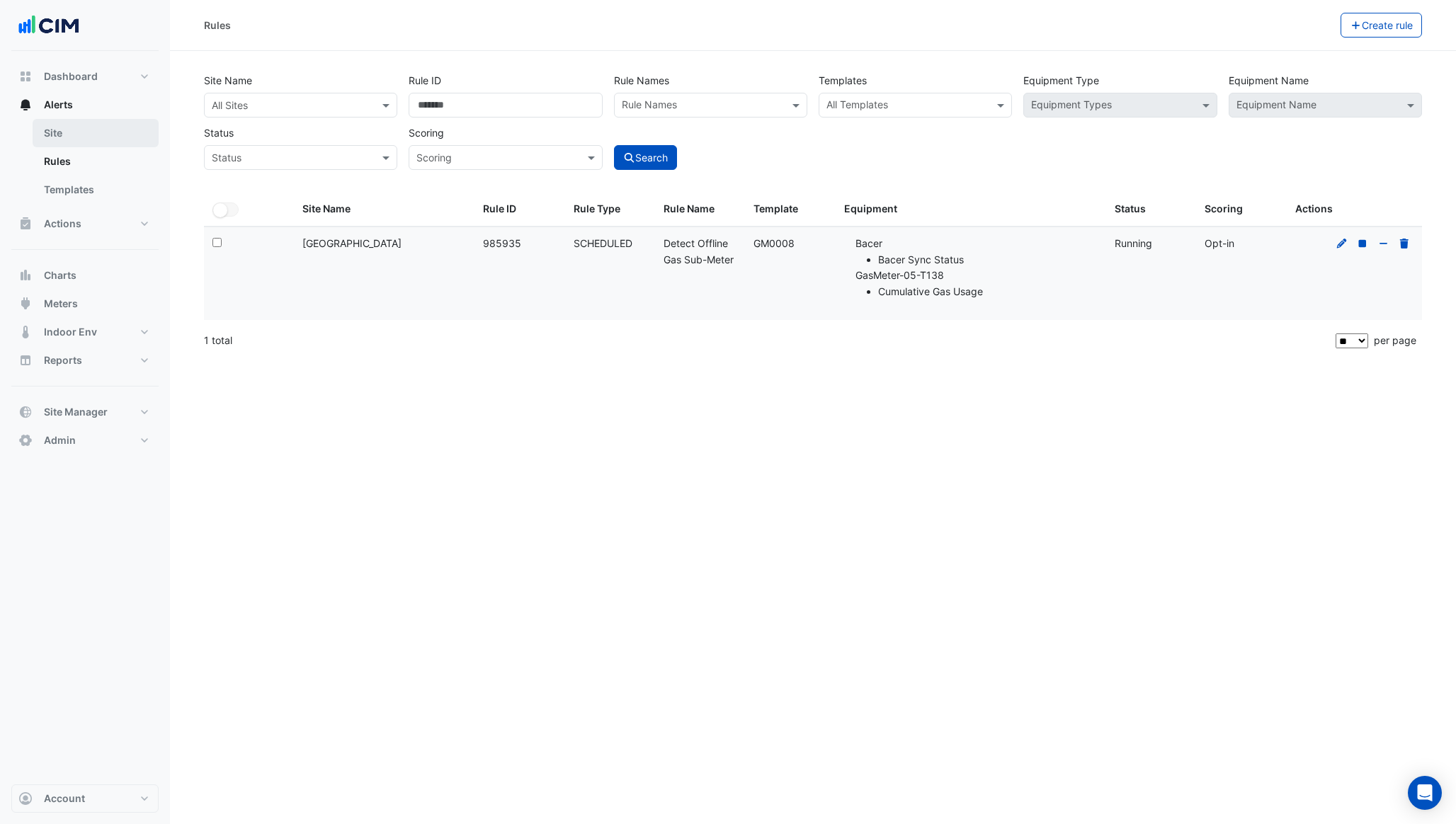
click at [78, 129] on link "Site" at bounding box center [95, 134] width 126 height 29
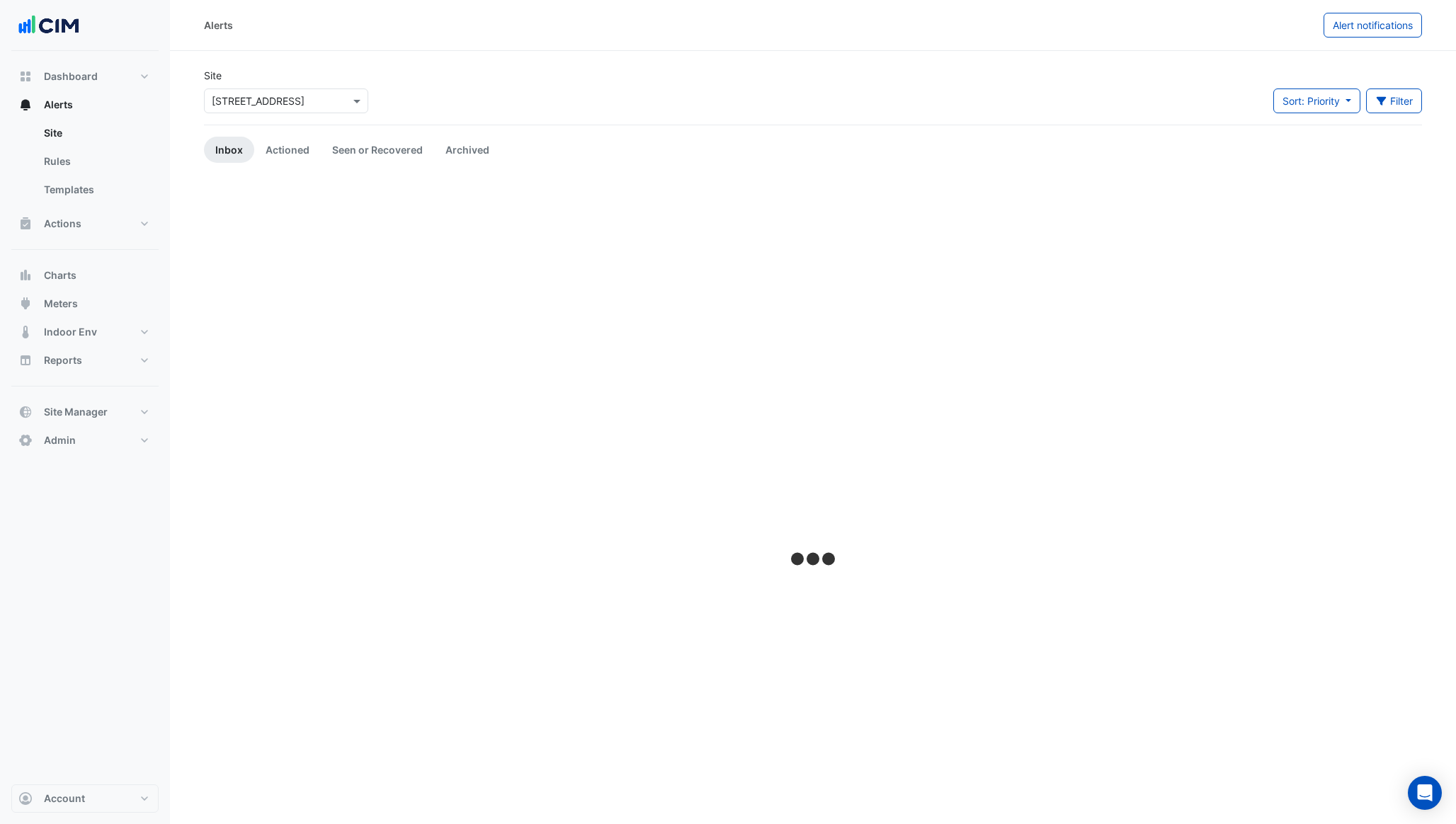
click at [250, 102] on input "text" at bounding box center [272, 102] width 120 height 15
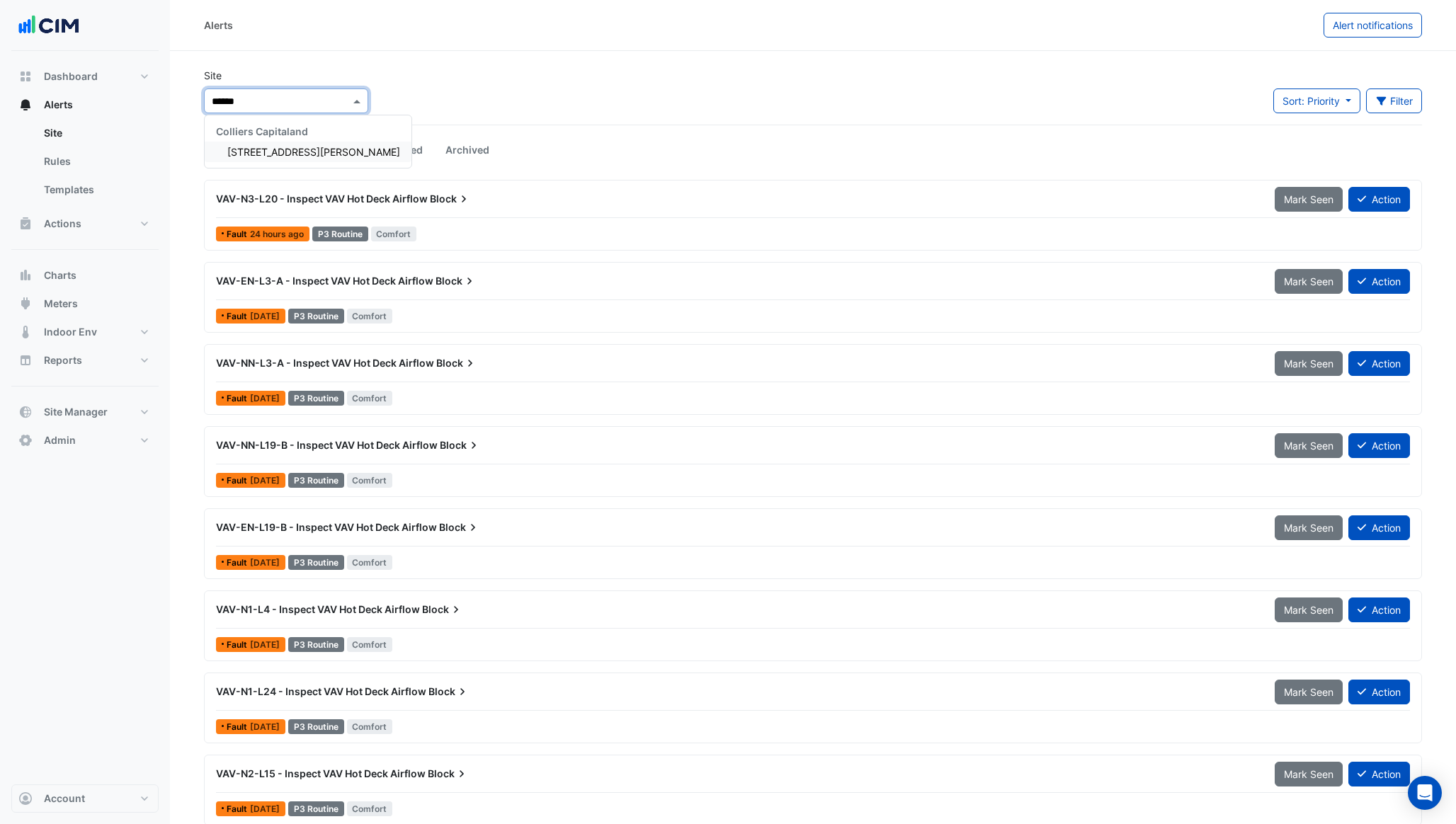
type input "*******"
click at [243, 155] on span "[STREET_ADDRESS][PERSON_NAME]" at bounding box center [314, 152] width 173 height 12
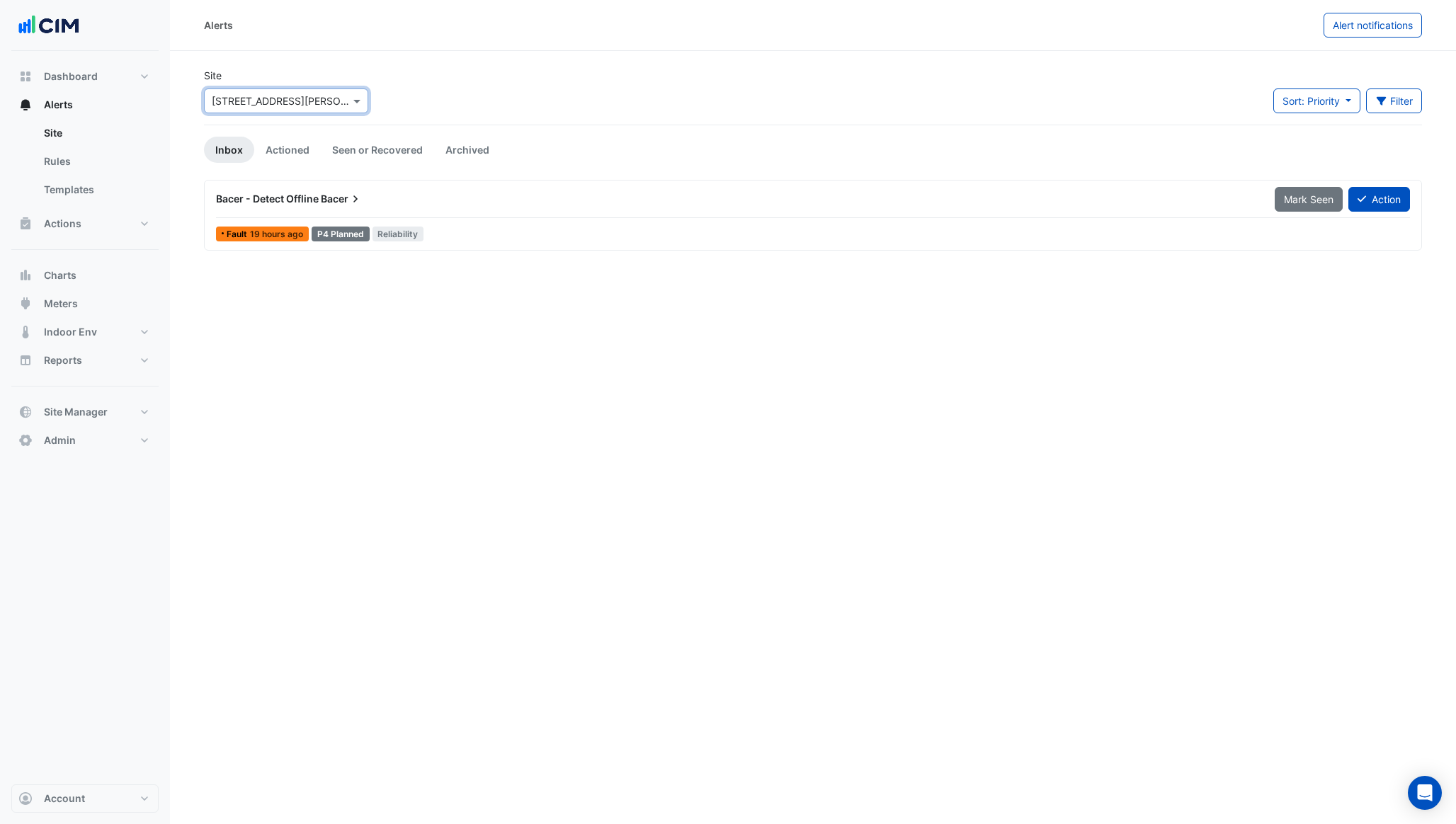
click at [712, 204] on div "Bacer - Detect Offline Bacer" at bounding box center [736, 199] width 1042 height 14
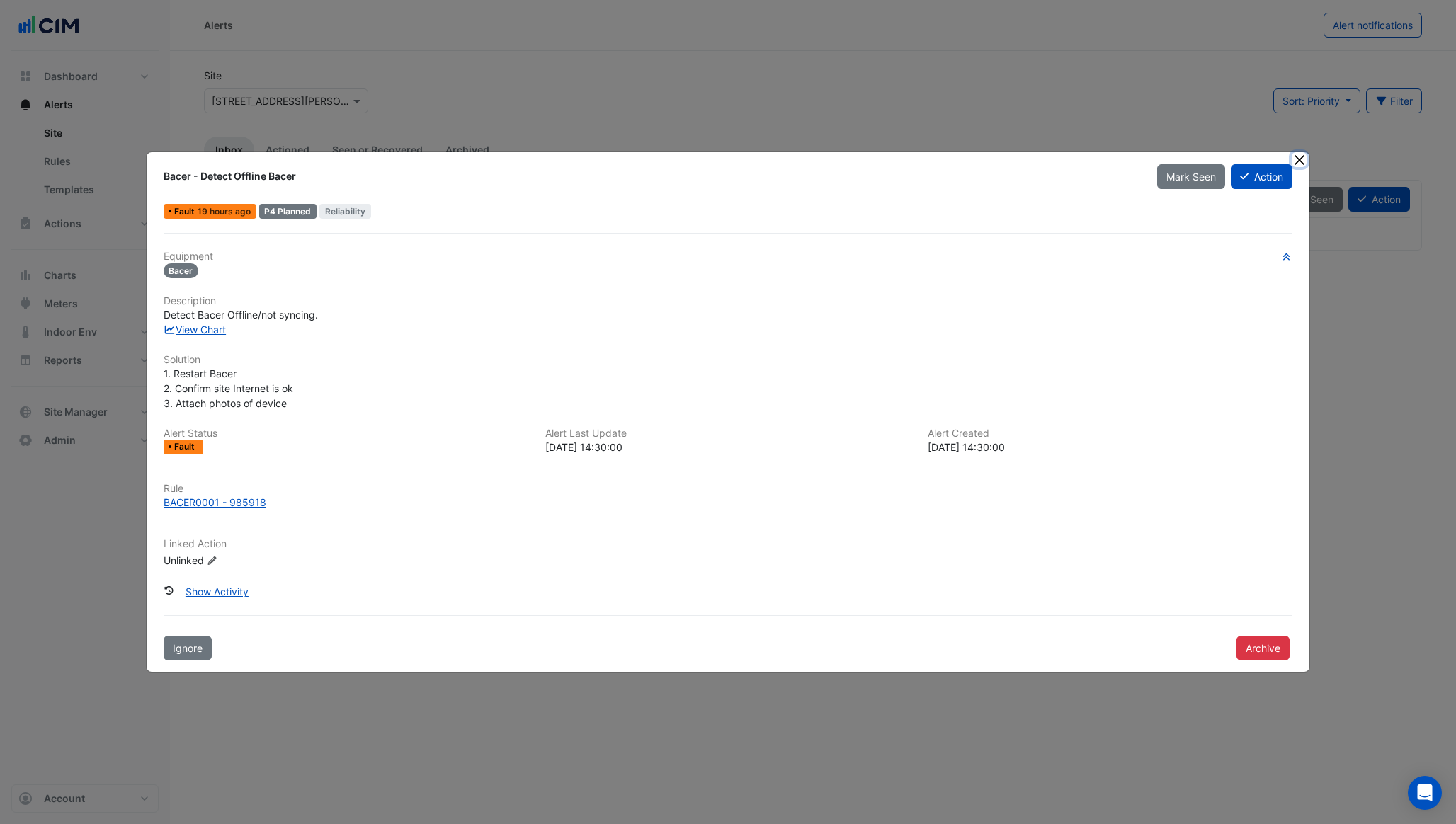
click at [1303, 159] on button "Close" at bounding box center [1299, 159] width 15 height 15
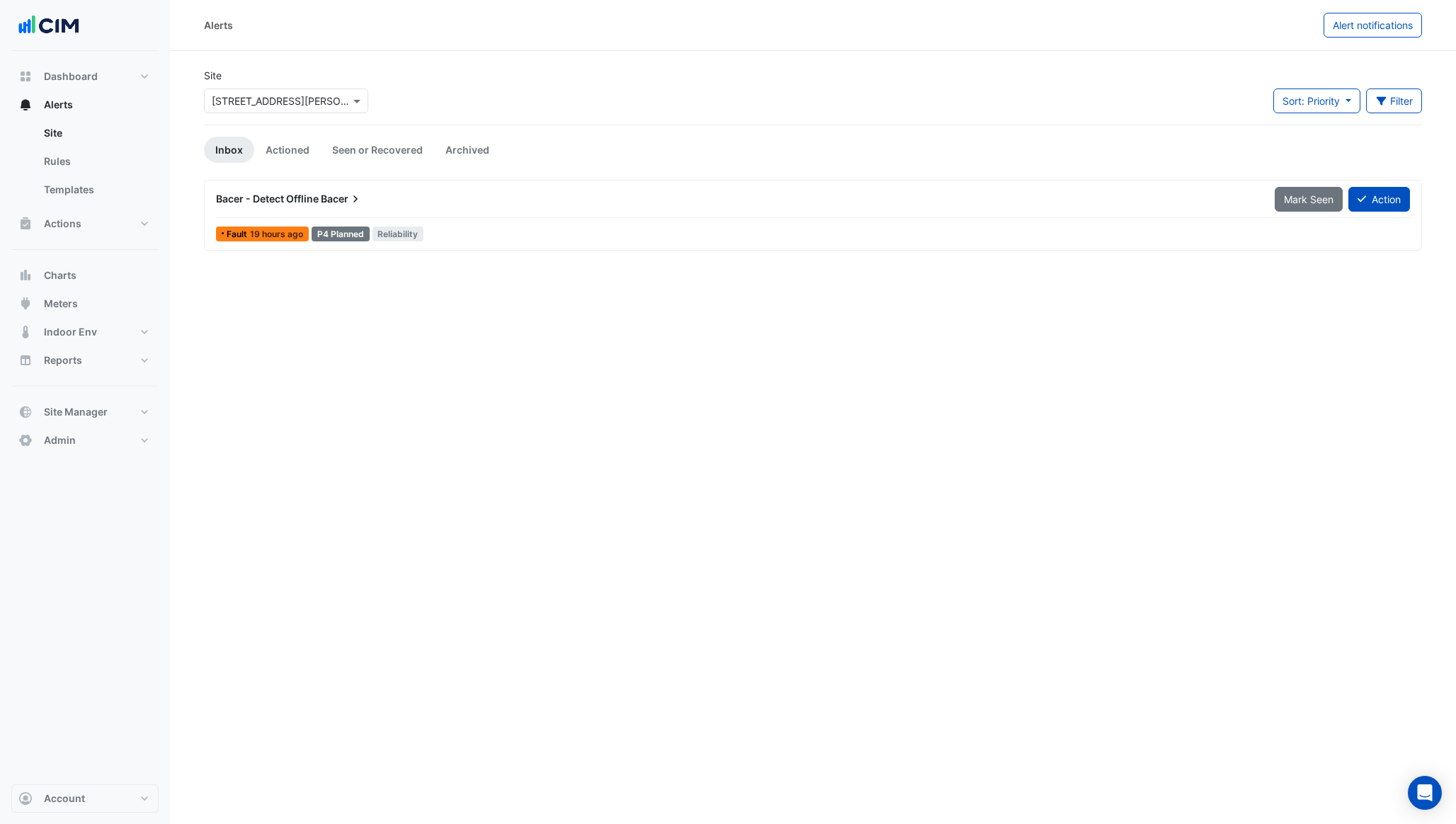
click at [340, 200] on span "Bacer" at bounding box center [341, 199] width 42 height 14
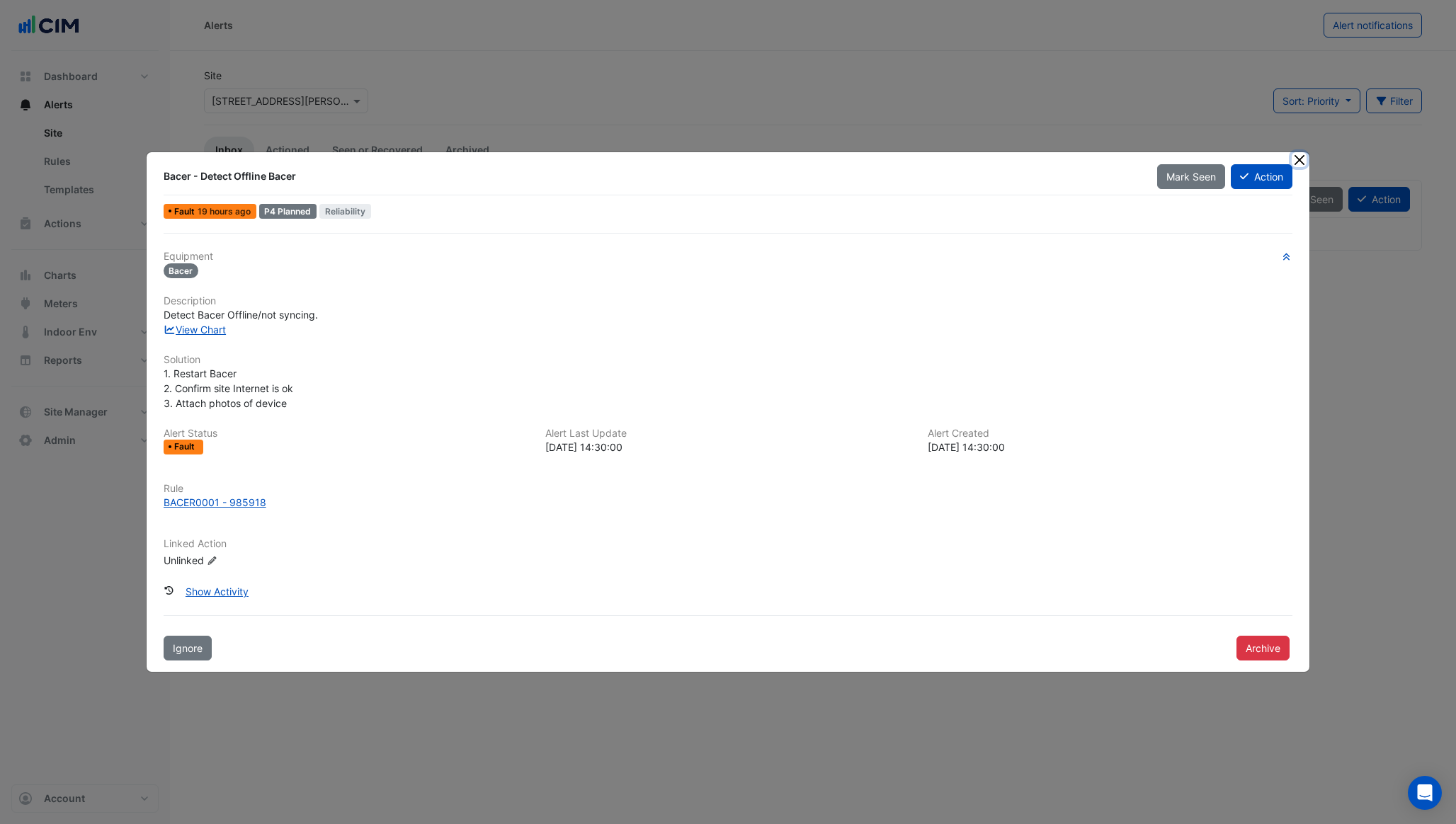
click at [1304, 157] on button "Close" at bounding box center [1299, 159] width 15 height 15
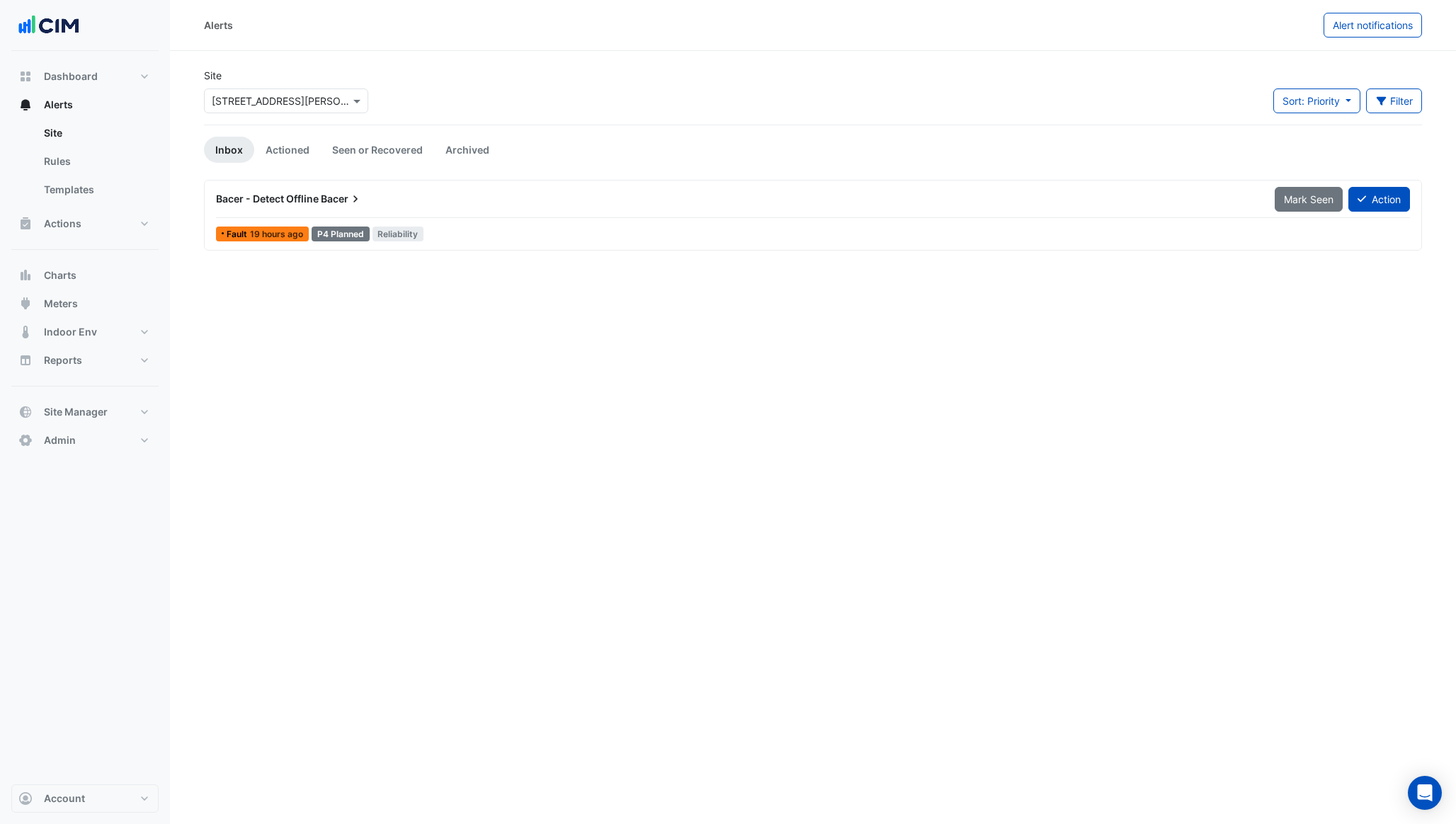
click at [275, 104] on input "text" at bounding box center [272, 102] width 120 height 15
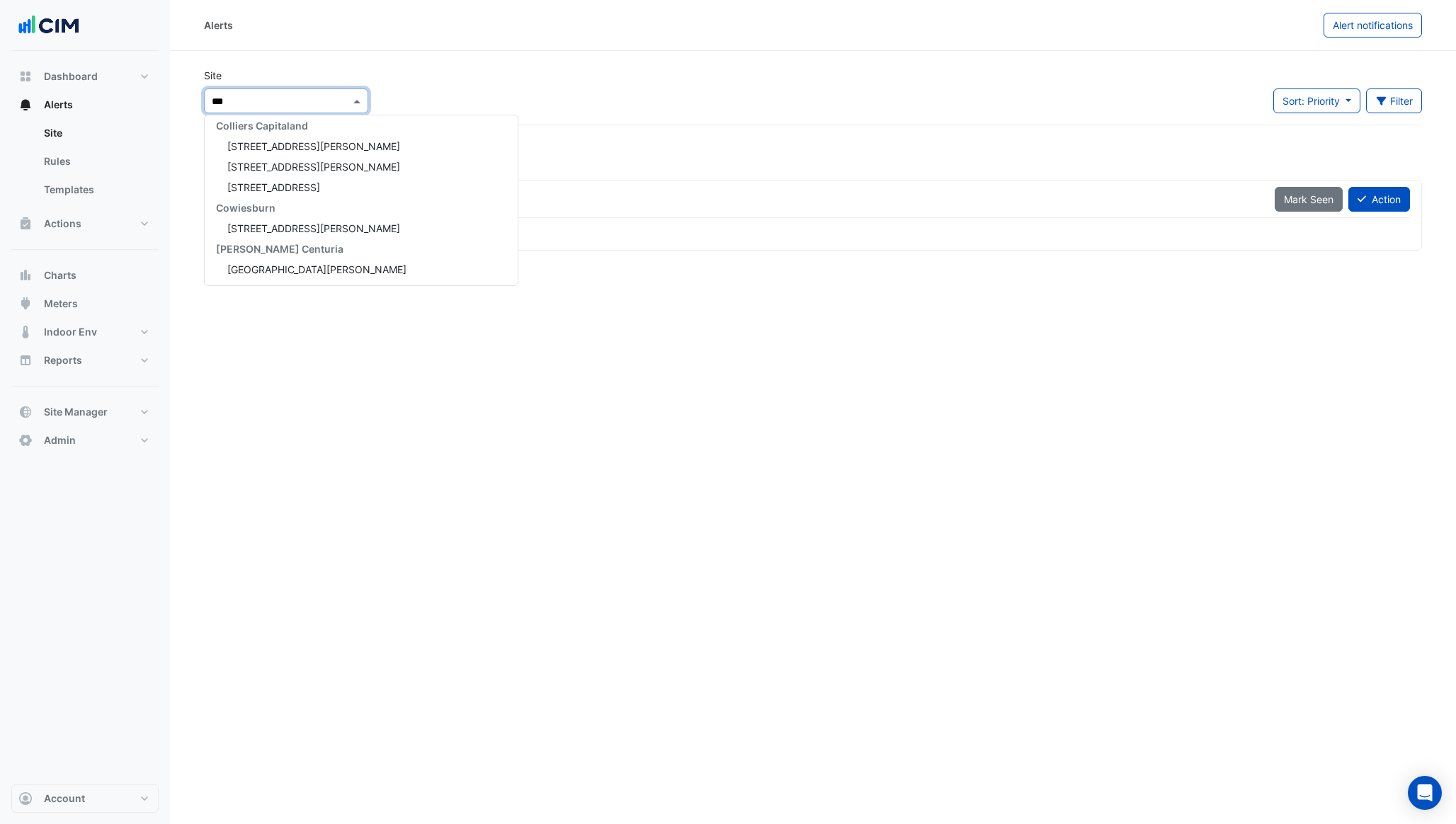
scroll to position [334, 0]
type input "*****"
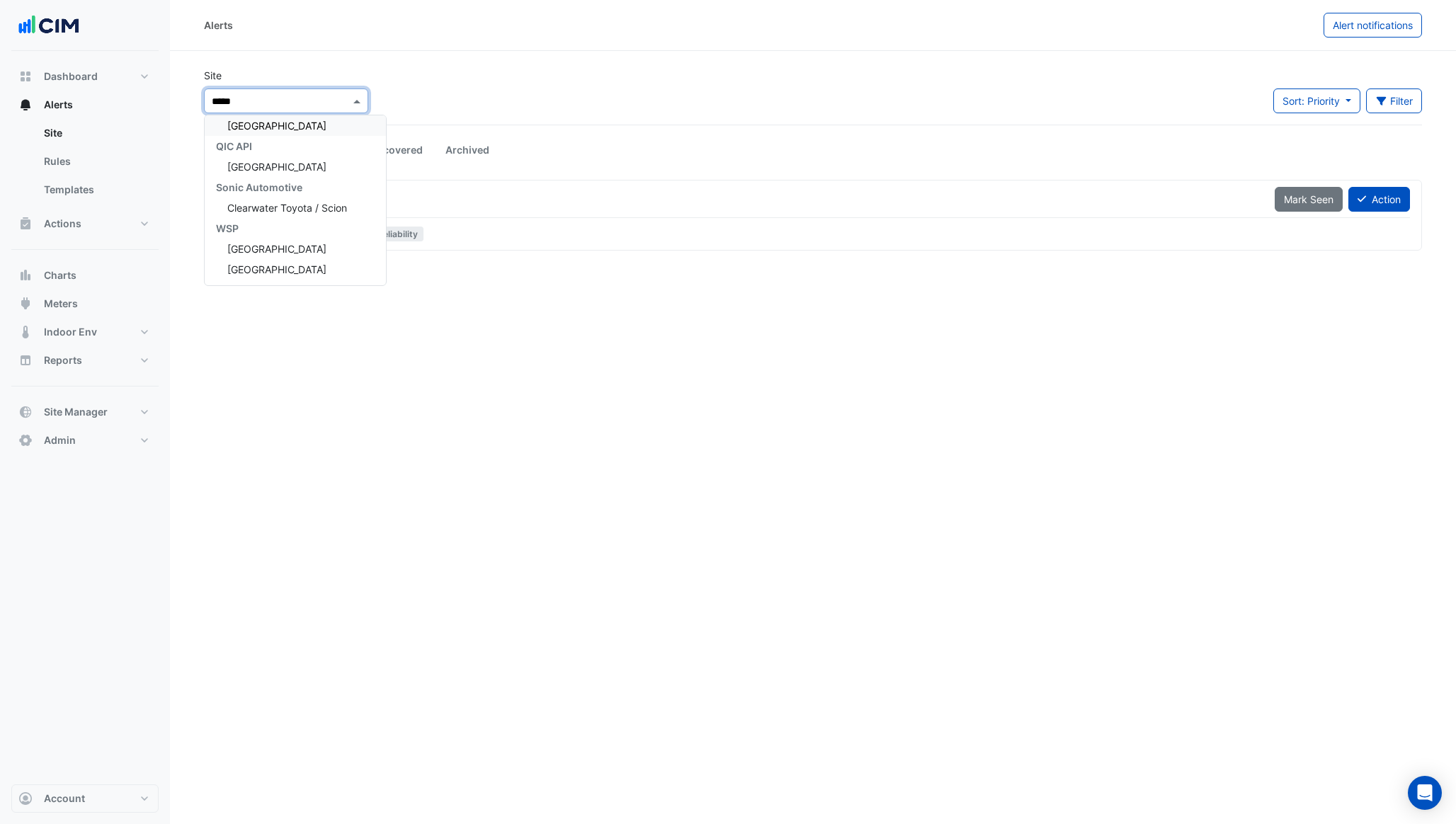
click at [274, 119] on span "[GEOGRAPHIC_DATA]" at bounding box center [276, 126] width 99 height 12
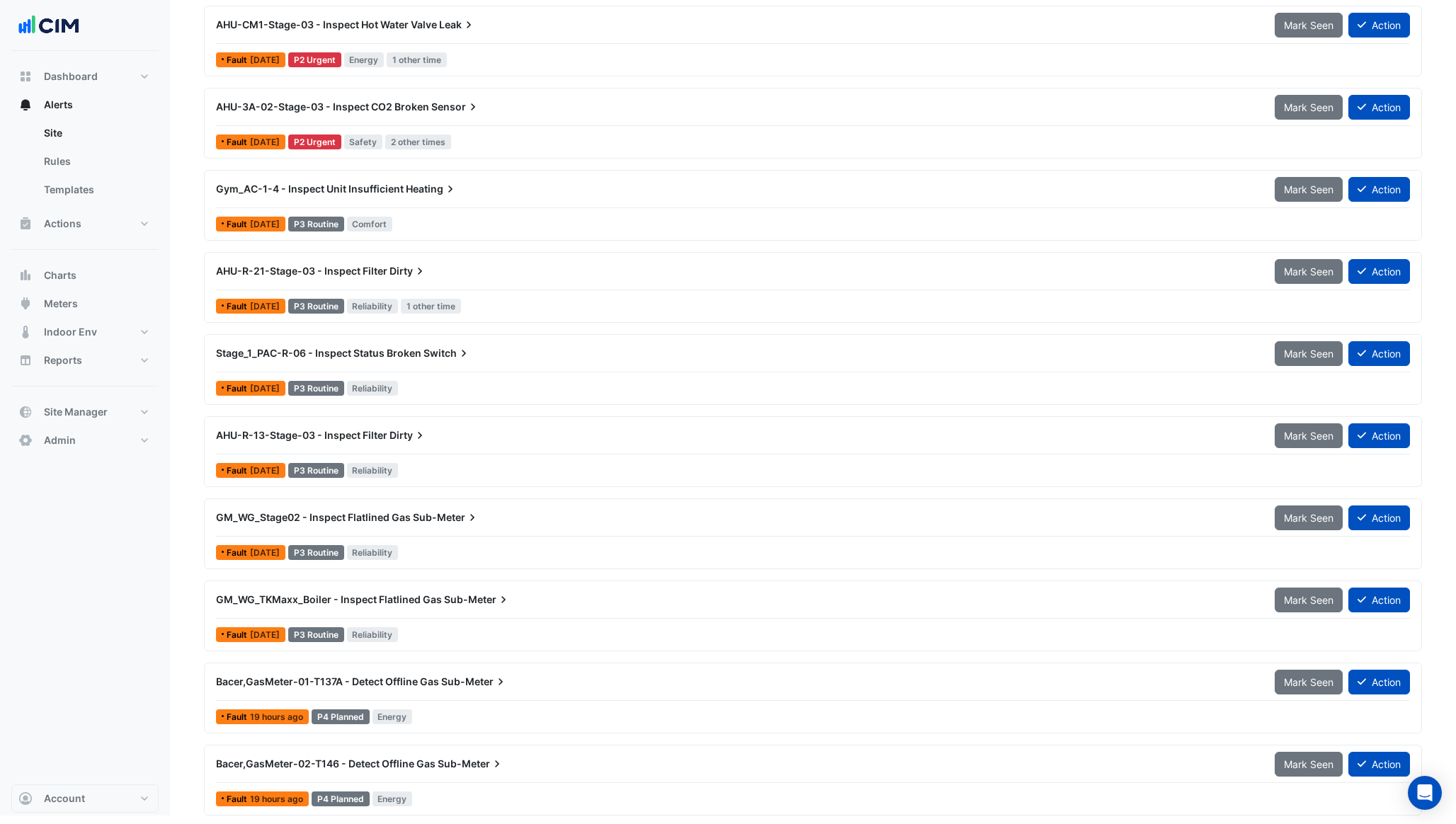
scroll to position [506, 0]
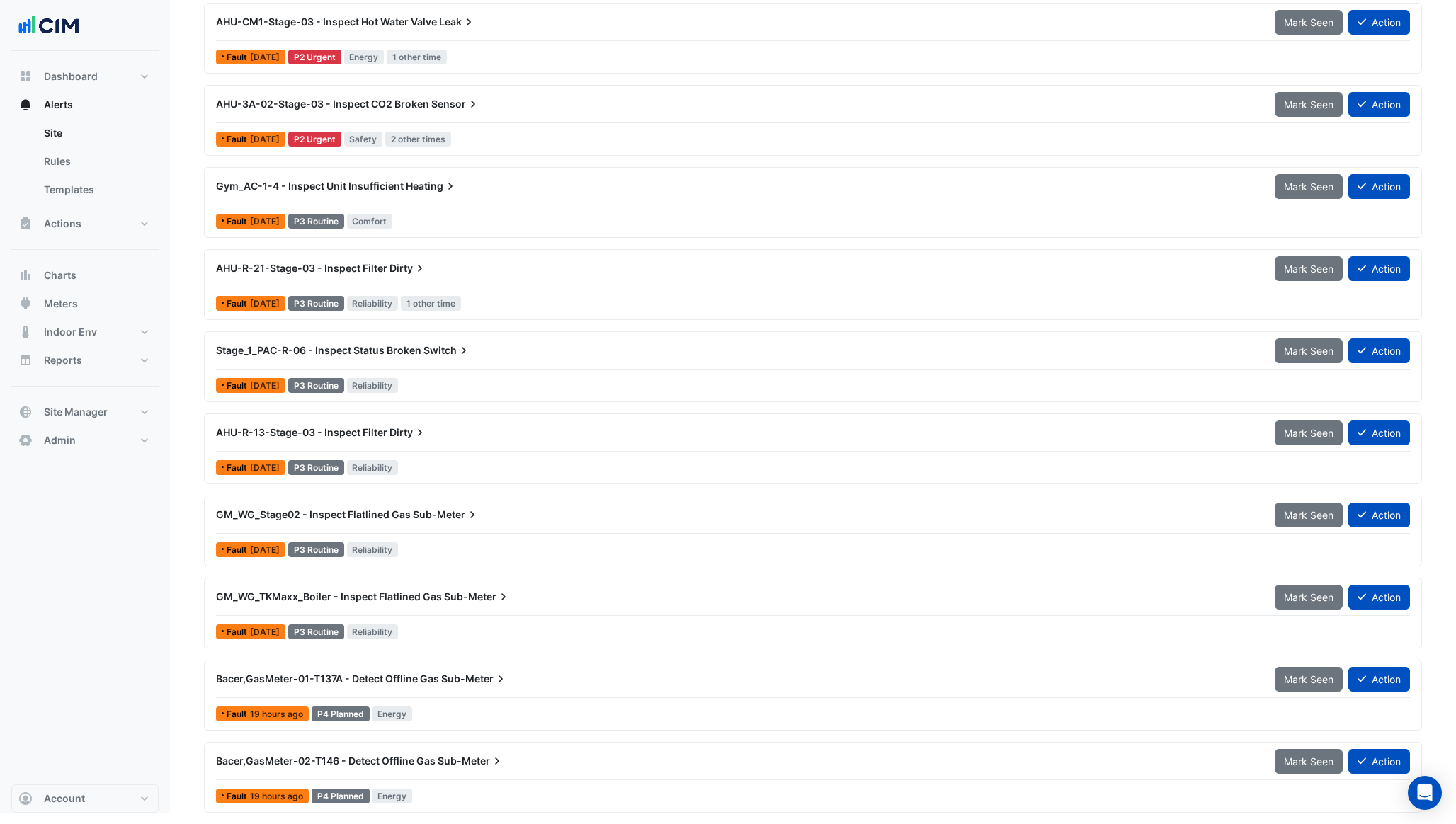
click at [543, 675] on div "Bacer,GasMeter-01-T137A - Detect Offline Gas Sub-Meter" at bounding box center [736, 679] width 1042 height 14
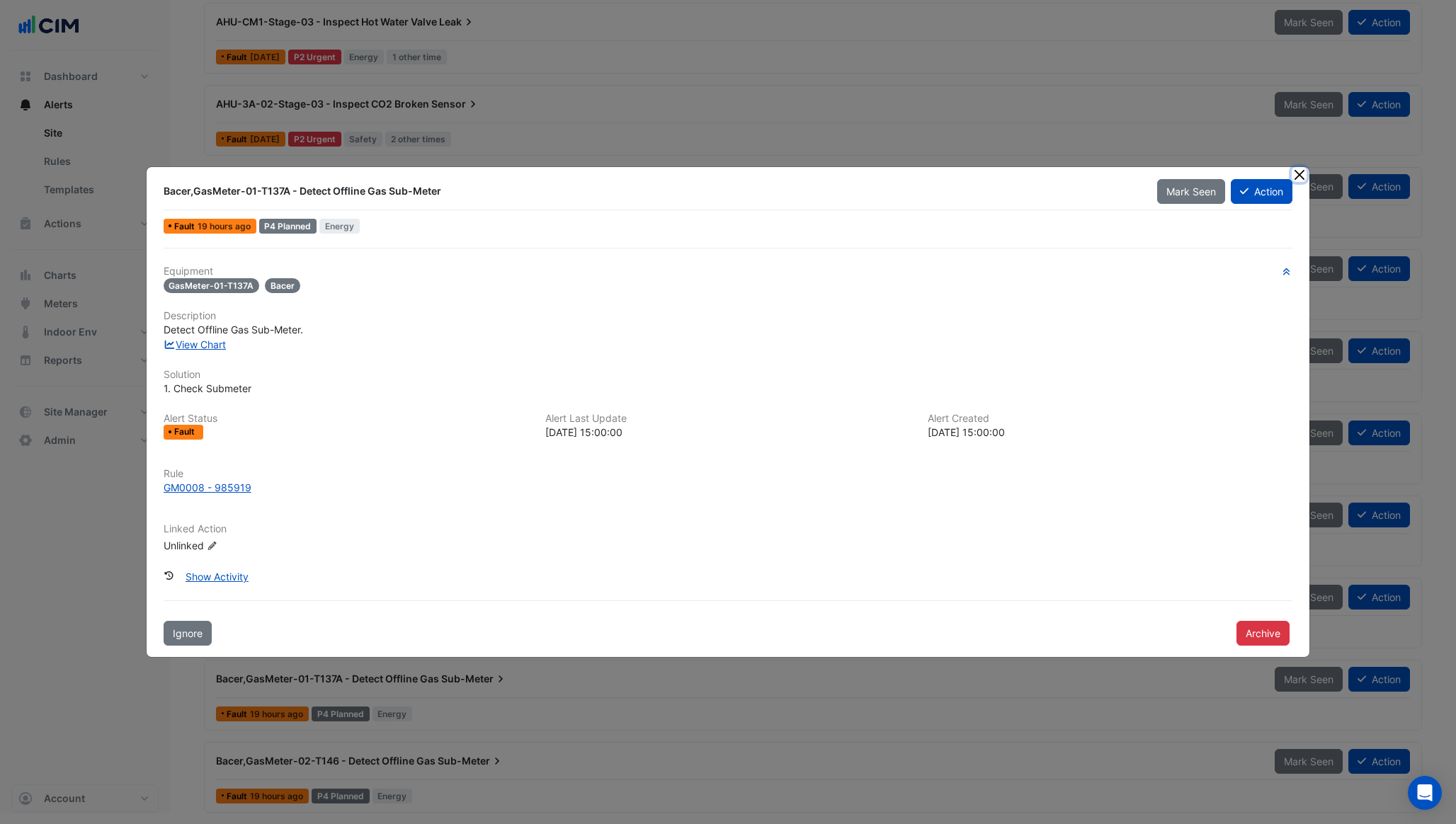
click at [1296, 177] on button "Close" at bounding box center [1299, 175] width 15 height 15
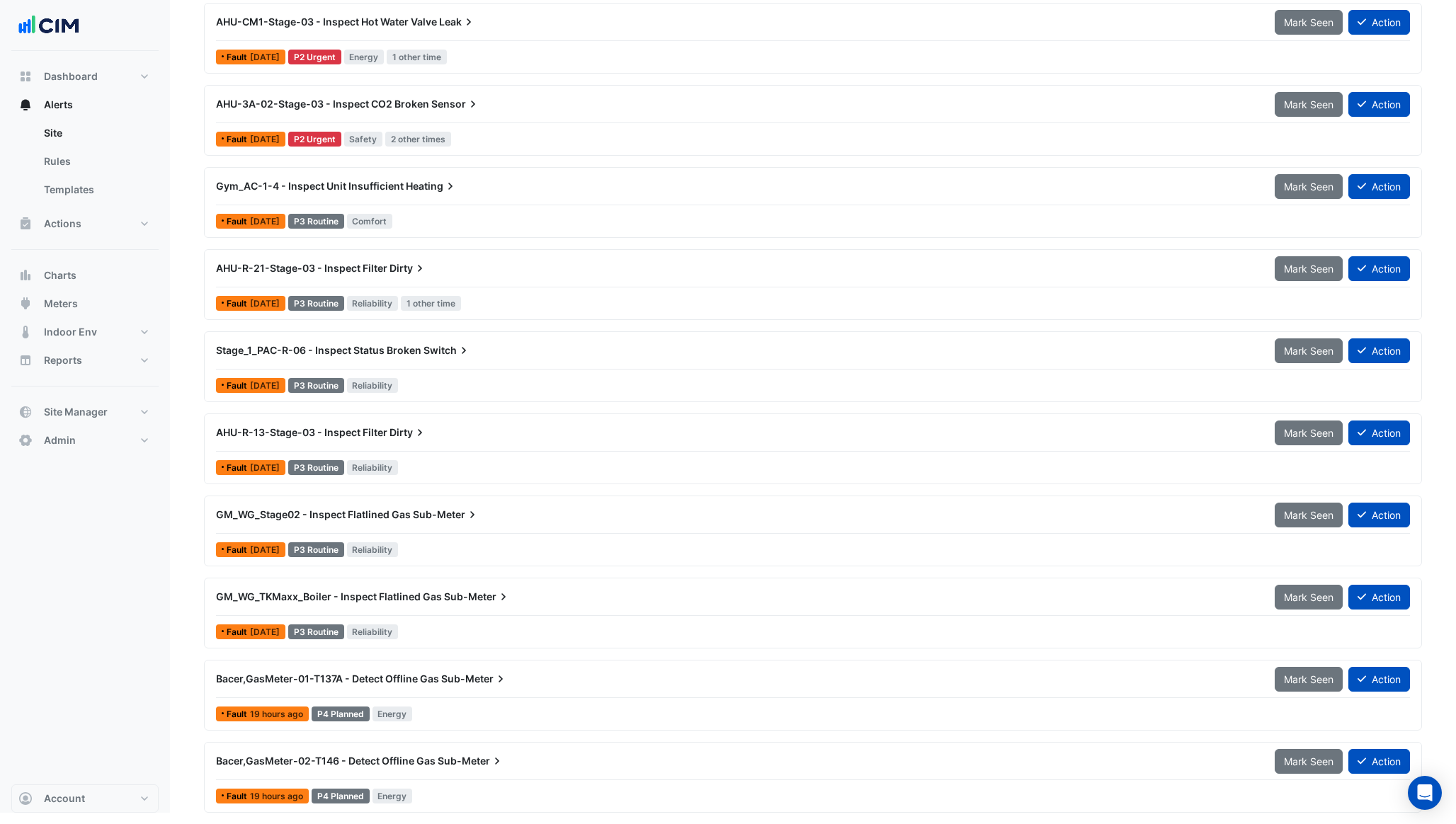
click at [633, 773] on div "Bacer,GasMeter-02-T146 - Detect Offline Gas Sub-Meter" at bounding box center [737, 761] width 1059 height 26
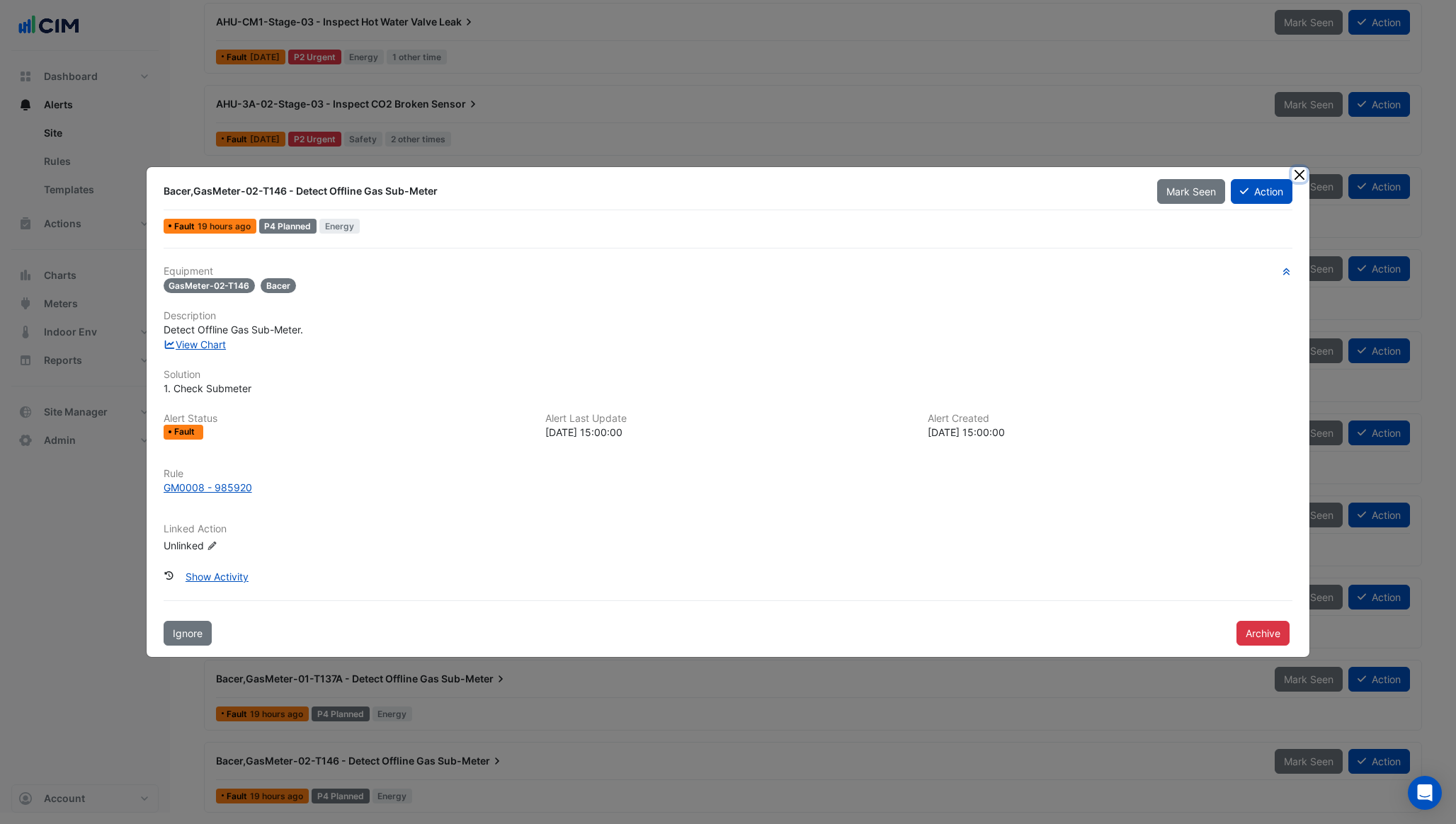
click at [1299, 168] on button "Close" at bounding box center [1299, 175] width 15 height 15
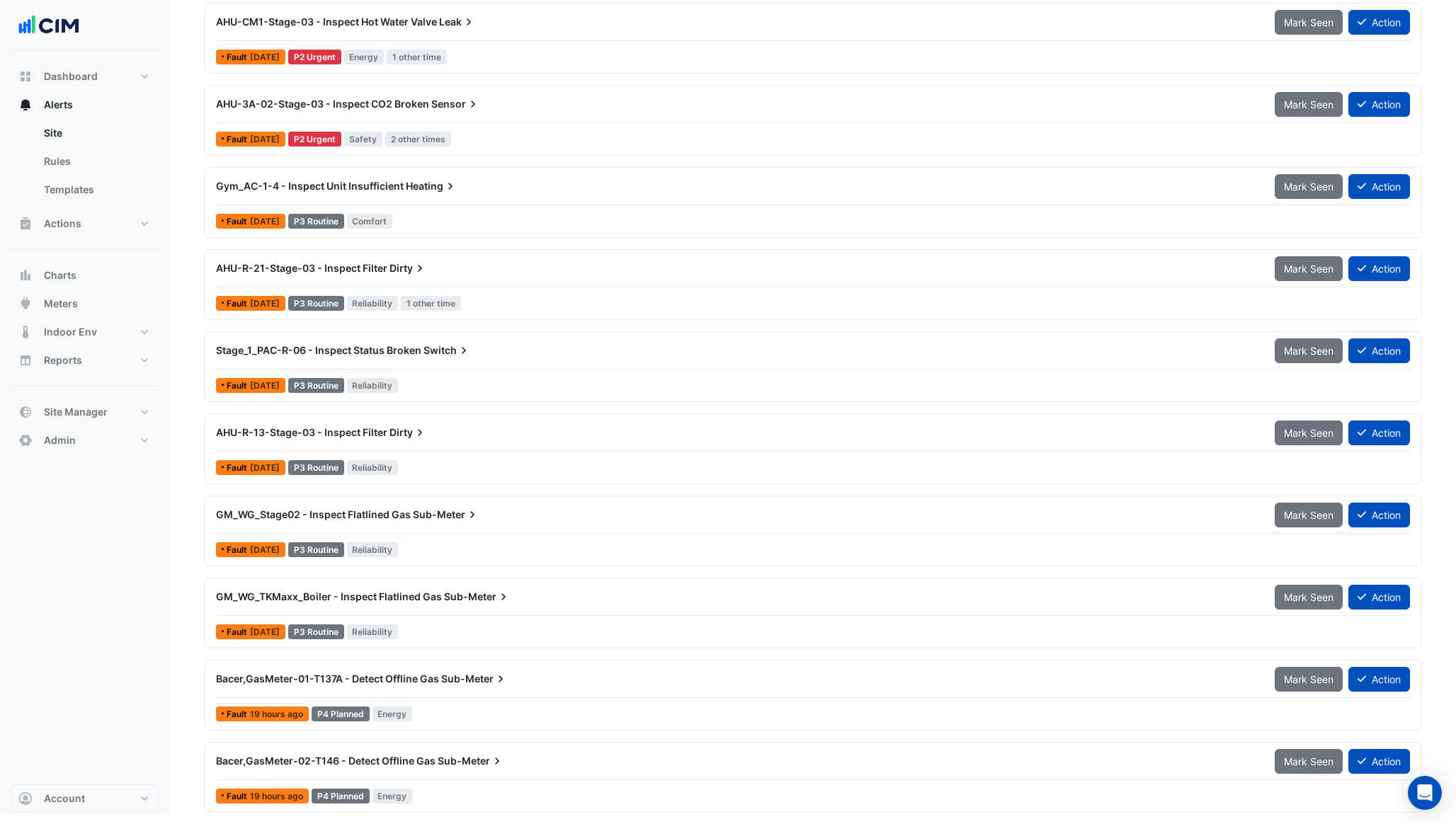
click at [598, 681] on div "Bacer,GasMeter-01-T137A - Detect Offline Gas Sub-Meter" at bounding box center [736, 679] width 1042 height 14
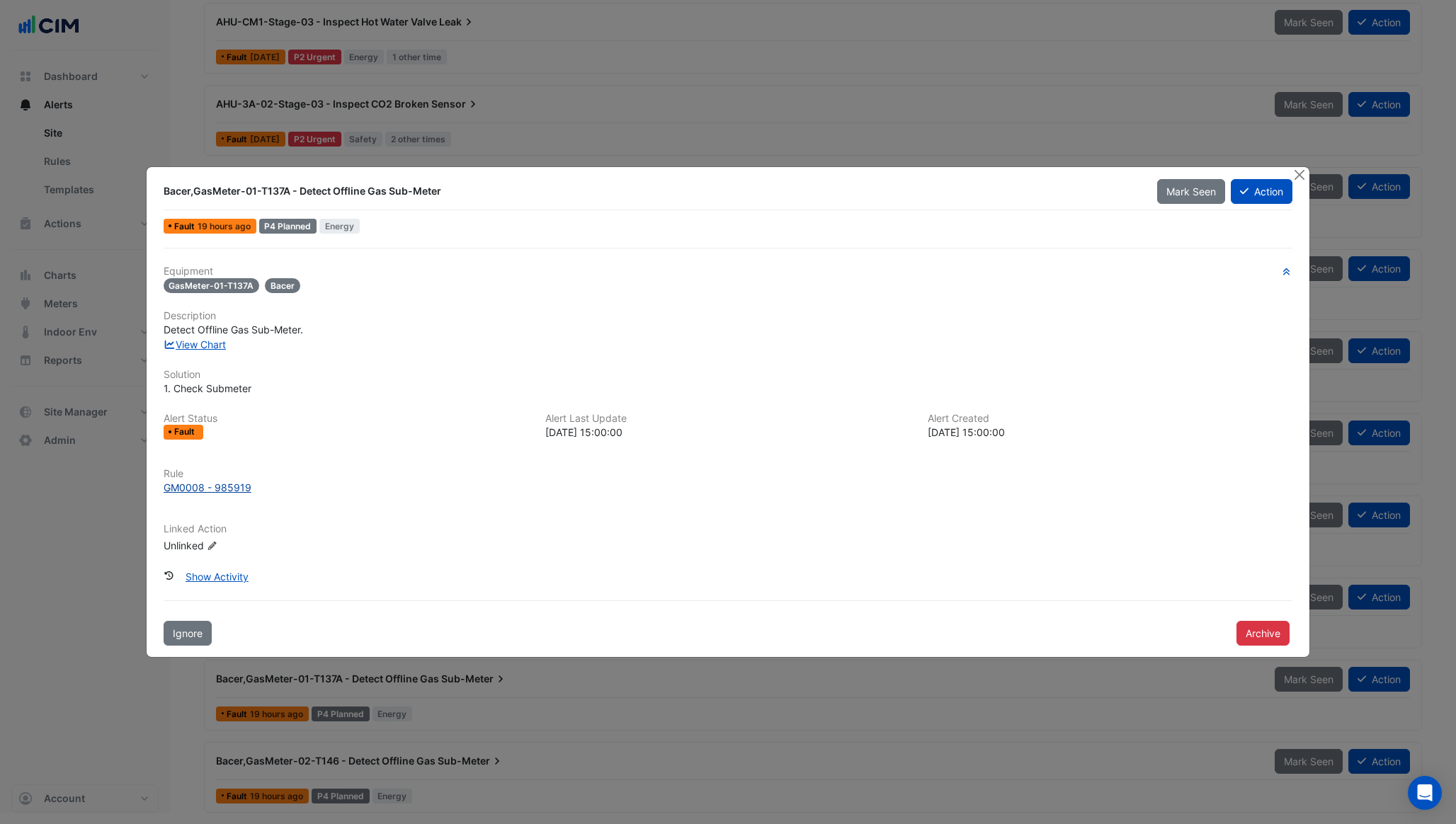
click at [225, 487] on div "GM0008 - 985919" at bounding box center [208, 487] width 88 height 15
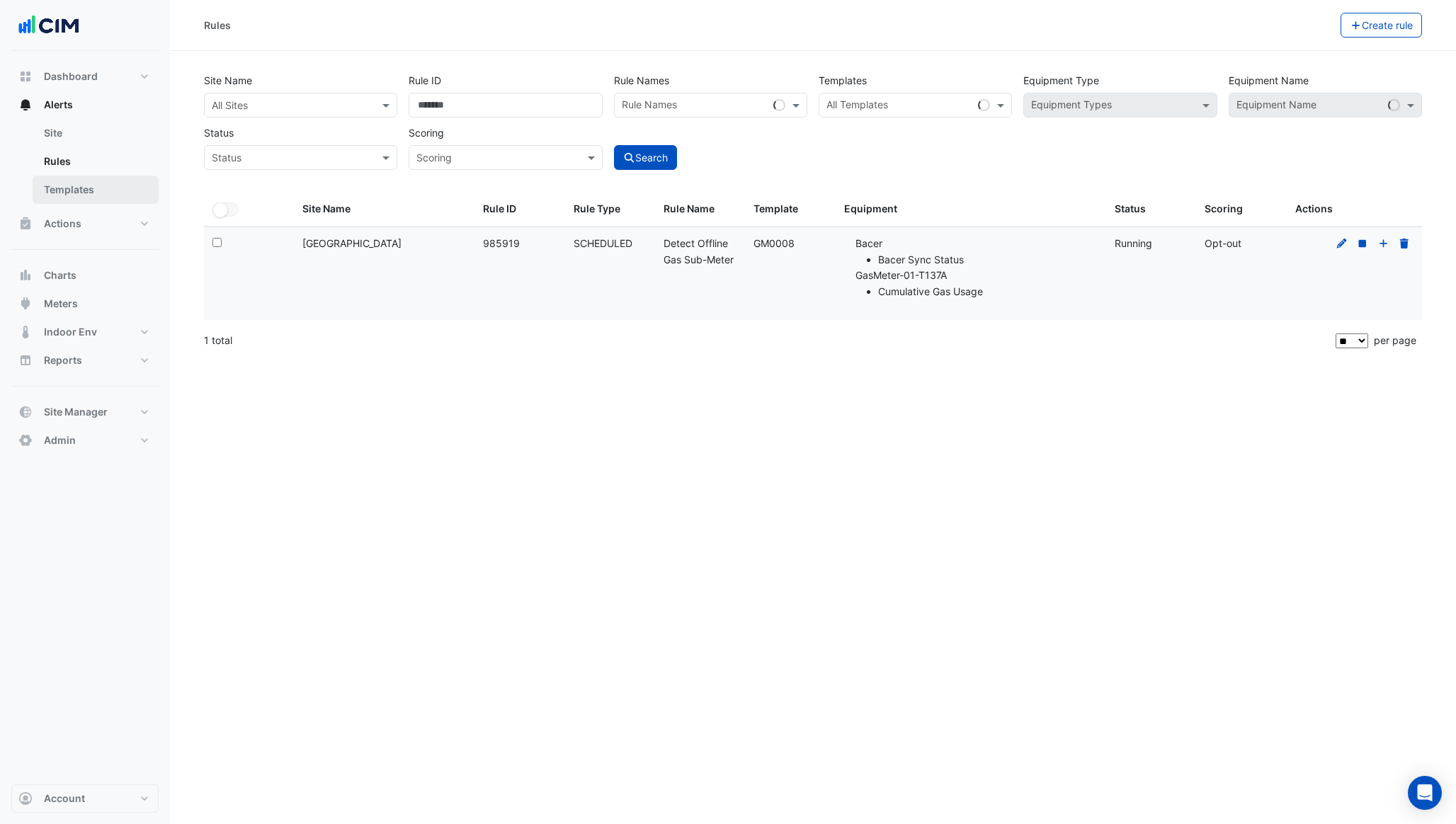
click at [127, 193] on link "Templates" at bounding box center [95, 190] width 126 height 29
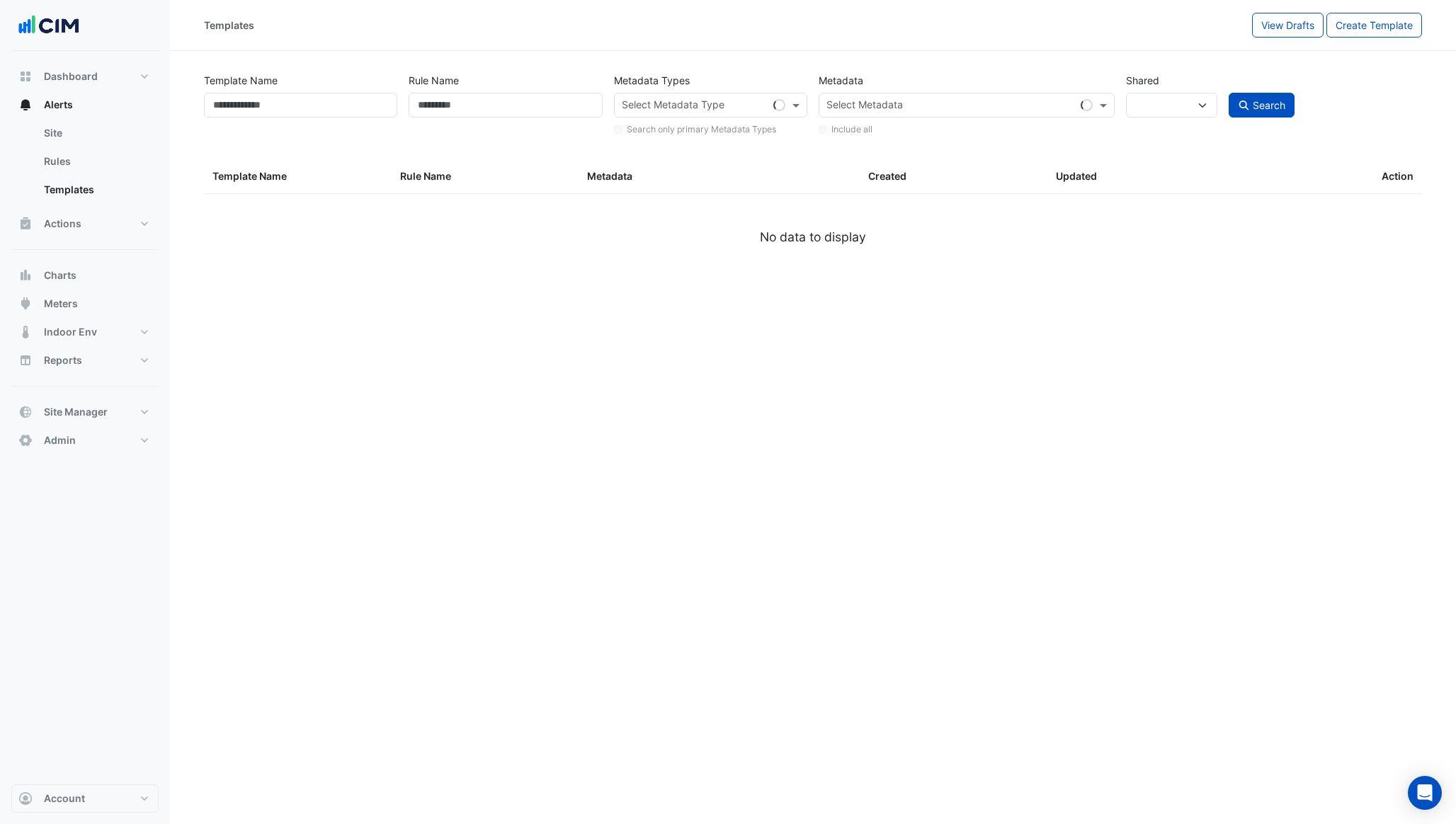
select select
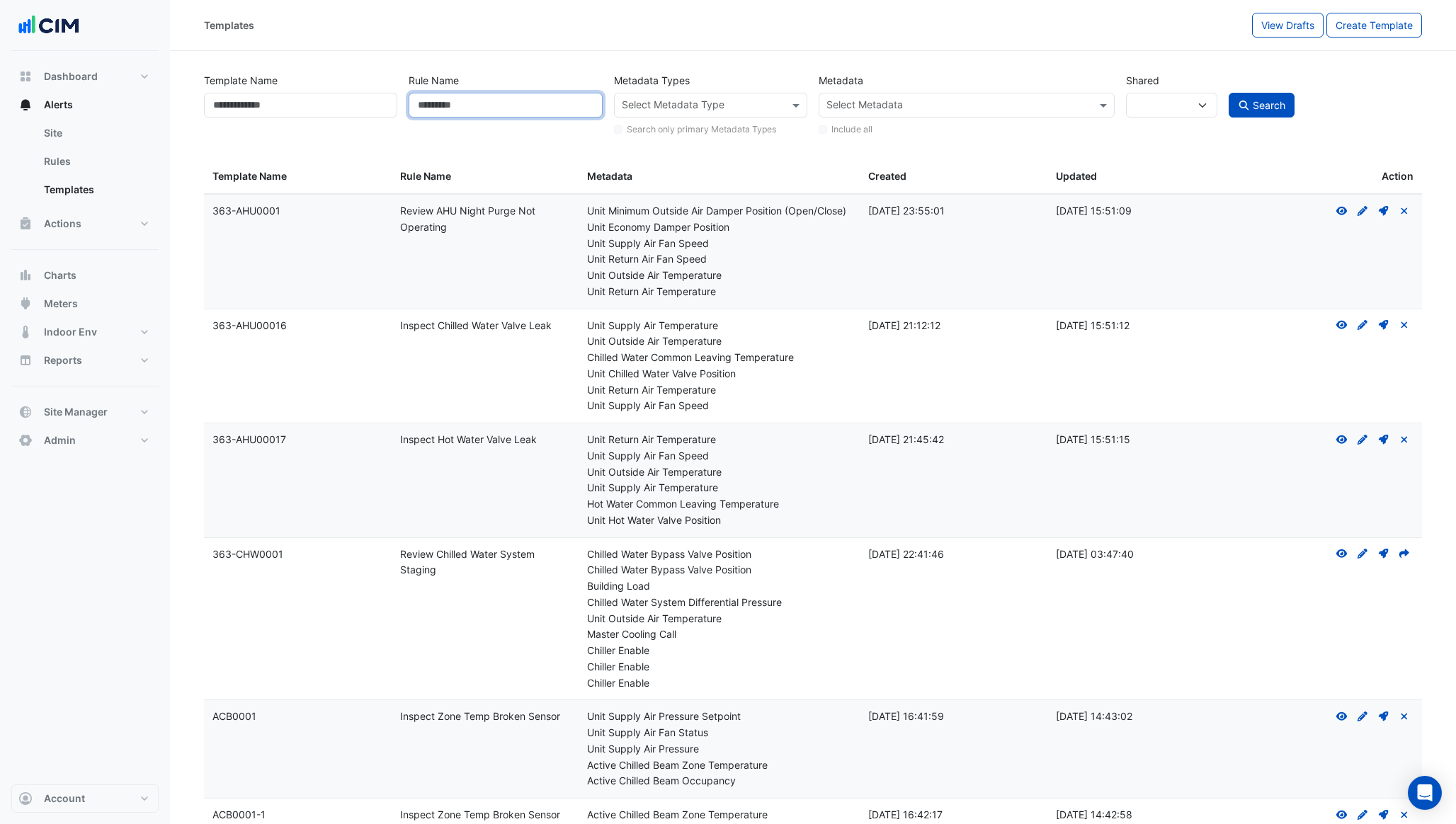
click at [471, 106] on input "Rule Name" at bounding box center [505, 105] width 193 height 25
type input "*"
type input "******"
click at [1229, 93] on button "Search" at bounding box center [1262, 105] width 67 height 25
select select
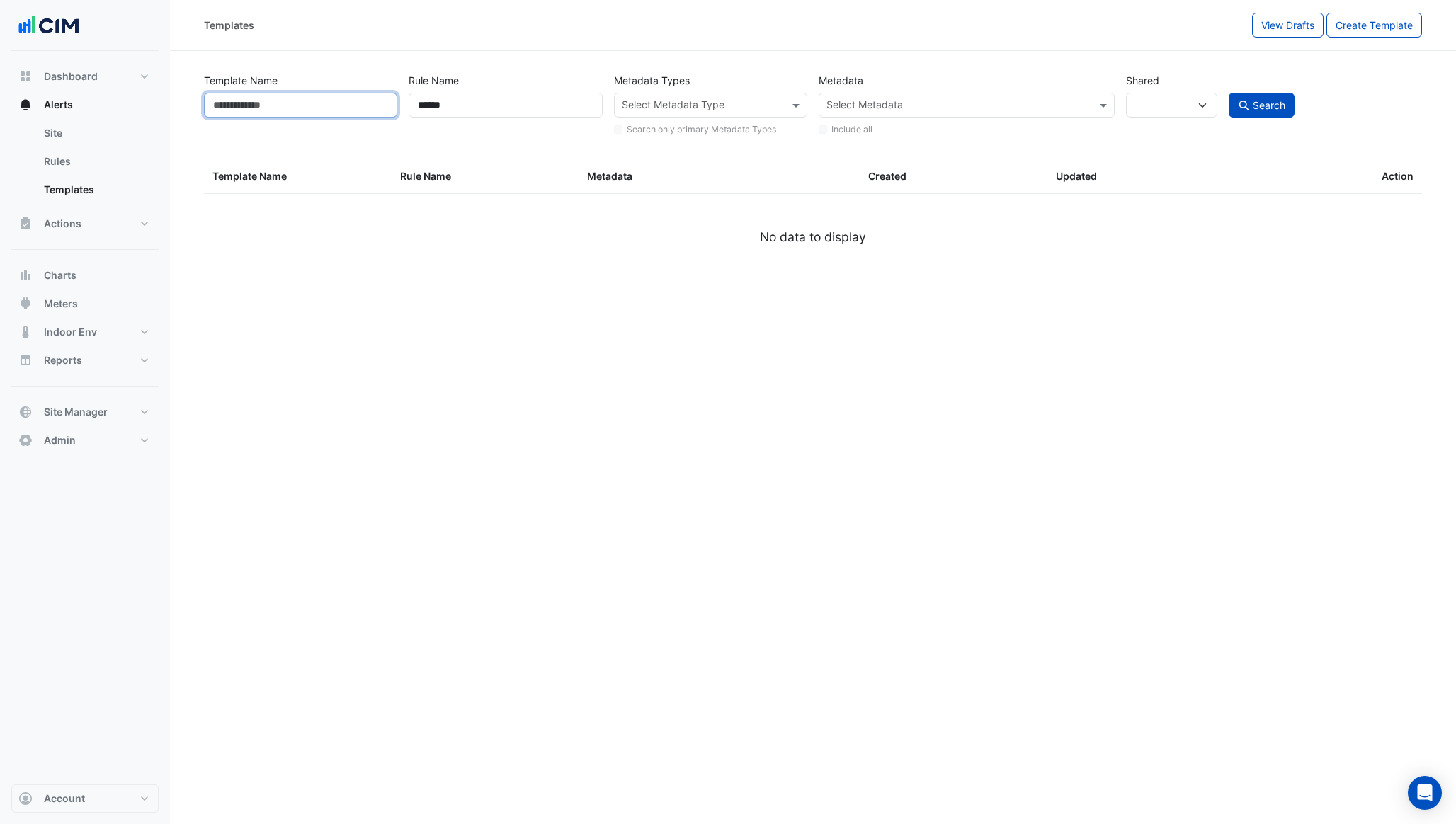
click at [307, 109] on input "Template Name" at bounding box center [300, 105] width 193 height 25
type input "*"
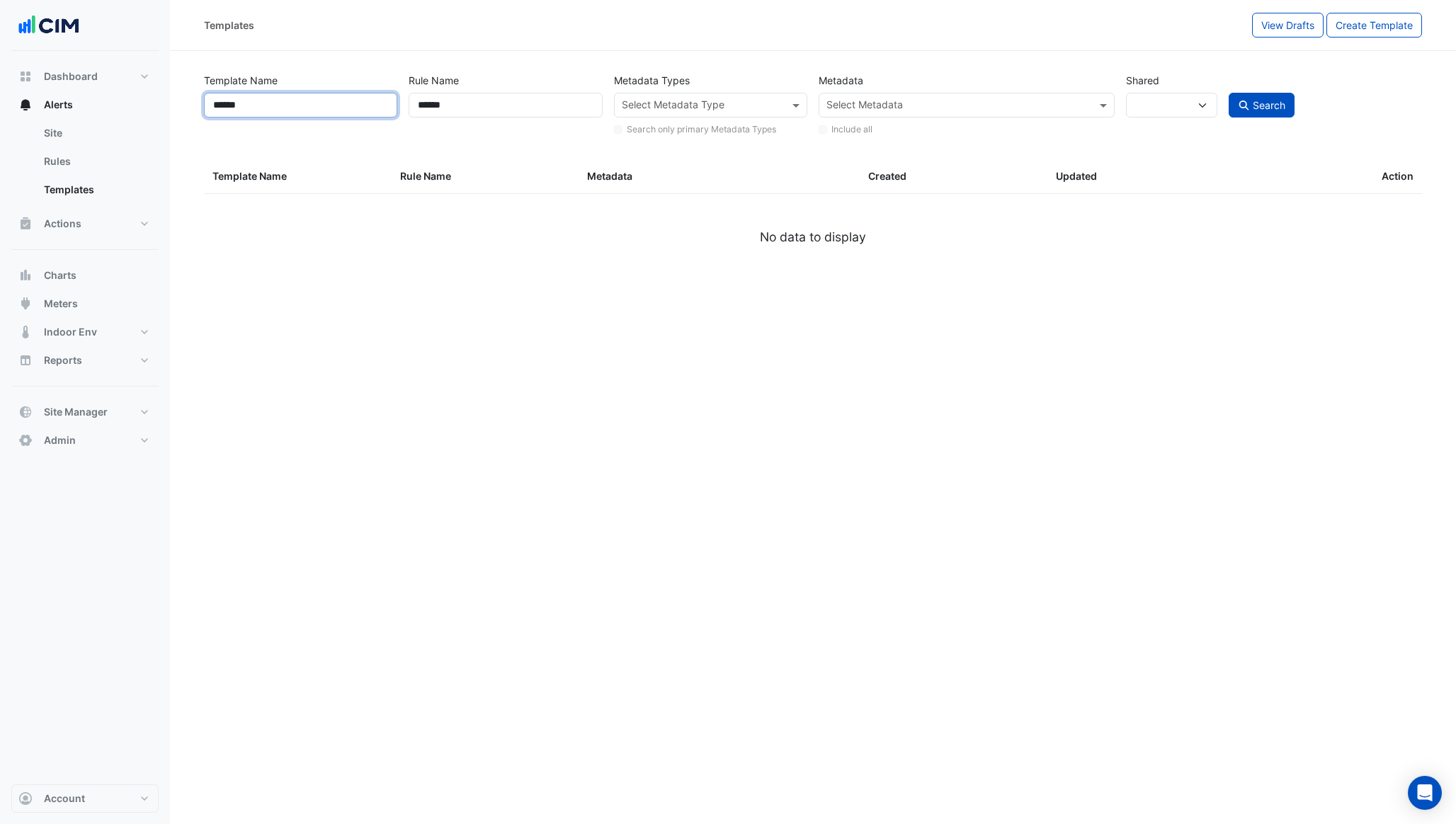
type input "******"
click at [1229, 93] on button "Search" at bounding box center [1262, 105] width 67 height 25
select select
click at [447, 102] on input "******" at bounding box center [505, 105] width 193 height 25
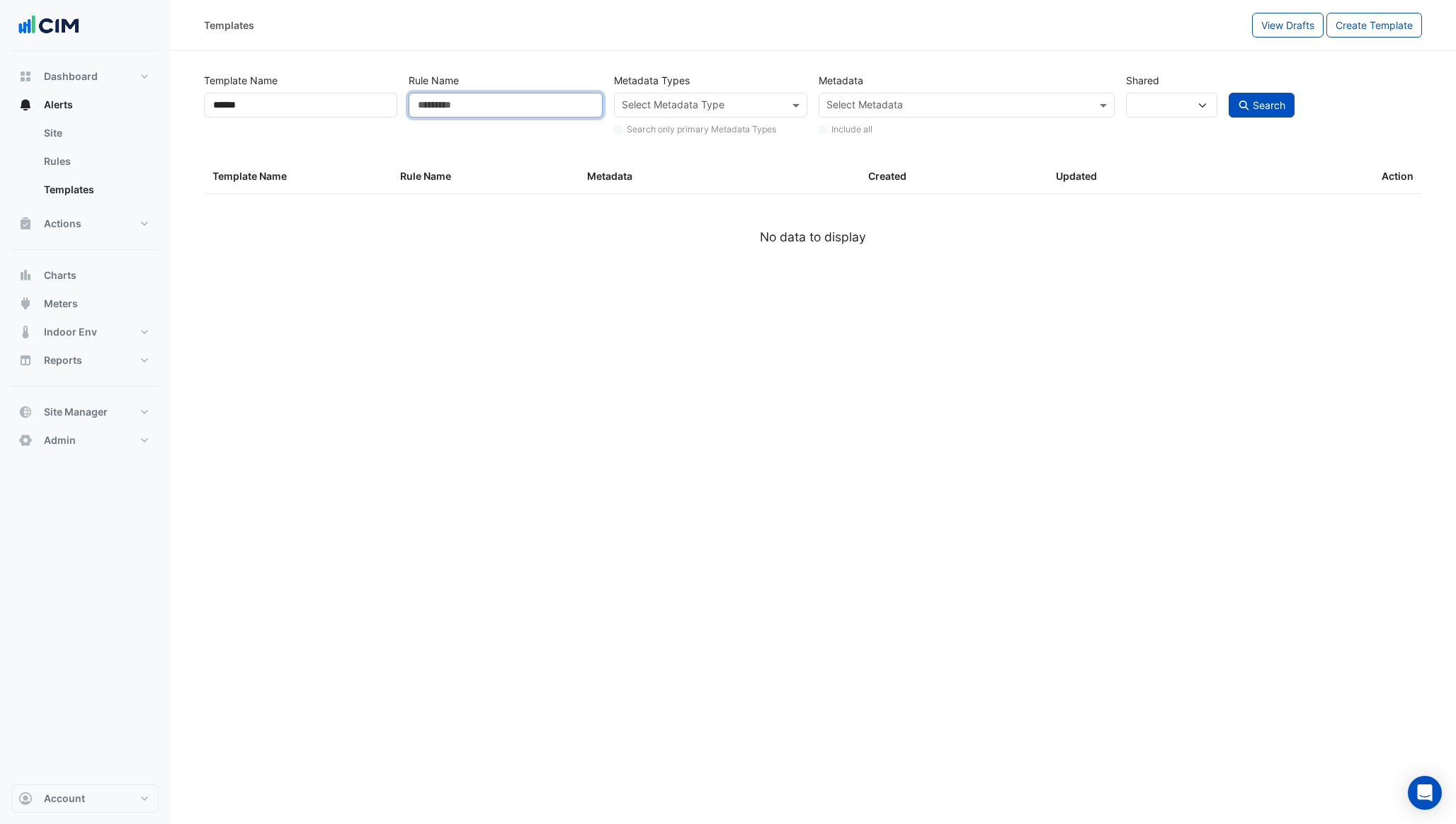
click at [1229, 93] on button "Search" at bounding box center [1262, 105] width 67 height 25
select select
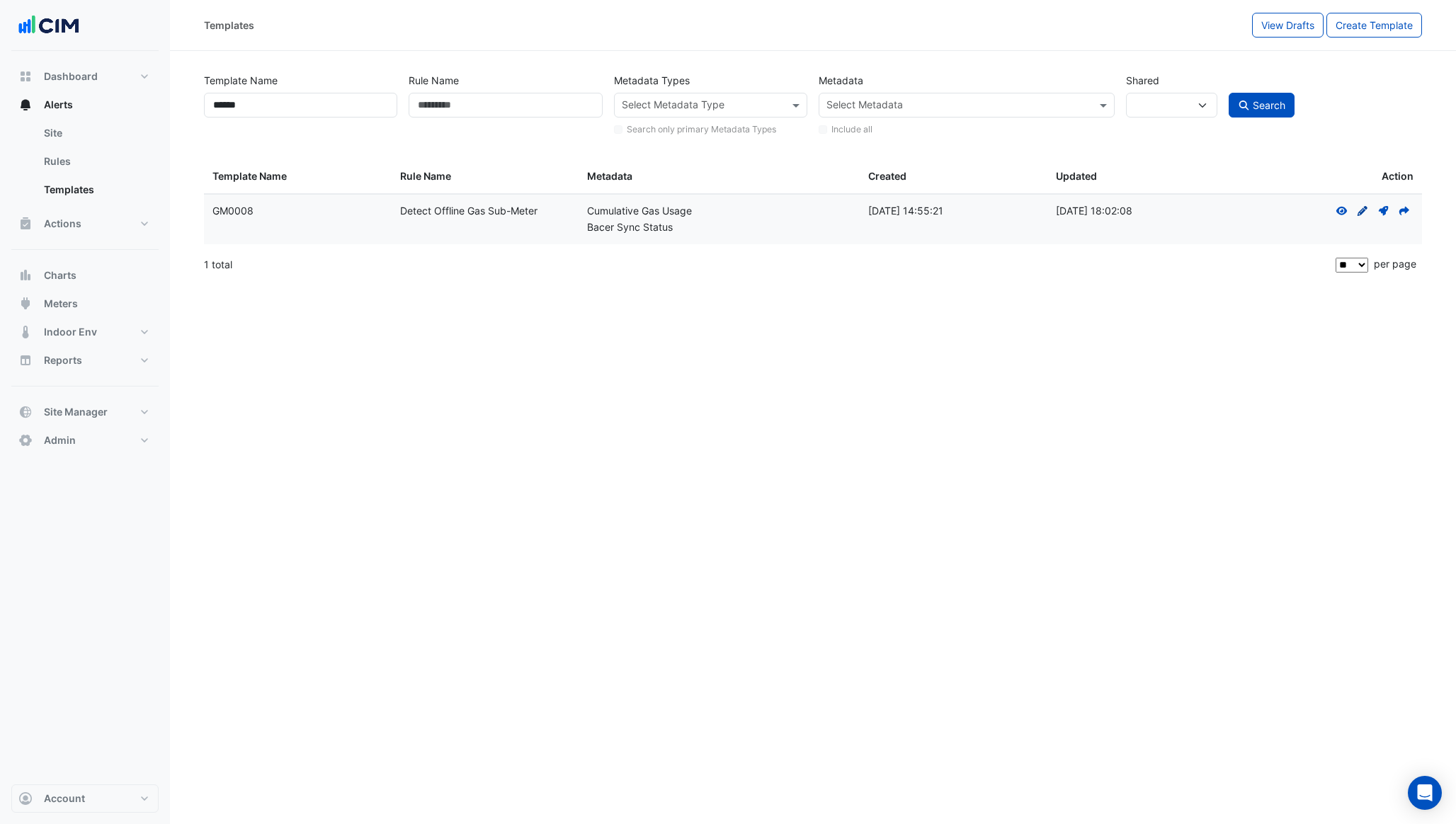
click at [1362, 208] on icon "Create Draft - to edit a template, you first need to create a draft, and then s…" at bounding box center [1362, 210] width 12 height 10
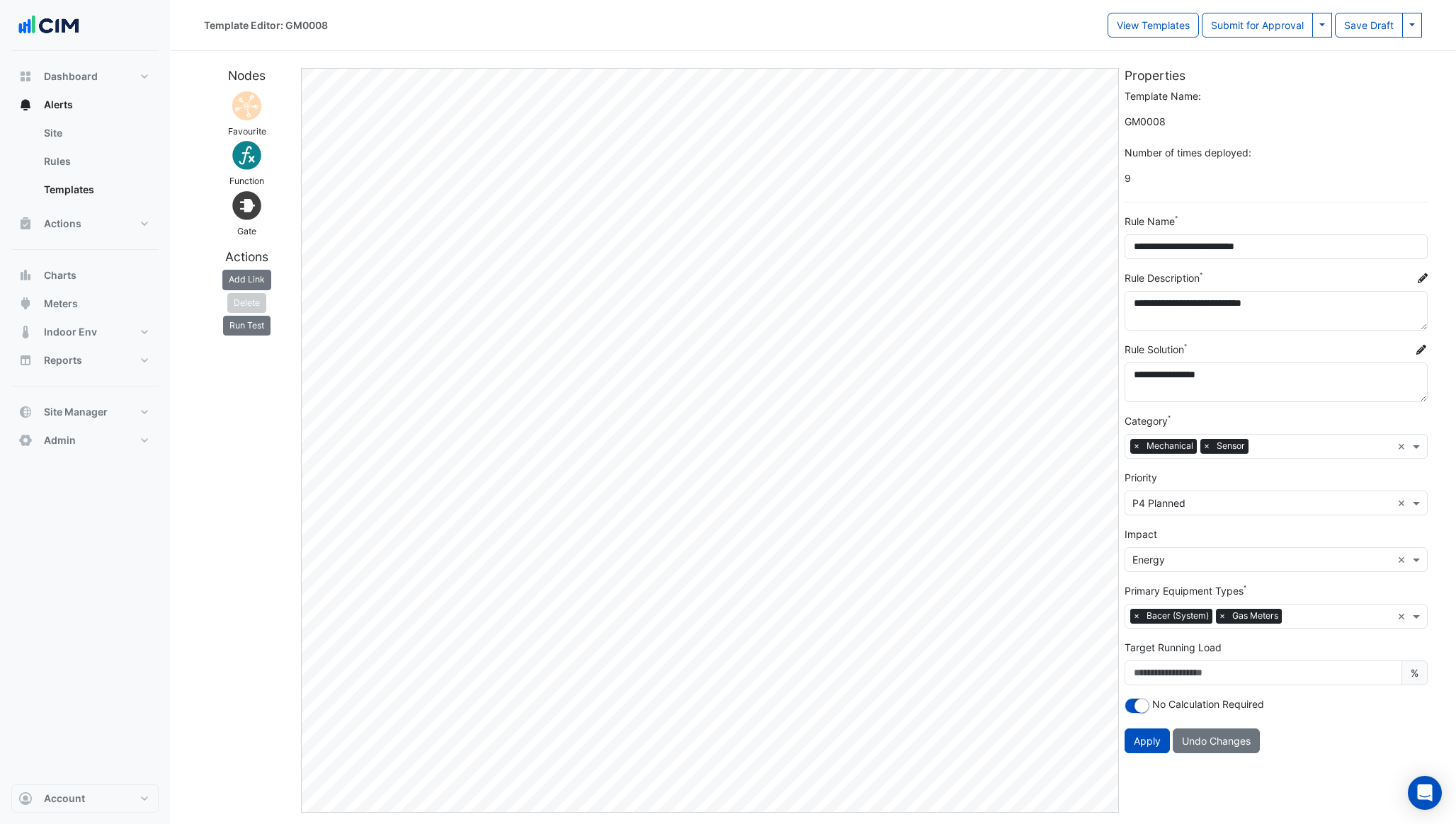
click at [1140, 613] on span "×" at bounding box center [1137, 616] width 12 height 14
click at [1141, 745] on button "Apply" at bounding box center [1147, 741] width 45 height 25
click at [1243, 28] on button "Submit for Approval" at bounding box center [1257, 25] width 111 height 25
select select
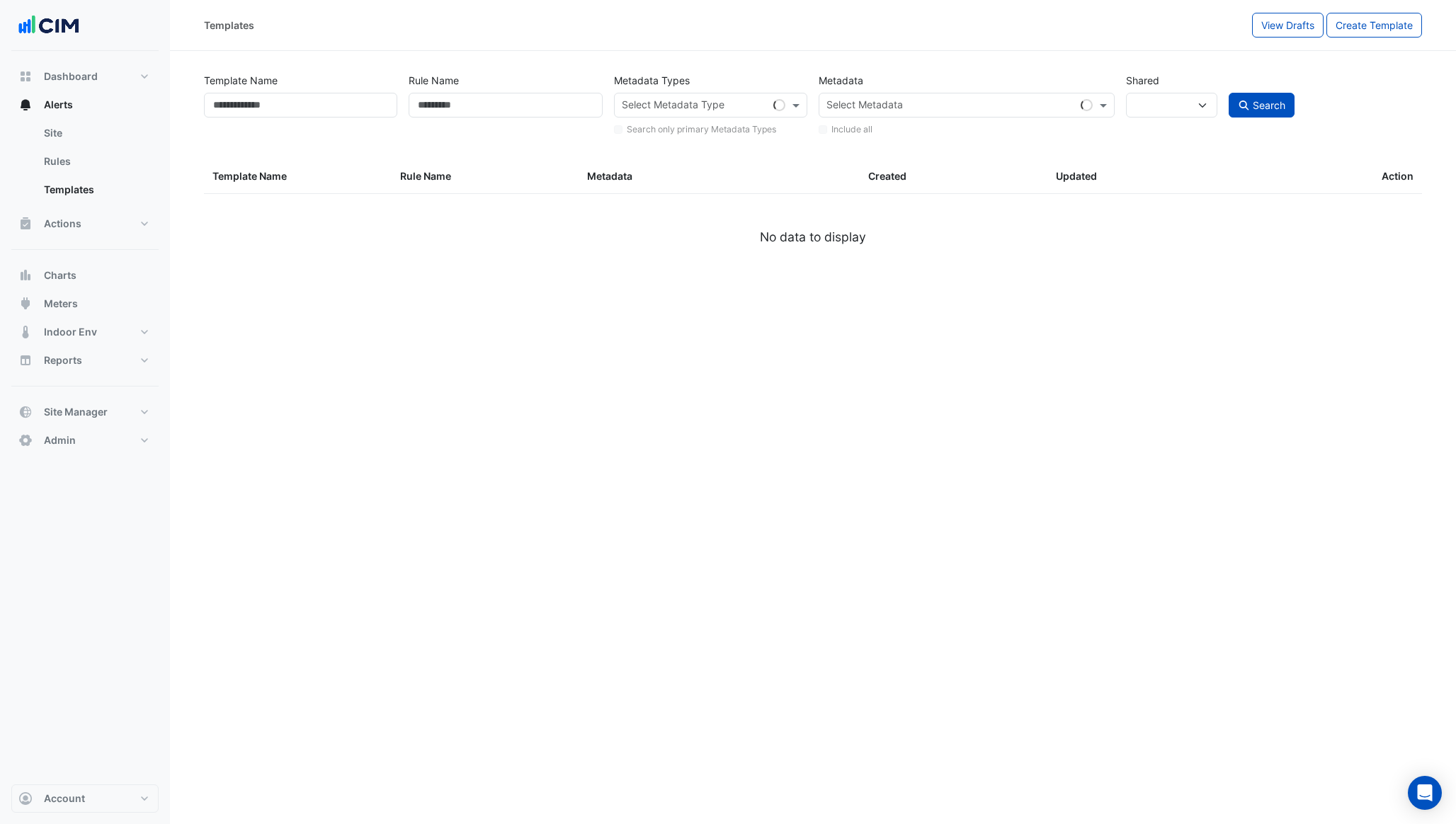
type input "******"
select select
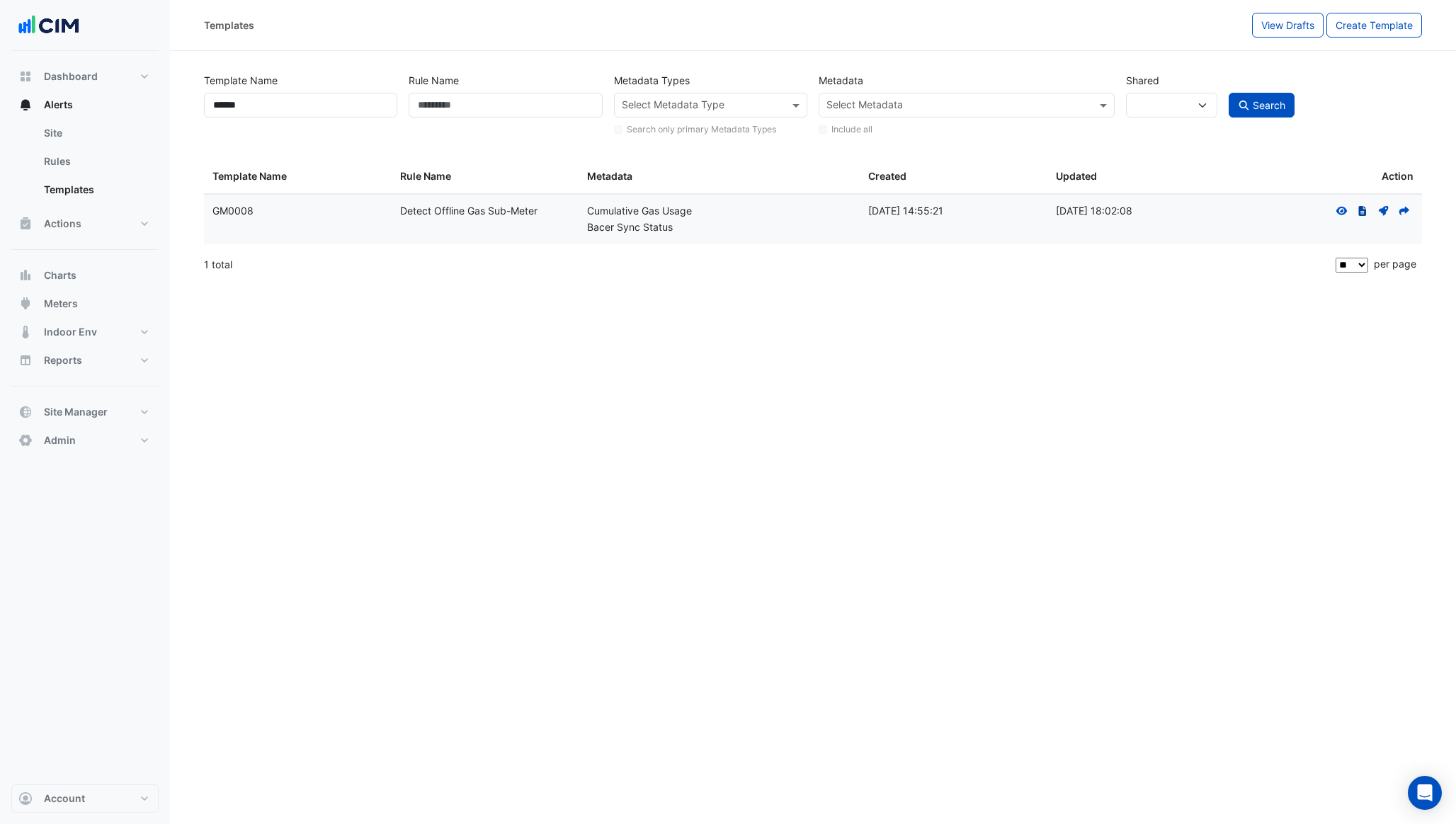
click at [1367, 213] on icon "The template has an existing draft that has been submitted for approval. Click …" at bounding box center [1362, 210] width 12 height 10
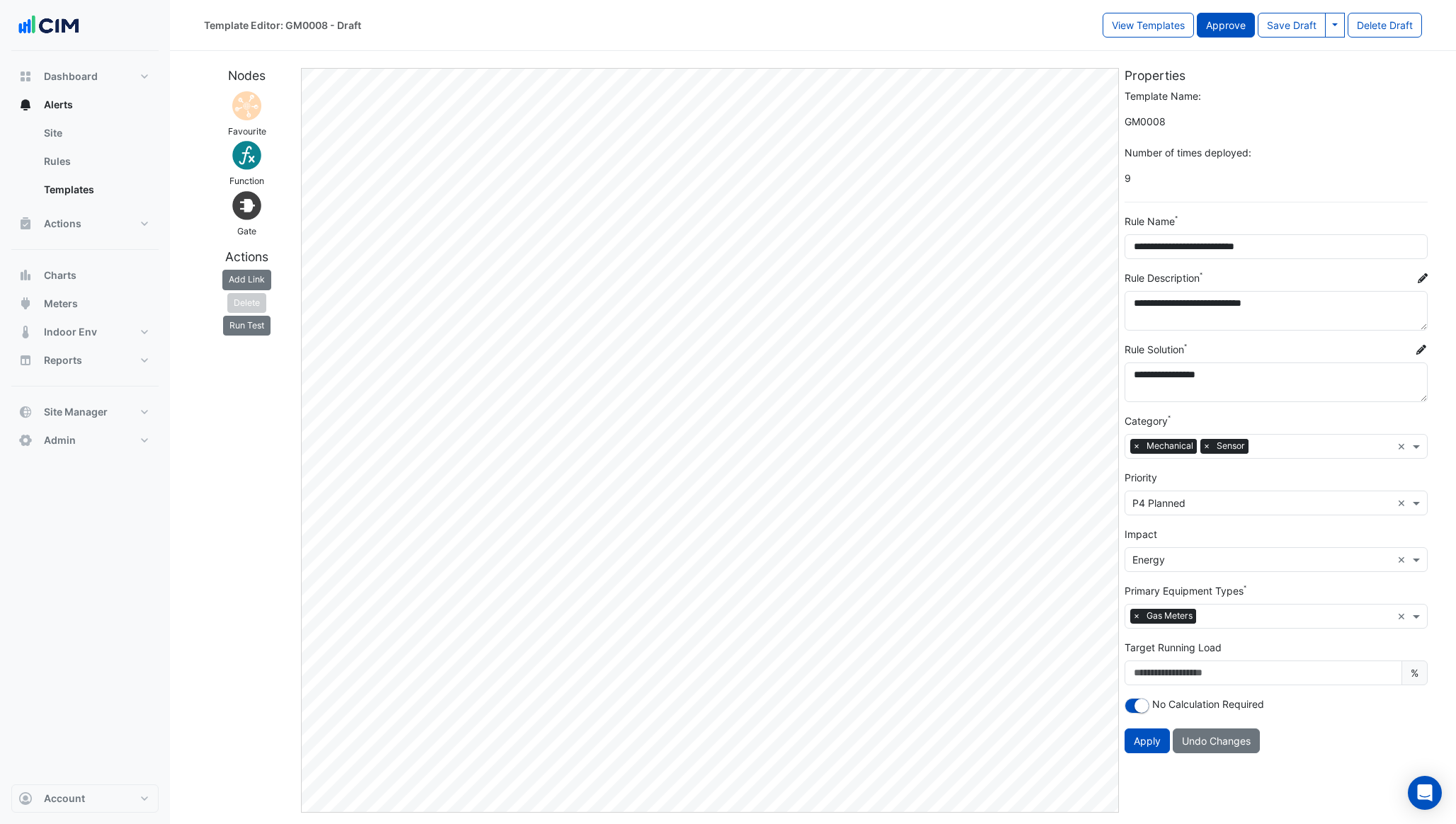
click at [1239, 29] on button "Approve" at bounding box center [1225, 25] width 58 height 25
select select
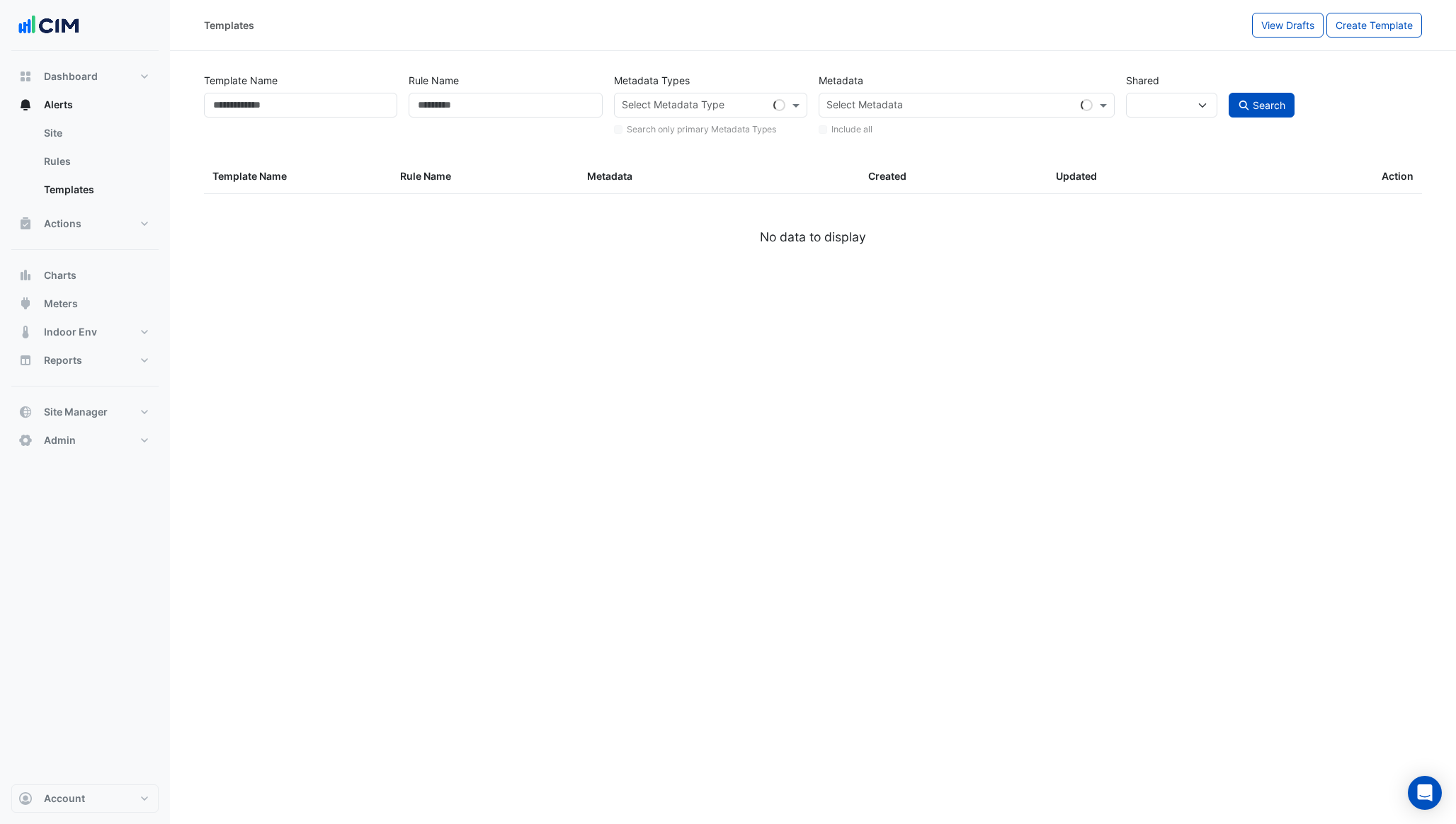
type input "******"
select select
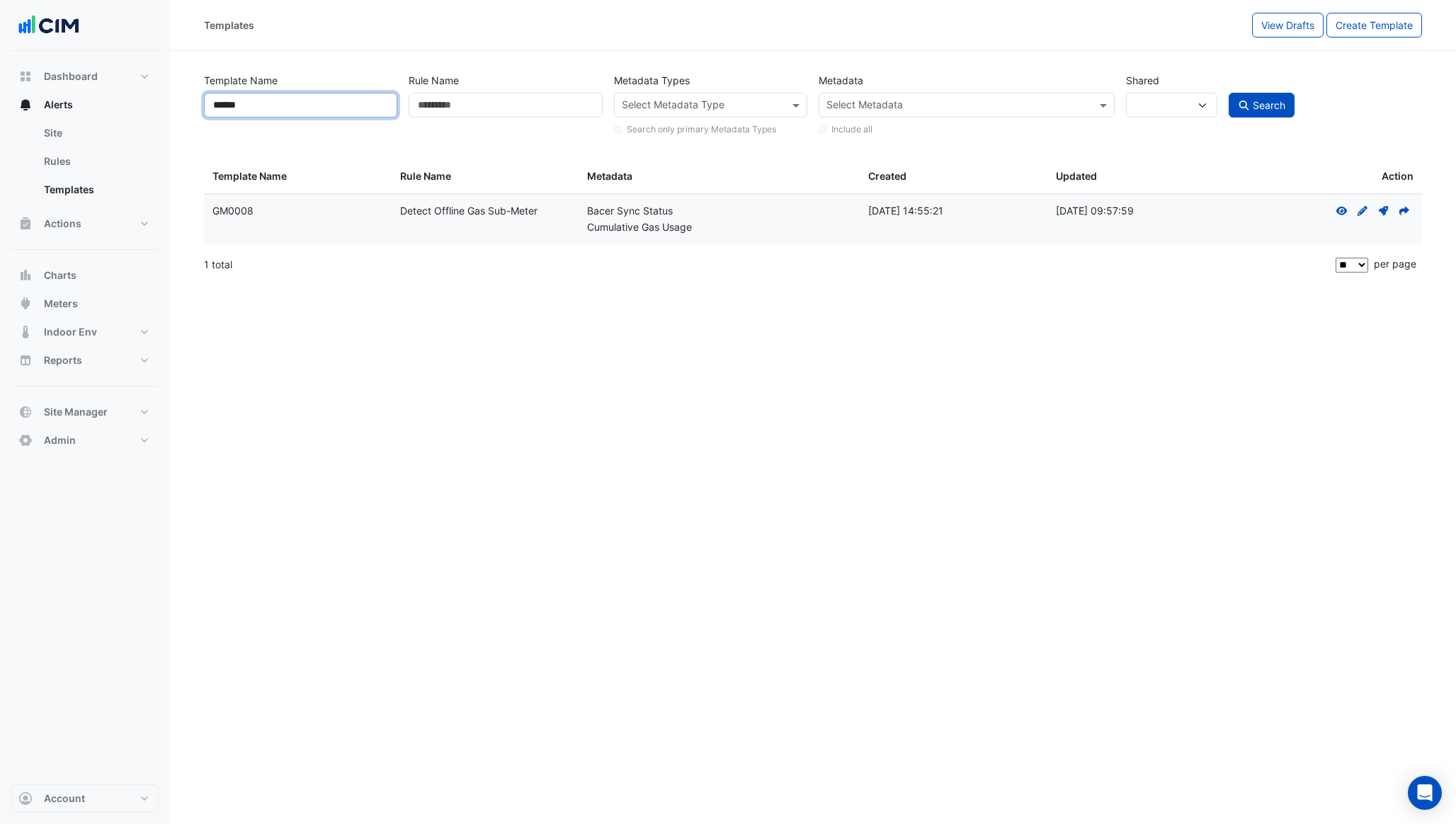
click at [249, 100] on input "******" at bounding box center [300, 105] width 193 height 25
type input "******"
click at [1229, 93] on button "Search" at bounding box center [1262, 105] width 67 height 25
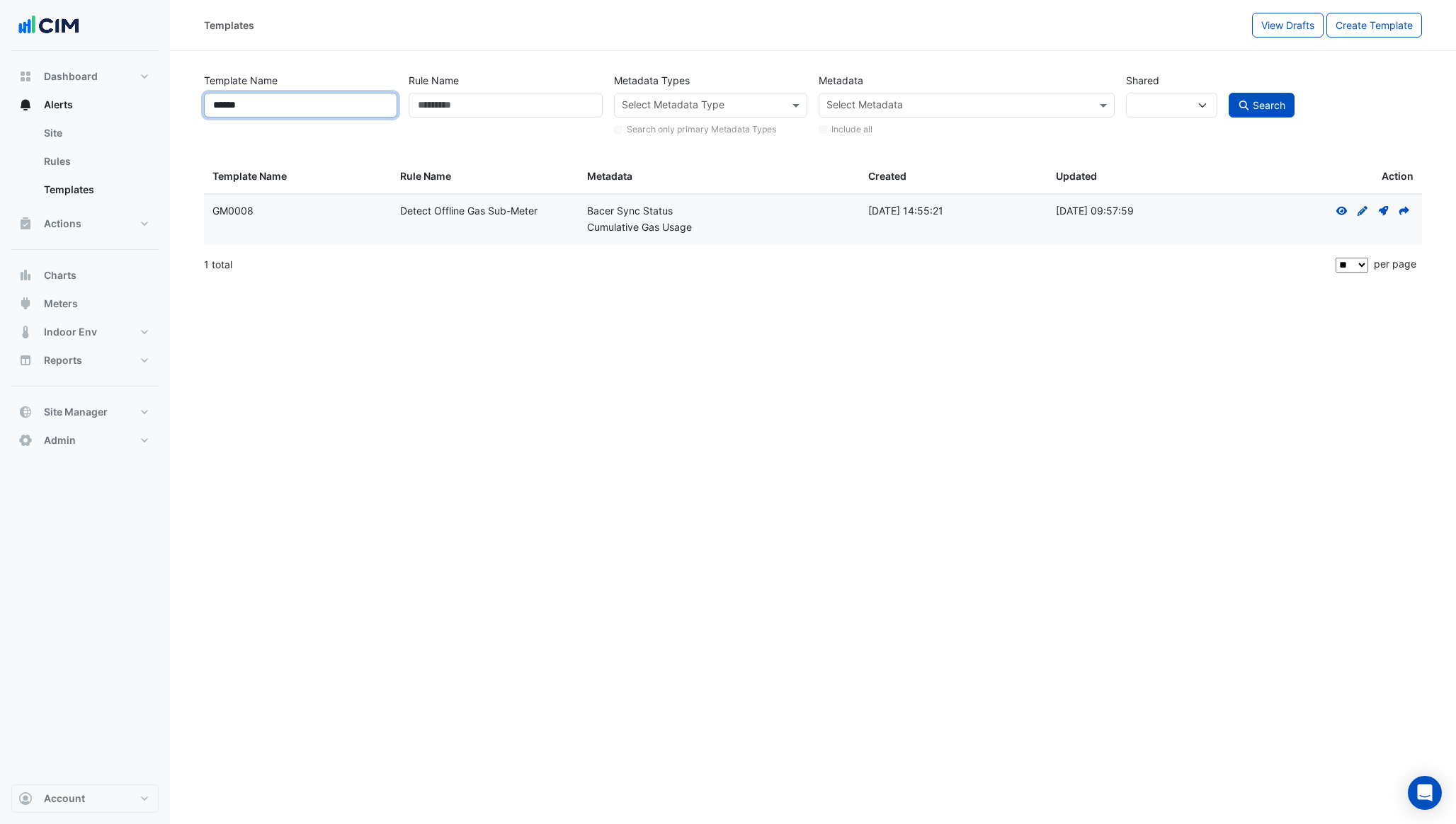
select select
click at [1361, 211] on icon at bounding box center [1362, 210] width 10 height 10
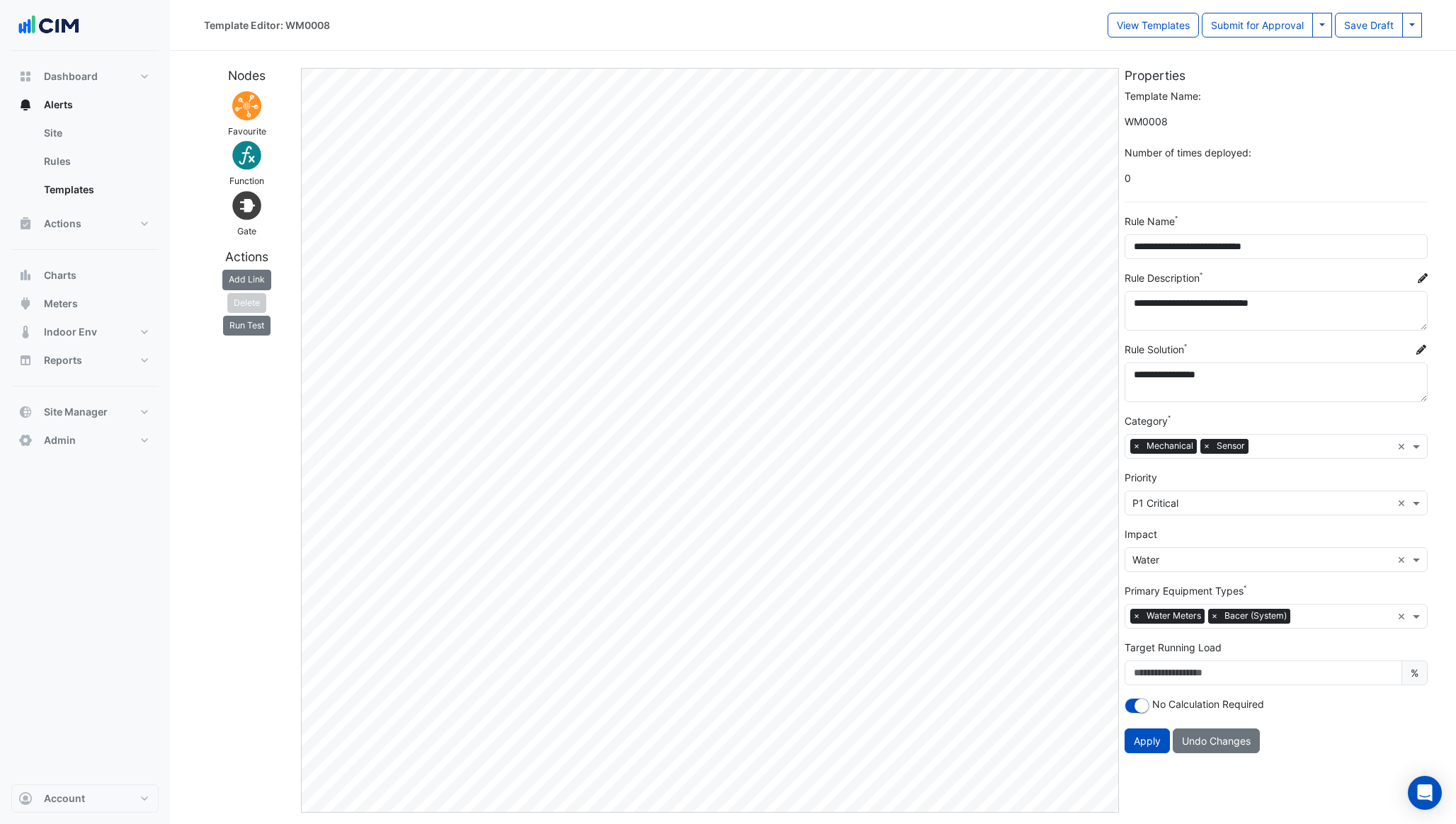
click at [1193, 507] on input "text" at bounding box center [1262, 503] width 259 height 15
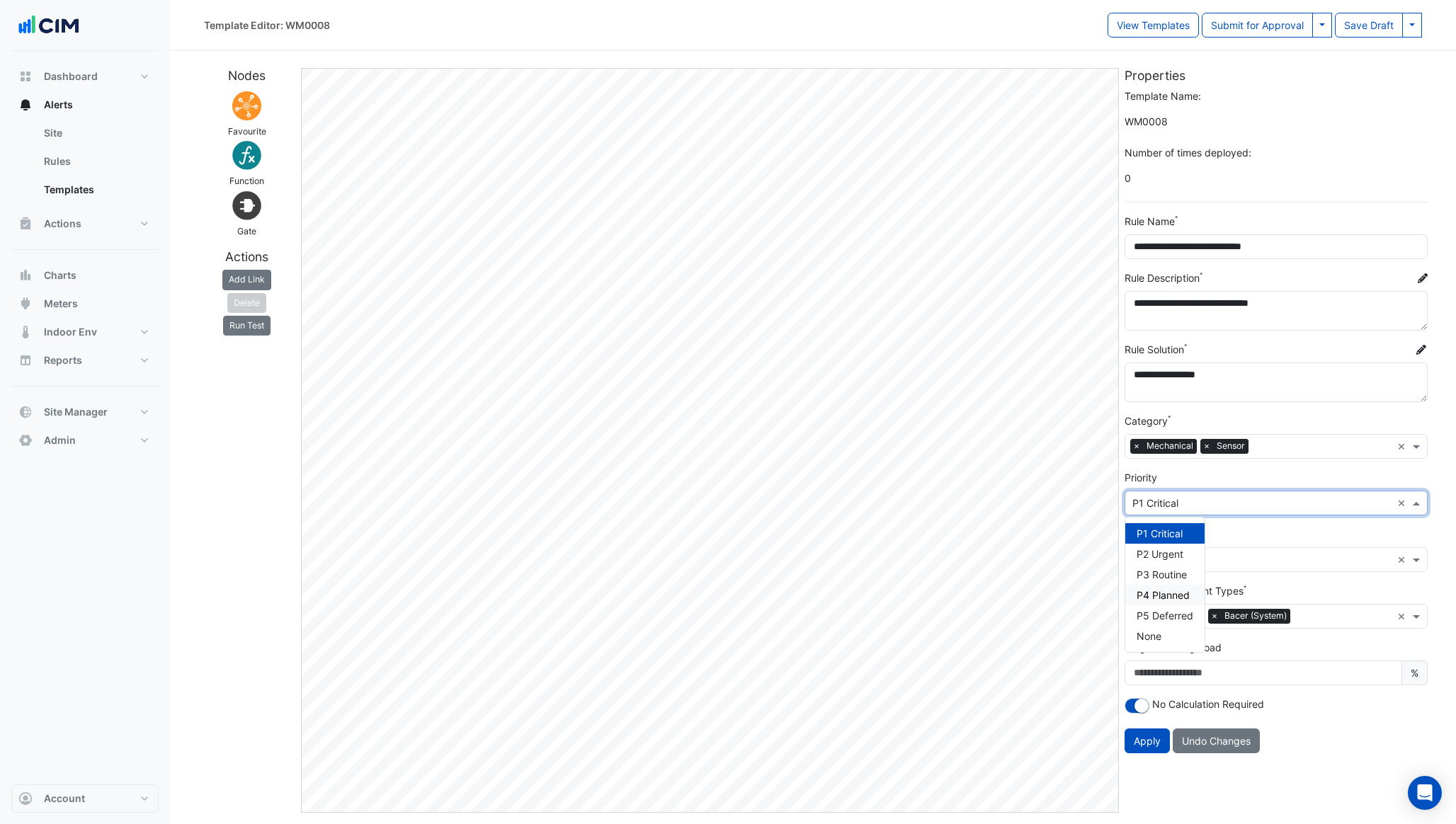
click at [1157, 592] on span "P4 Planned" at bounding box center [1164, 595] width 53 height 12
click at [1217, 616] on span "×" at bounding box center [1215, 616] width 12 height 14
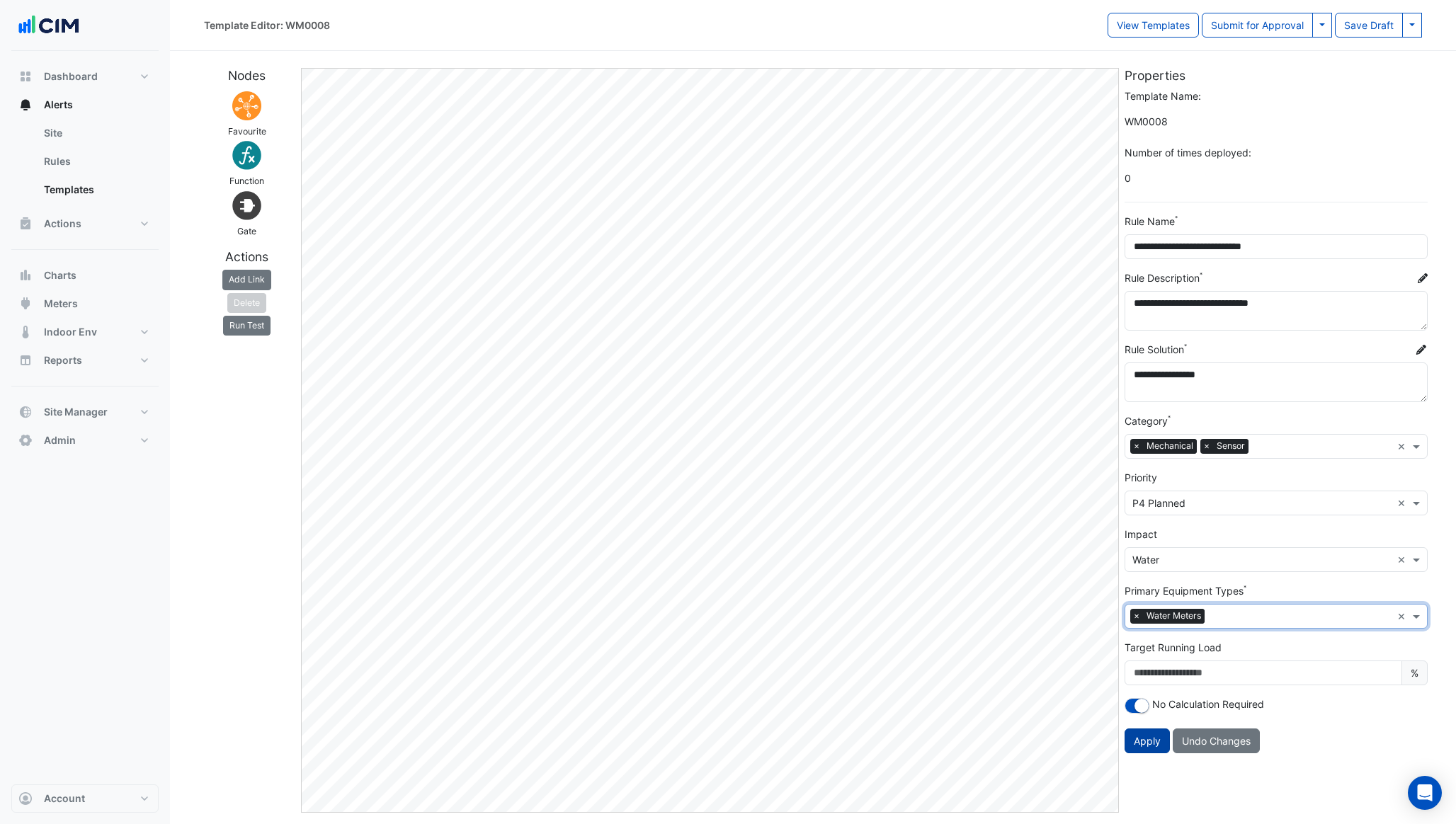
click at [1144, 746] on button "Apply" at bounding box center [1147, 741] width 45 height 25
click at [1253, 22] on button "Submit for Approval" at bounding box center [1257, 25] width 111 height 25
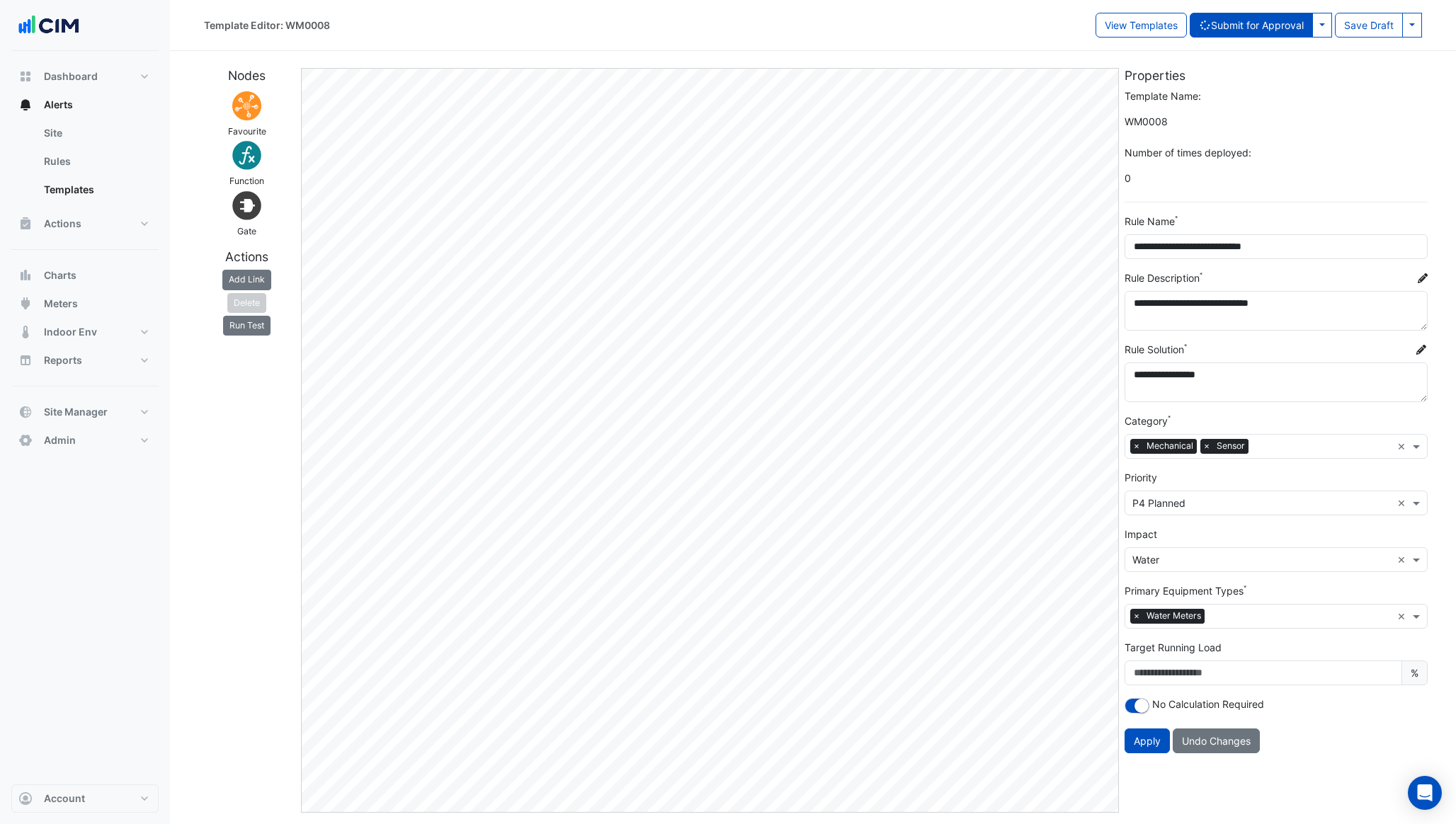
select select
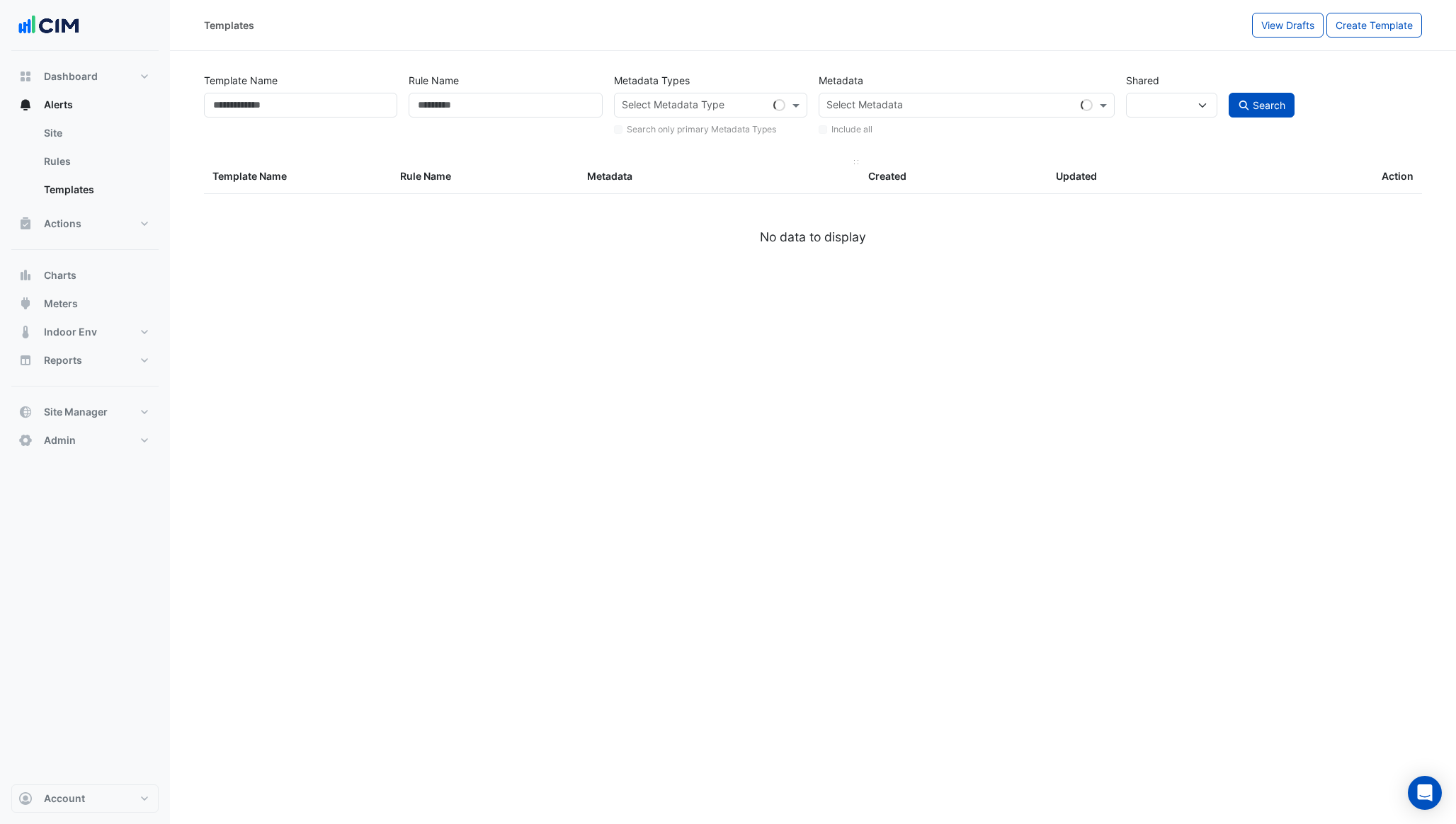
type input "******"
select select
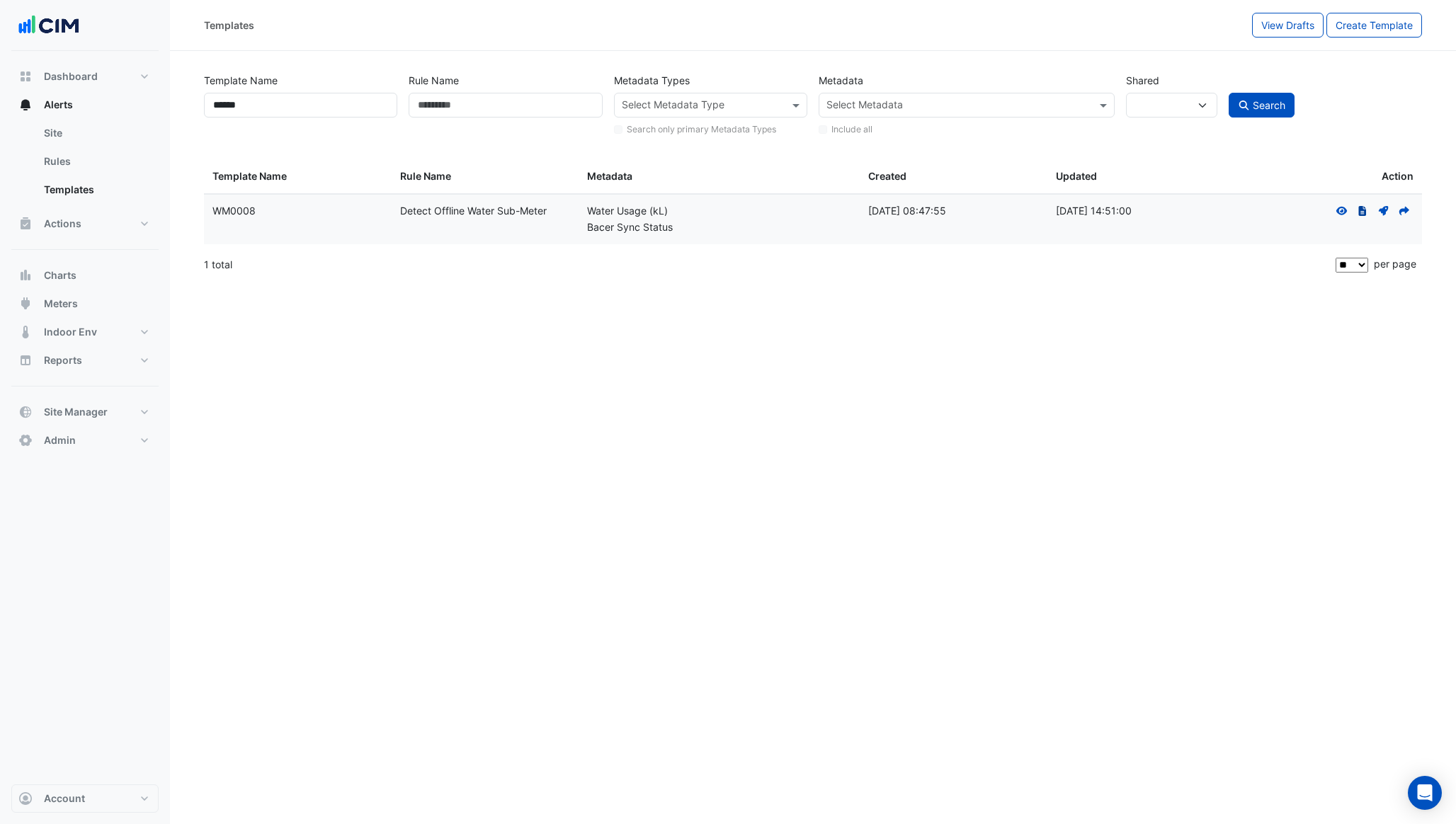
click at [1362, 205] on fa-icon "The template has an existing draft that has been submitted for approval. Click …" at bounding box center [1362, 211] width 12 height 12
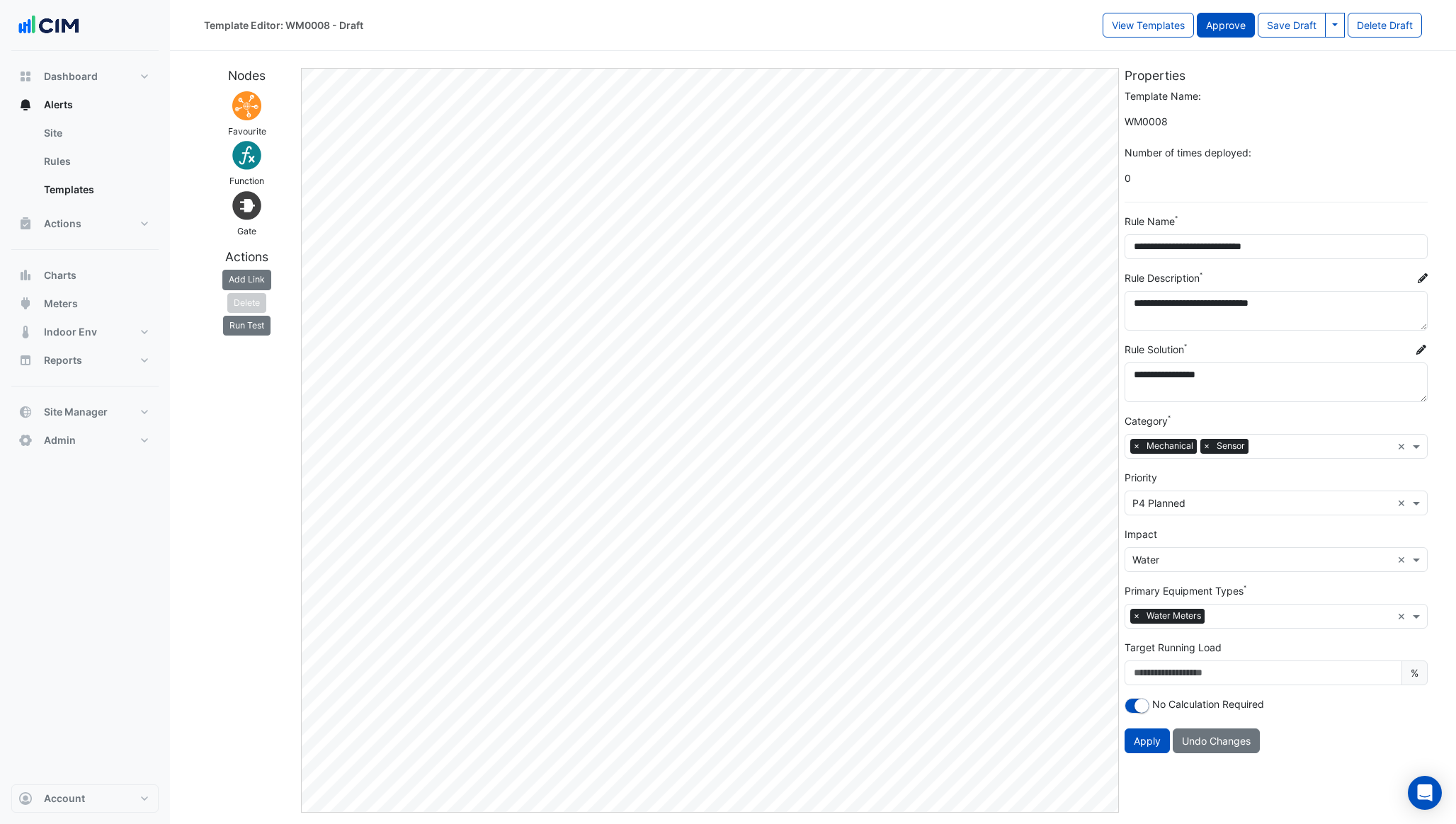
click at [1227, 22] on button "Approve" at bounding box center [1225, 25] width 58 height 25
select select
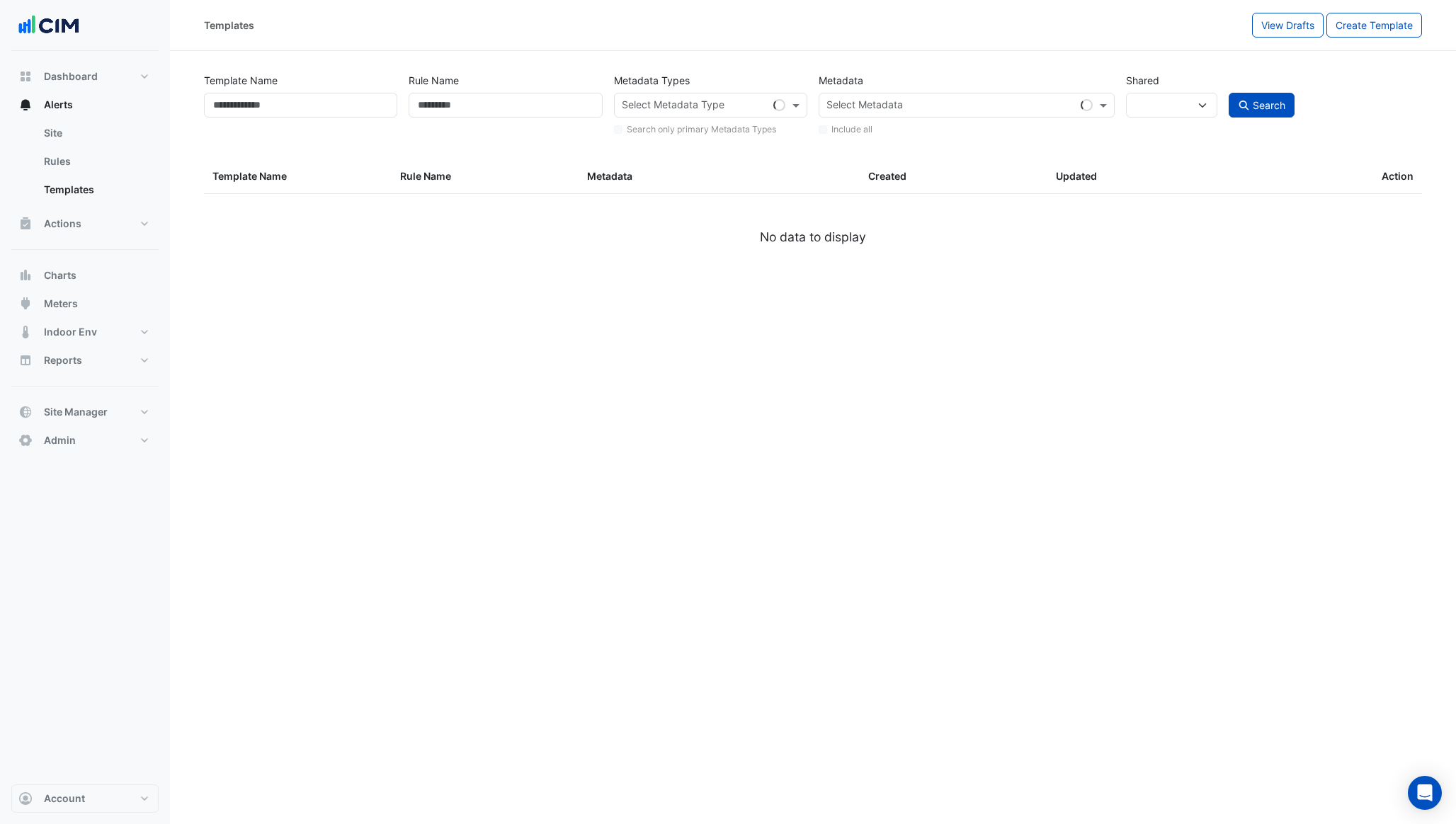
type input "******"
select select
